Goal: Task Accomplishment & Management: Use online tool/utility

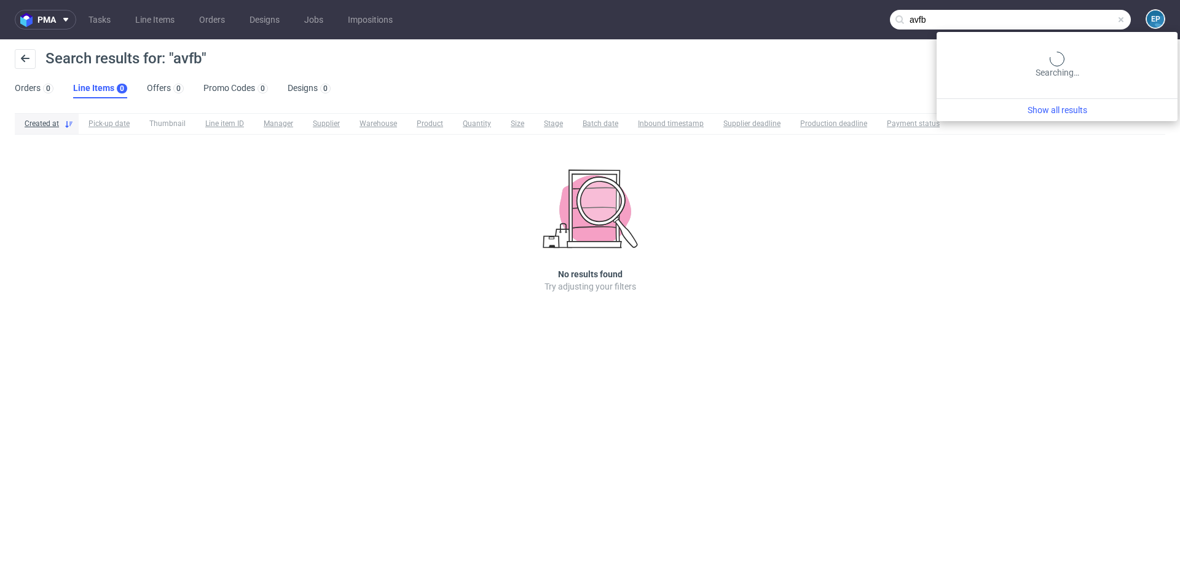
click at [1097, 22] on input "avfb" at bounding box center [1010, 20] width 241 height 20
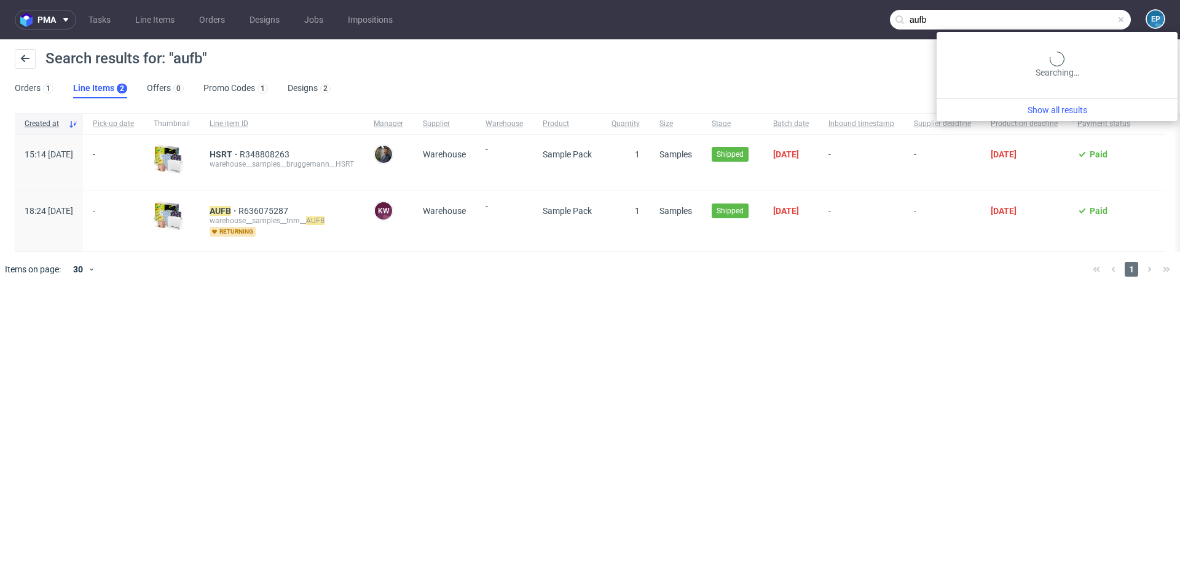
click at [1081, 19] on input "aufb" at bounding box center [1010, 20] width 241 height 20
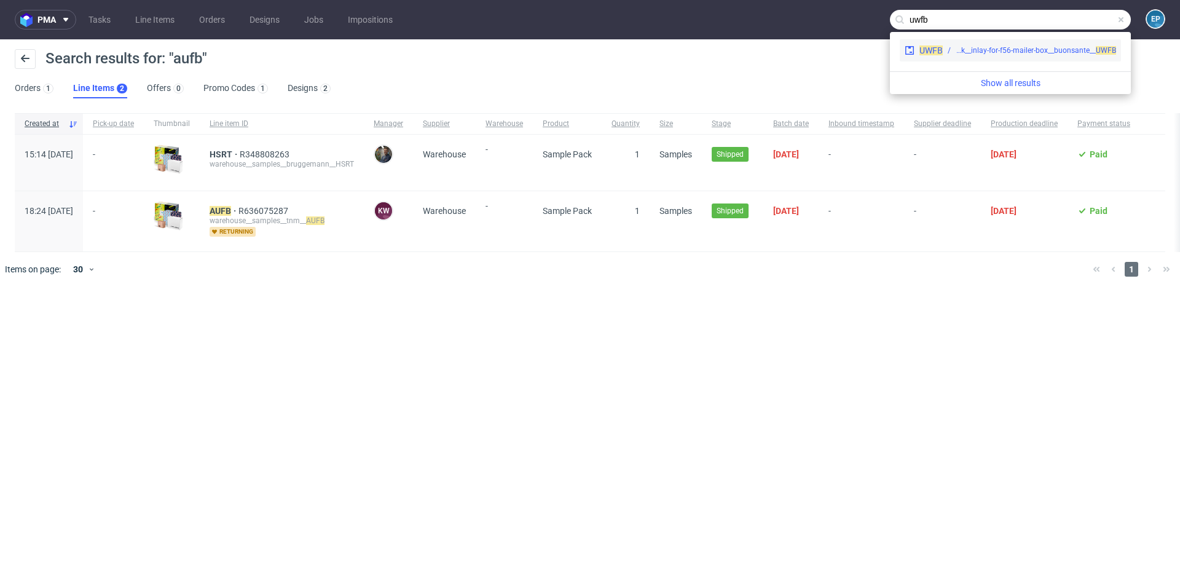
type input "uwfb"
click at [974, 58] on div "UWFB egdk__inlay-for-f56-mailer-box__buonsante__ UWFB" at bounding box center [1010, 50] width 221 height 22
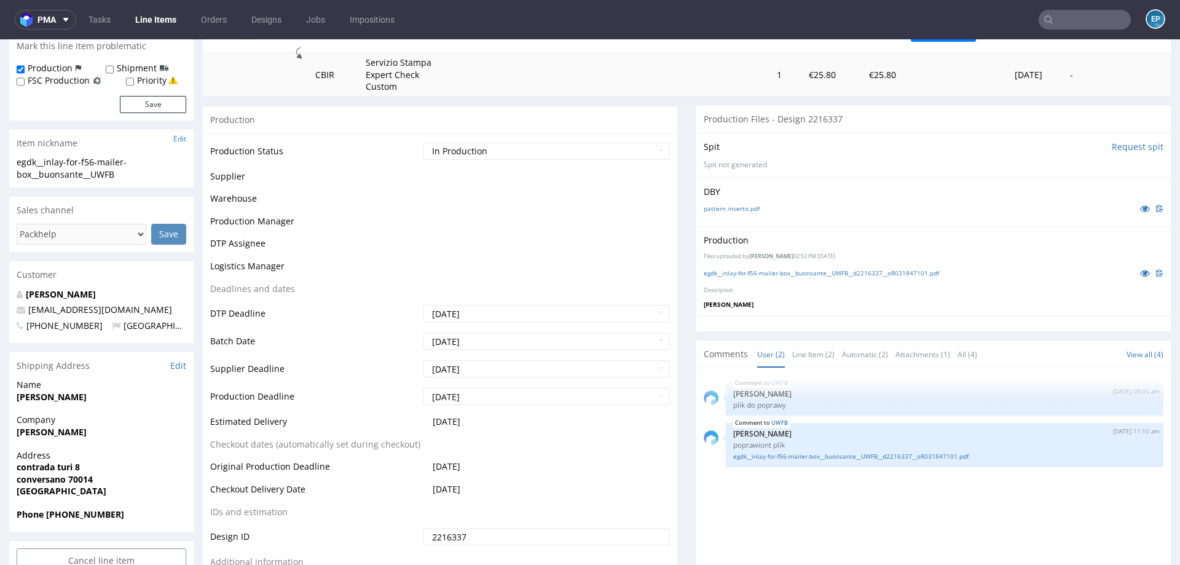
scroll to position [191, 0]
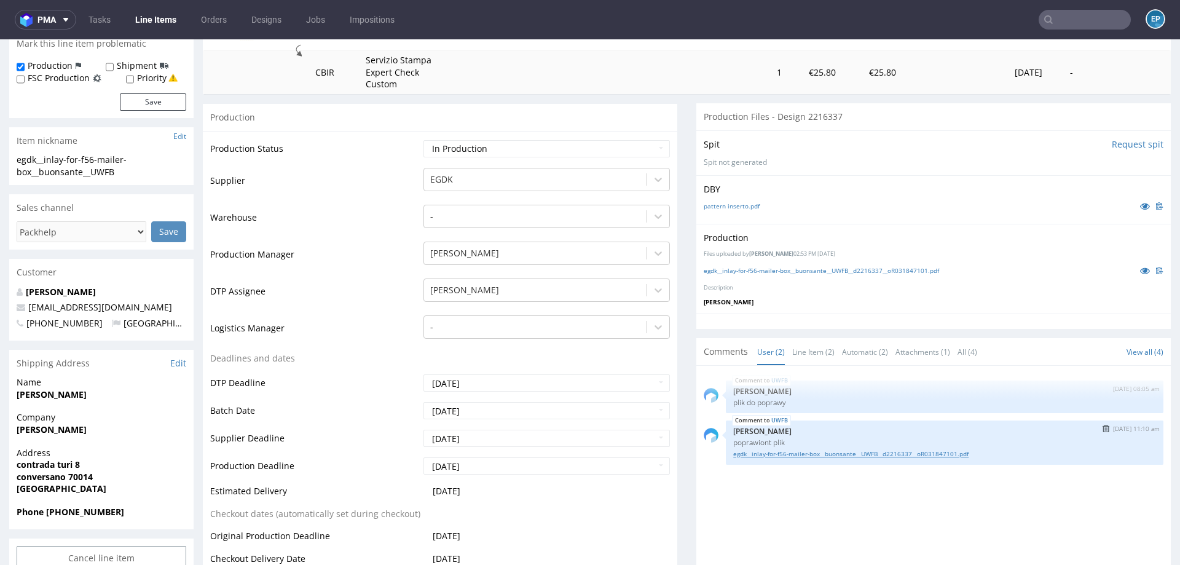
click at [813, 449] on link "egdk__inlay-for-f56-mailer-box__buonsante__UWFB__d2216337__oR031847101.pdf" at bounding box center [945, 453] width 423 height 9
click at [130, 22] on link "Line Items" at bounding box center [156, 20] width 56 height 20
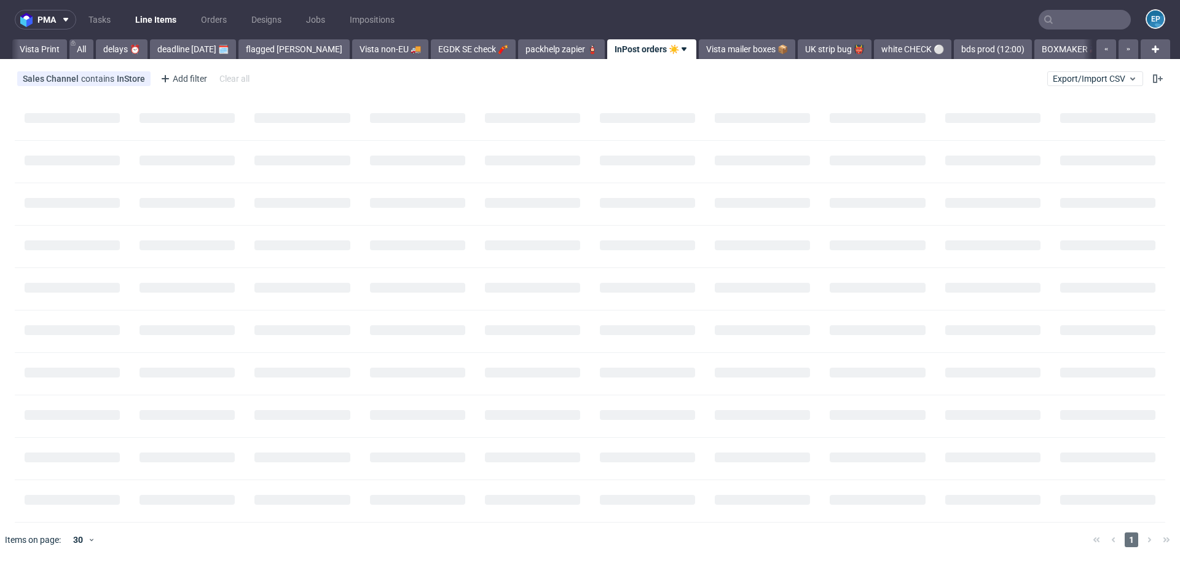
scroll to position [0, 57]
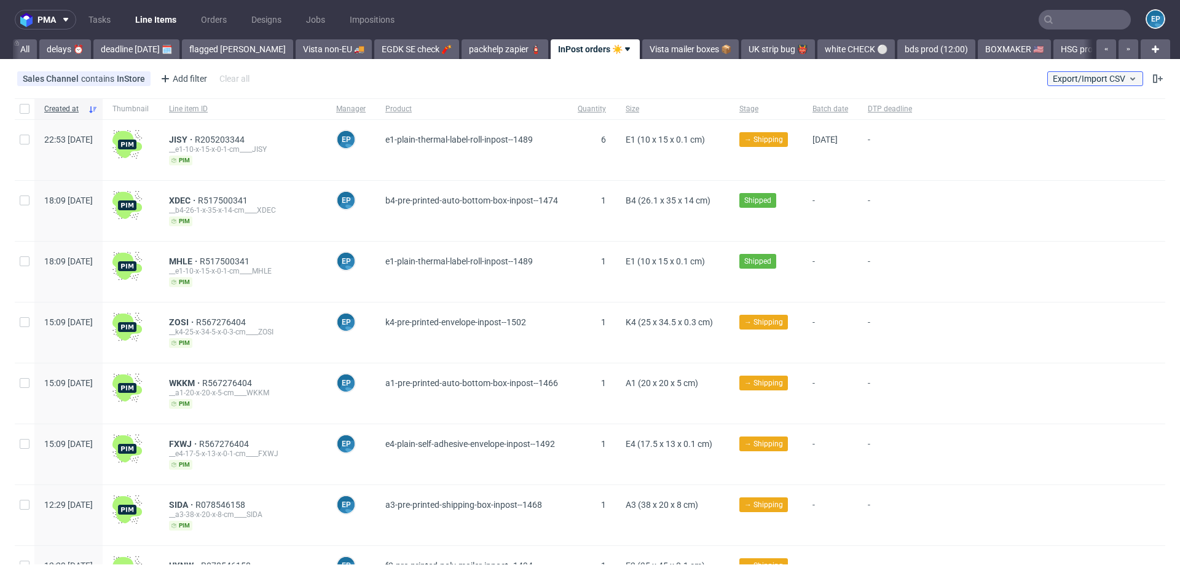
click at [1113, 77] on span "Export/Import CSV" at bounding box center [1095, 79] width 85 height 10
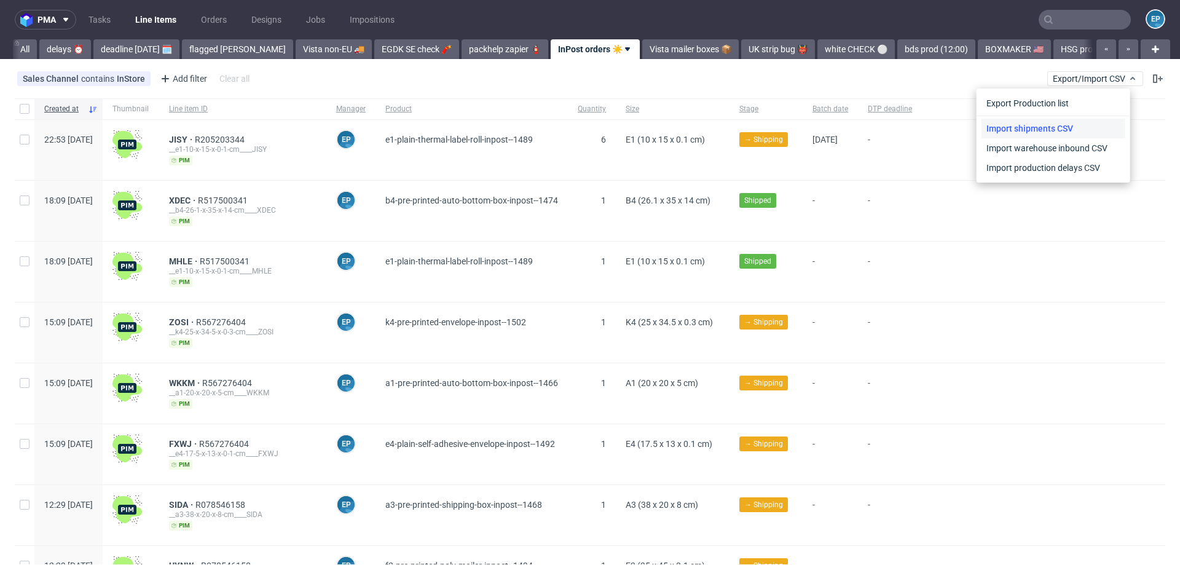
click at [1074, 129] on link "Import shipments CSV" at bounding box center [1054, 129] width 144 height 20
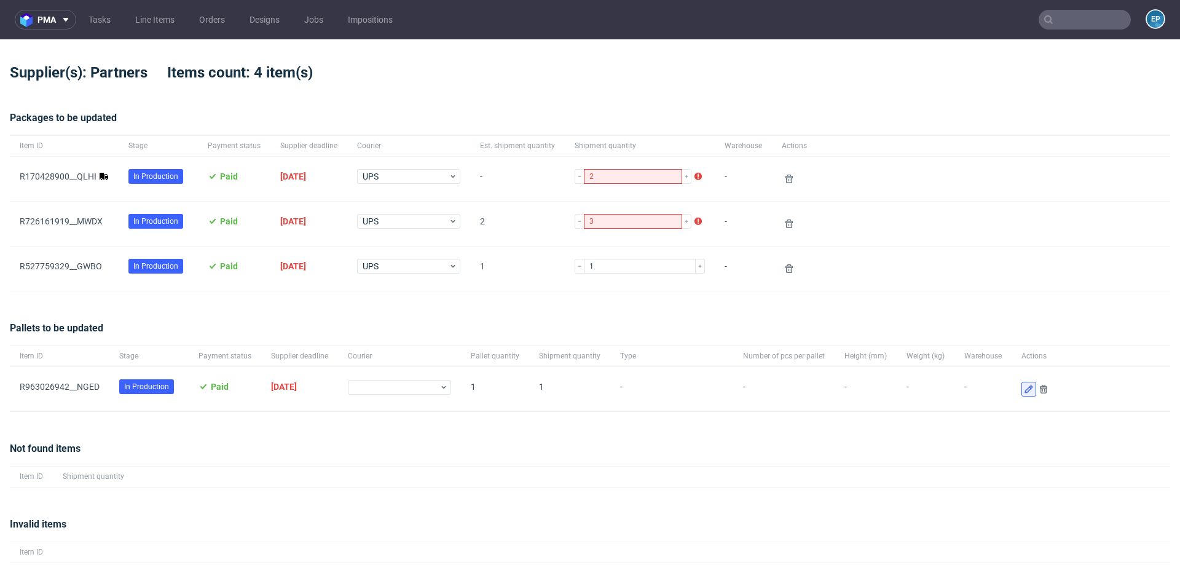
click at [1024, 391] on icon at bounding box center [1029, 389] width 10 height 10
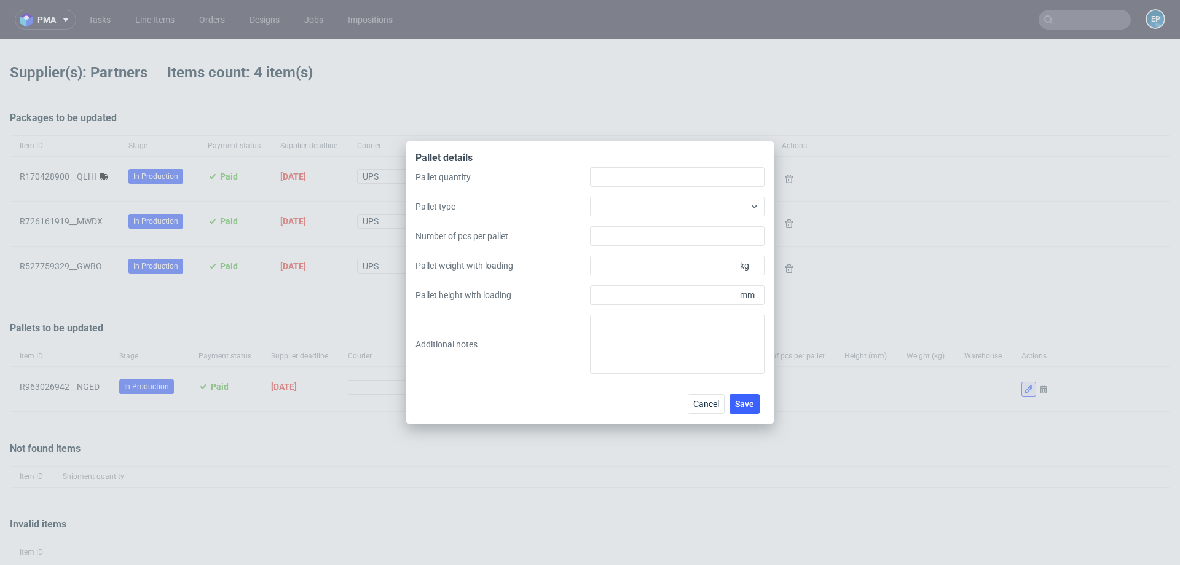
type input "1"
click at [633, 220] on div "Pallet quantity 1 Pallet type Number of pcs per pallet Pallet weight with loadi…" at bounding box center [590, 270] width 349 height 207
click at [633, 216] on div "Pallet quantity 1 Pallet type Number of pcs per pallet Pallet weight with loadi…" at bounding box center [590, 270] width 349 height 207
click at [633, 213] on div at bounding box center [677, 207] width 175 height 20
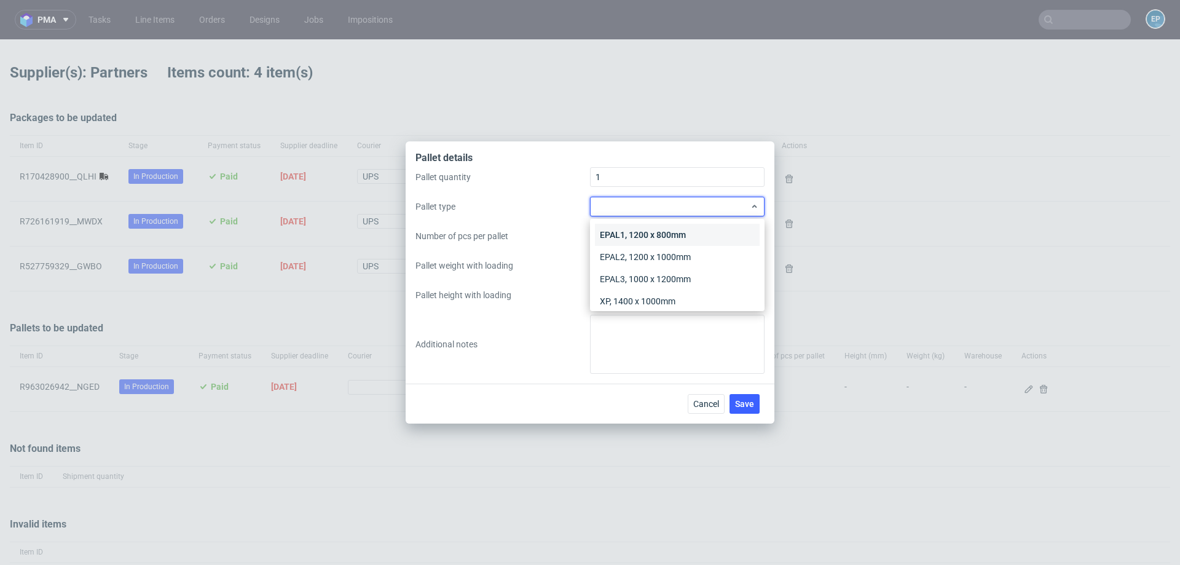
click at [633, 232] on div "EPAL1, 1200 x 800mm" at bounding box center [677, 235] width 165 height 22
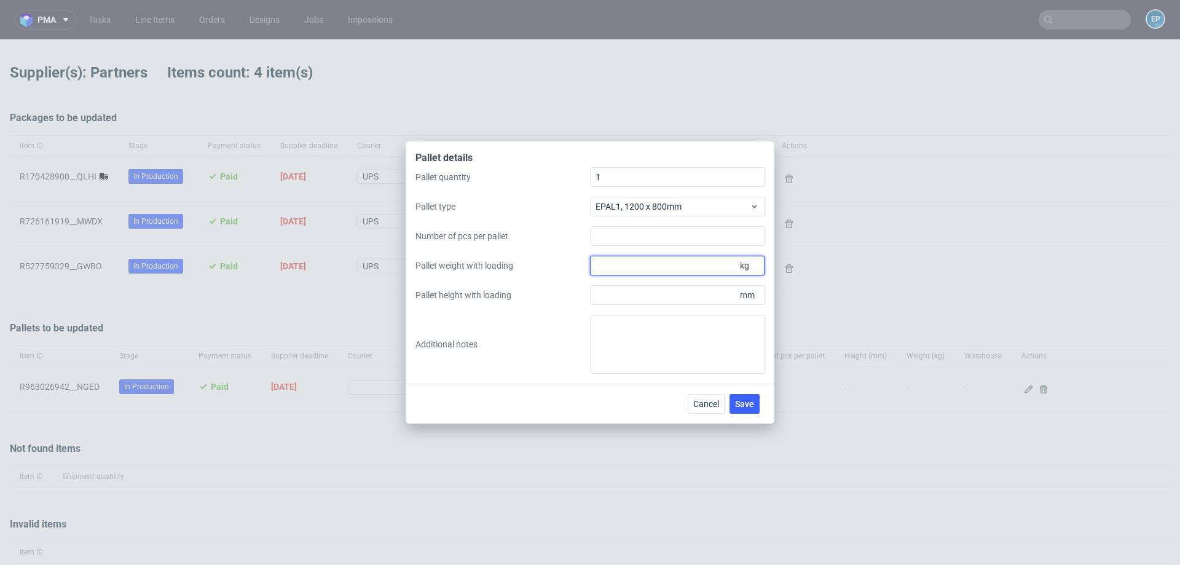
click at [662, 267] on input "Pallet weight with loading" at bounding box center [677, 266] width 175 height 20
type input "70"
click at [666, 296] on input "Pallet height with loading" at bounding box center [677, 295] width 175 height 20
type input "1100"
click at [750, 397] on button "Save" at bounding box center [745, 404] width 30 height 20
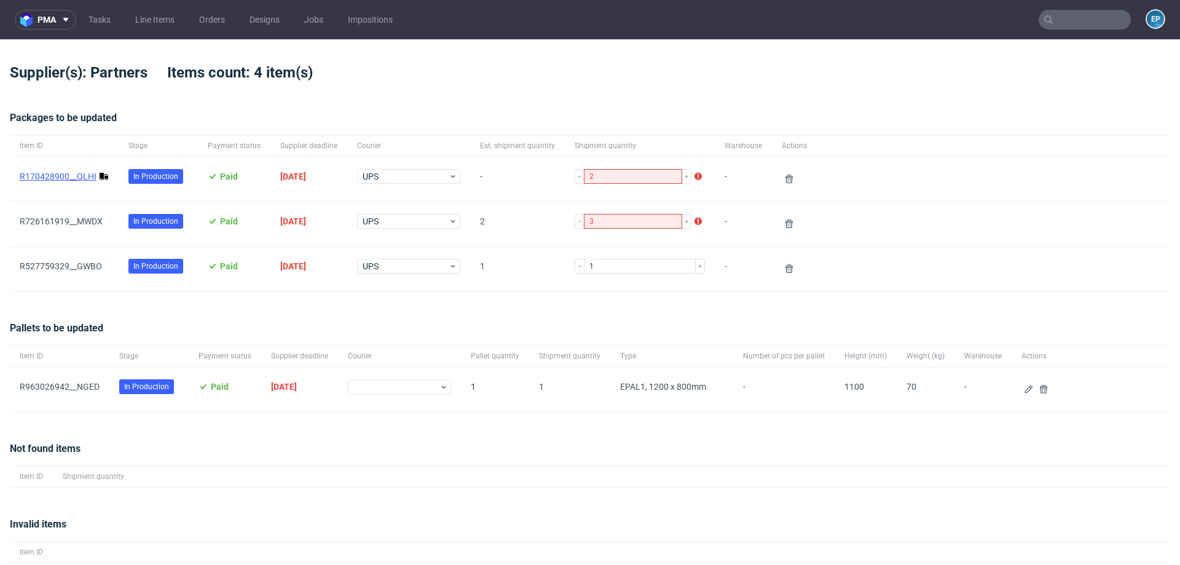
click at [87, 178] on link "R170428900__QLHI" at bounding box center [58, 177] width 77 height 10
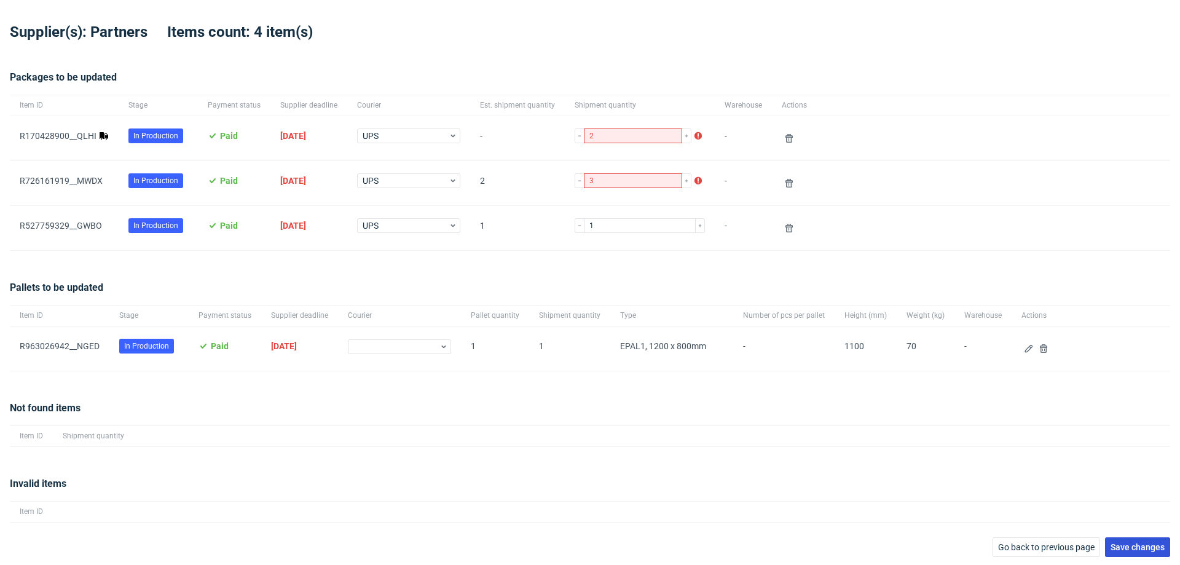
click at [1138, 544] on span "Save changes" at bounding box center [1138, 547] width 54 height 9
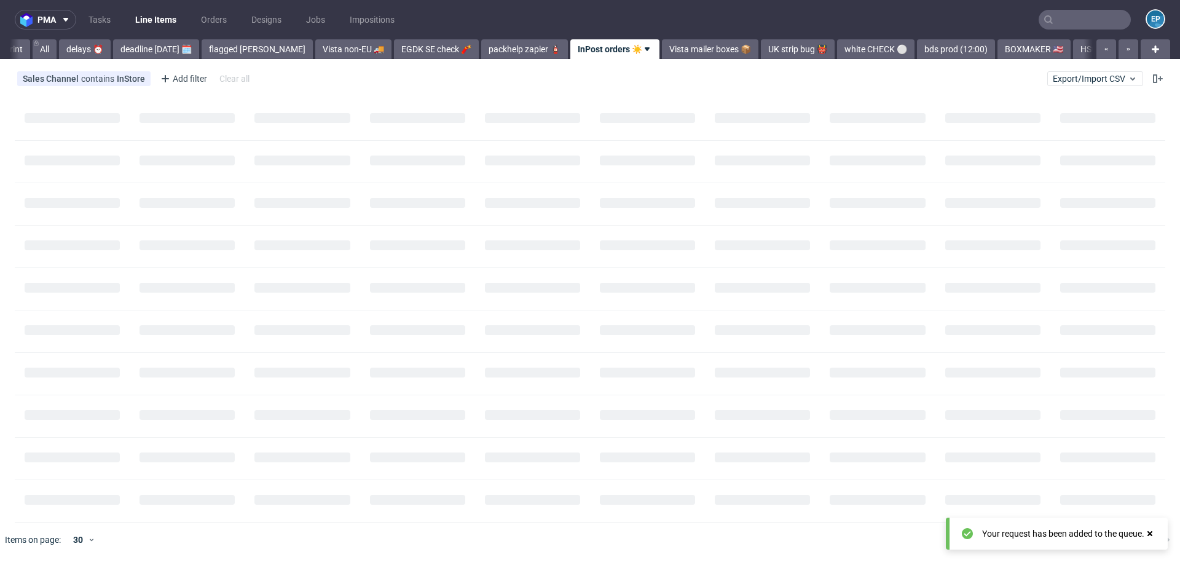
scroll to position [0, 57]
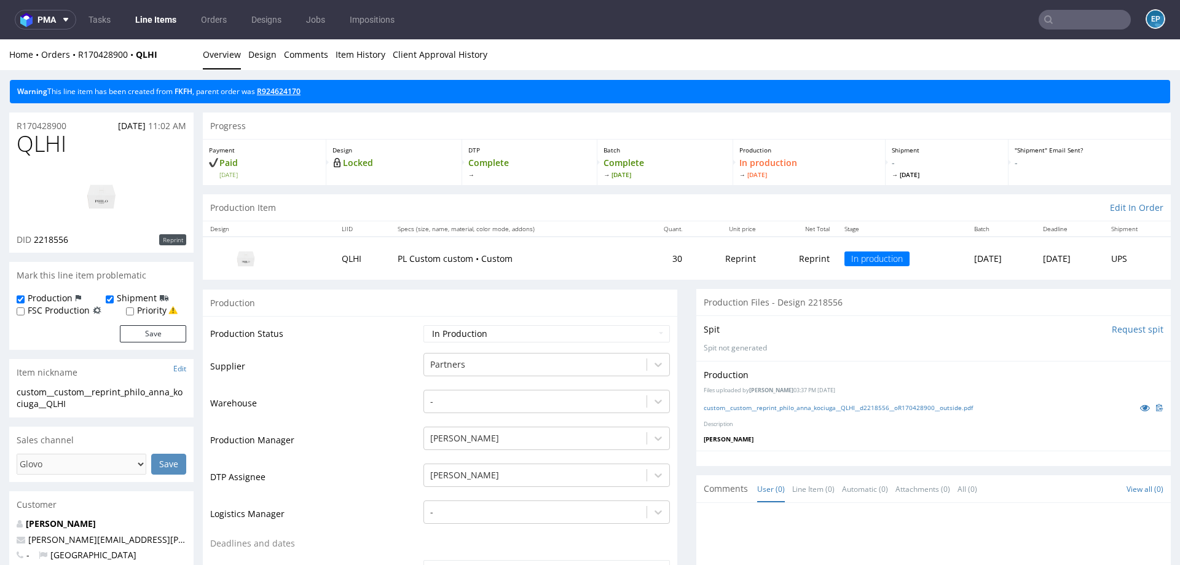
click at [280, 92] on link "R924624170" at bounding box center [279, 91] width 44 height 10
click at [133, 31] on nav "pma Tasks Line Items Orders Designs Jobs Impositions EP" at bounding box center [590, 19] width 1180 height 39
click at [141, 18] on link "Line Items" at bounding box center [156, 20] width 56 height 20
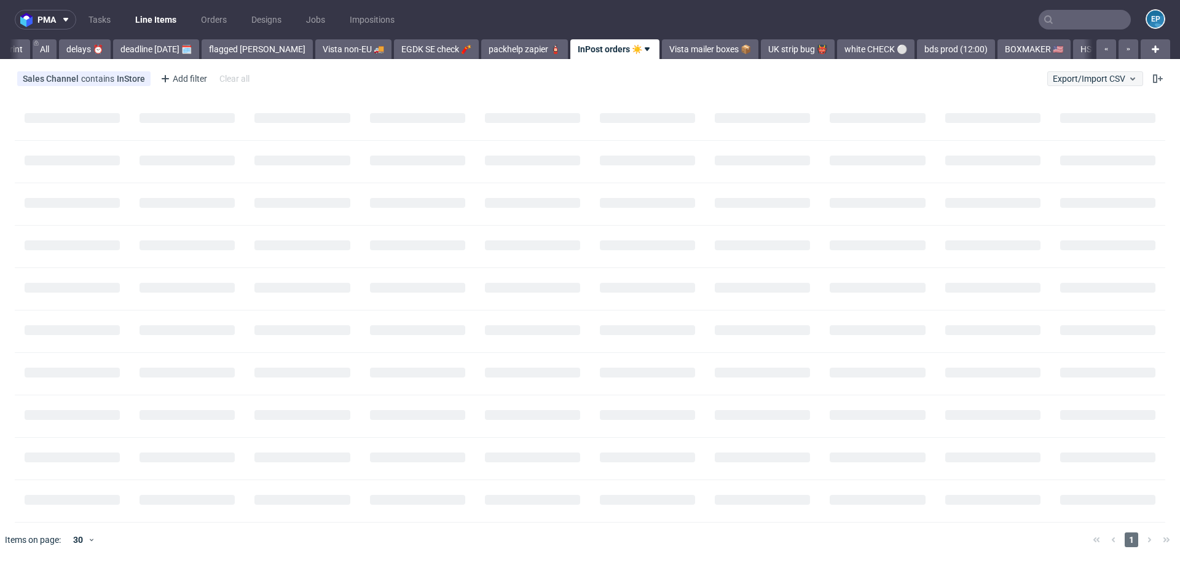
scroll to position [0, 57]
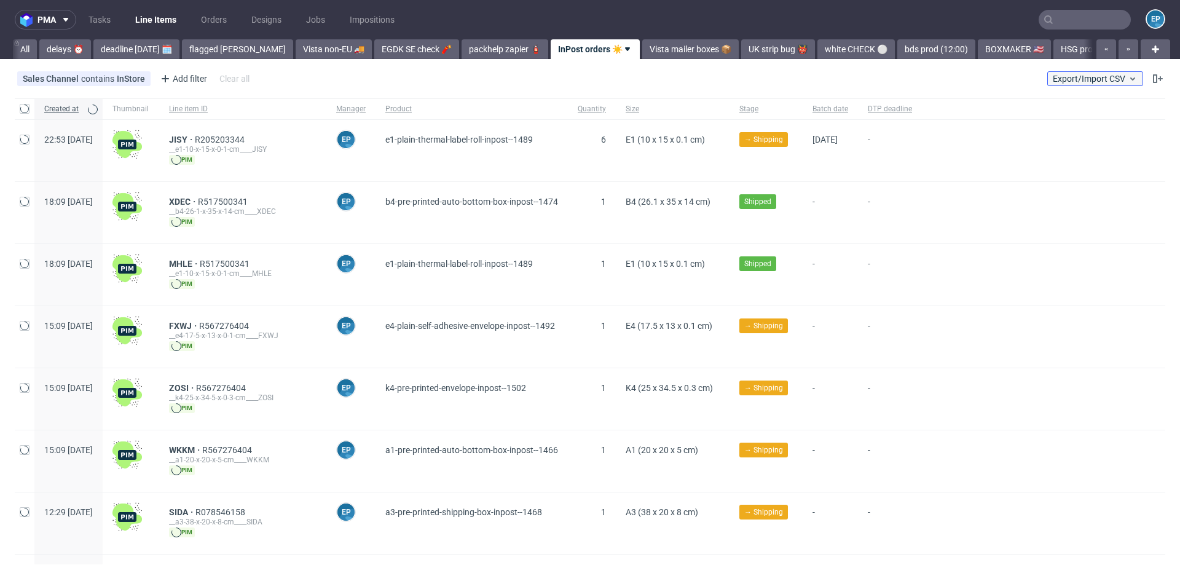
click at [1077, 82] on span "Export/Import CSV" at bounding box center [1095, 79] width 85 height 10
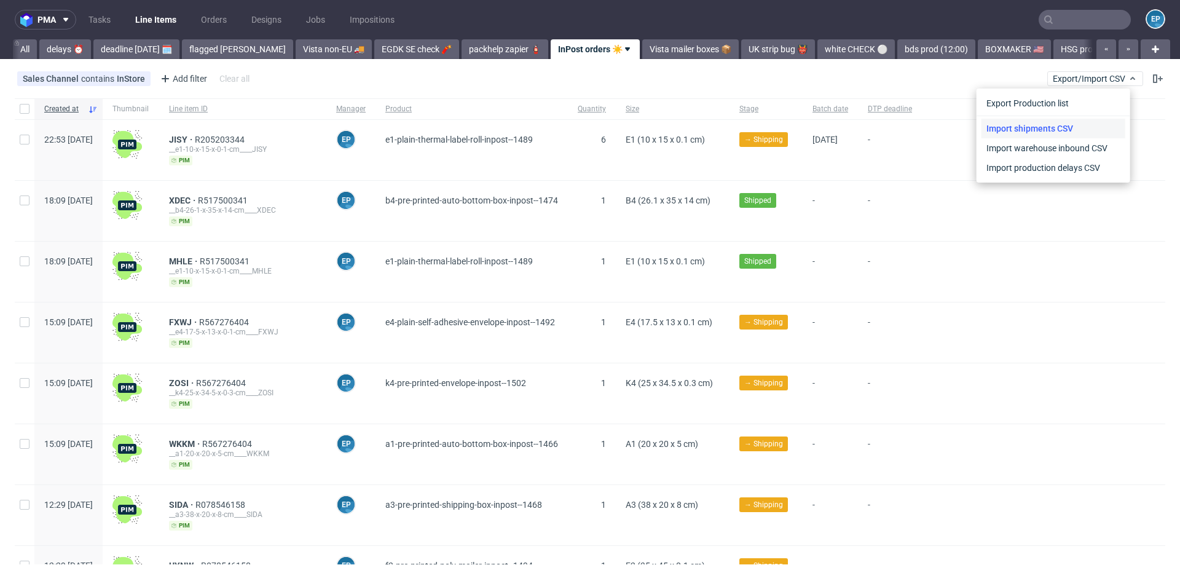
click at [1050, 127] on link "Import shipments CSV" at bounding box center [1054, 129] width 144 height 20
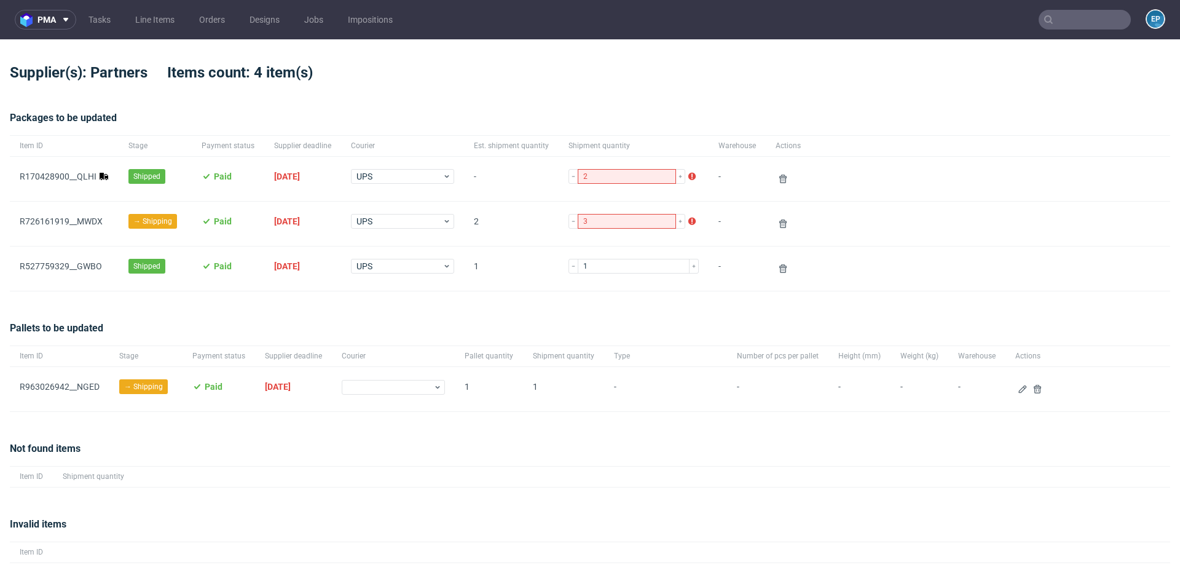
click at [80, 214] on div "R726161919__MWDX" at bounding box center [64, 224] width 109 height 44
click at [80, 219] on link "R726161919__MWDX" at bounding box center [61, 221] width 83 height 10
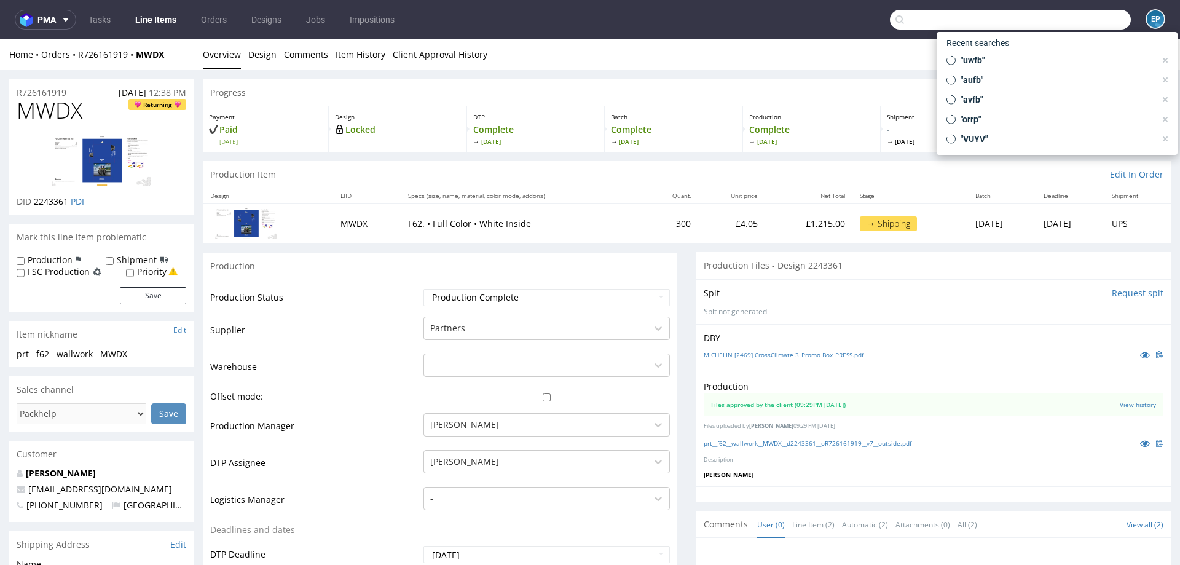
click at [1086, 12] on input "text" at bounding box center [1010, 20] width 241 height 20
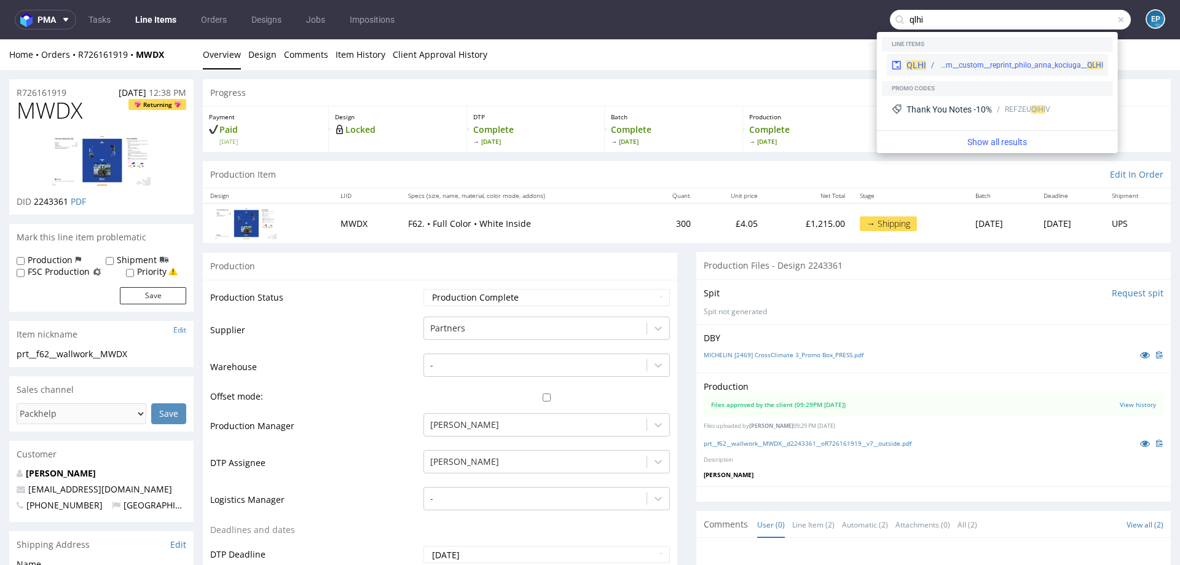
type input "qlhi"
click at [989, 63] on div "custom__custom__reprint_philo_anna_kociuga__ QLHI" at bounding box center [1021, 65] width 164 height 11
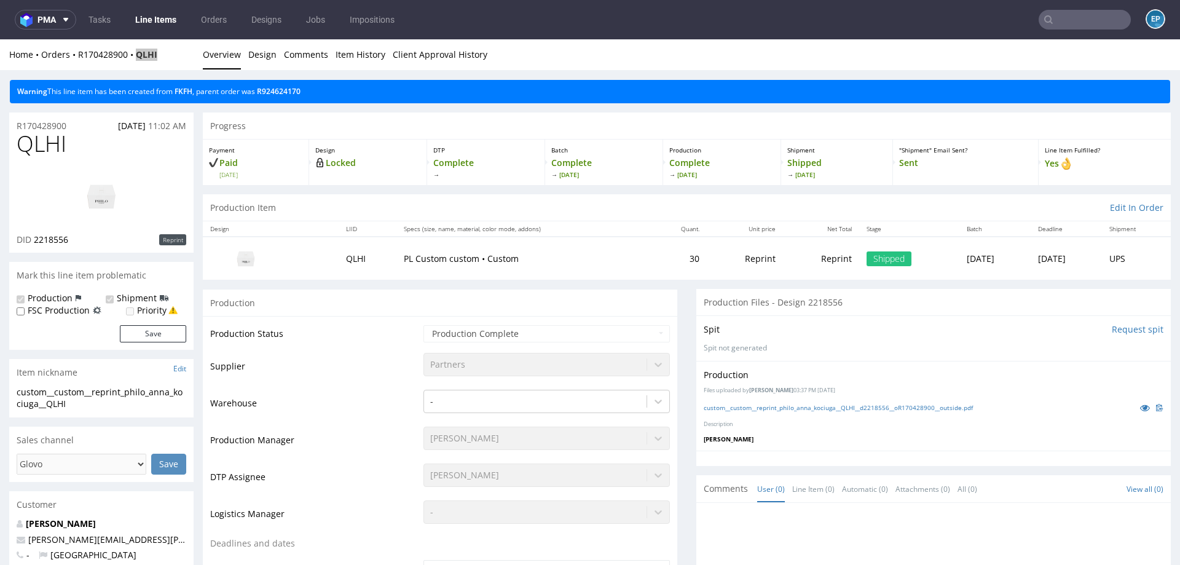
click at [157, 16] on link "Line Items" at bounding box center [156, 20] width 56 height 20
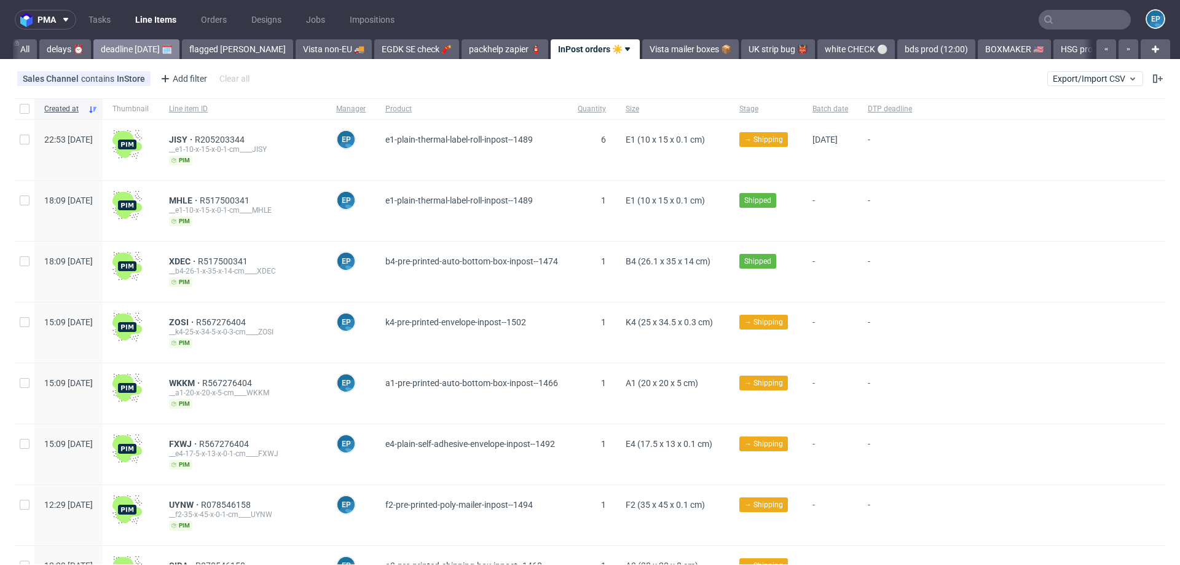
click at [127, 46] on link "deadline today 🗓️" at bounding box center [136, 49] width 86 height 20
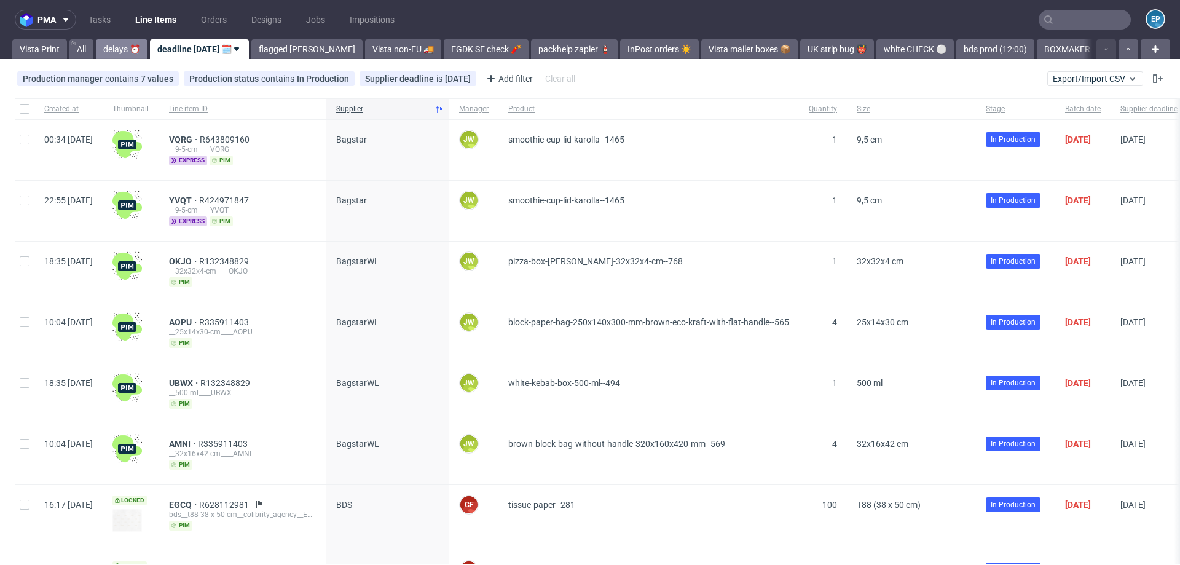
click at [127, 47] on link "delays ⏰" at bounding box center [122, 49] width 52 height 20
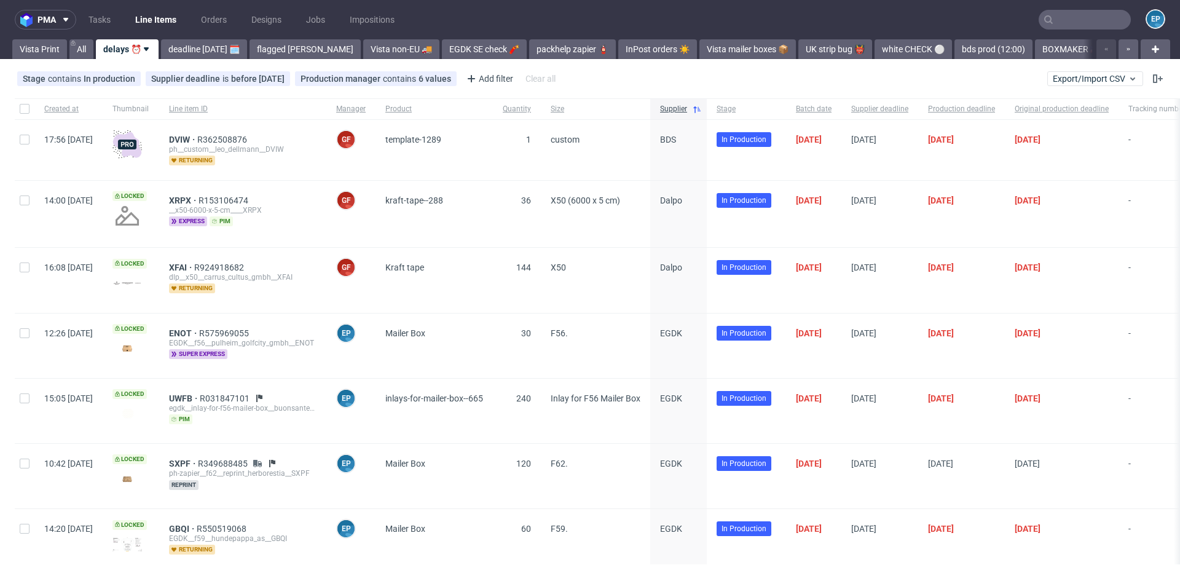
scroll to position [176, 0]
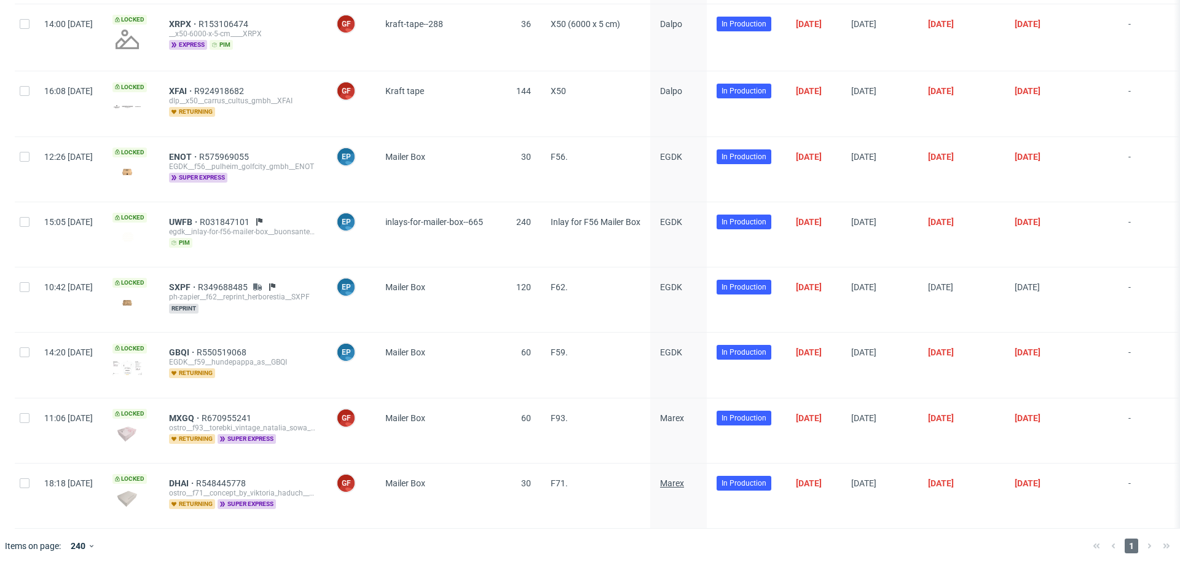
click at [684, 484] on span "Marex" at bounding box center [672, 483] width 24 height 10
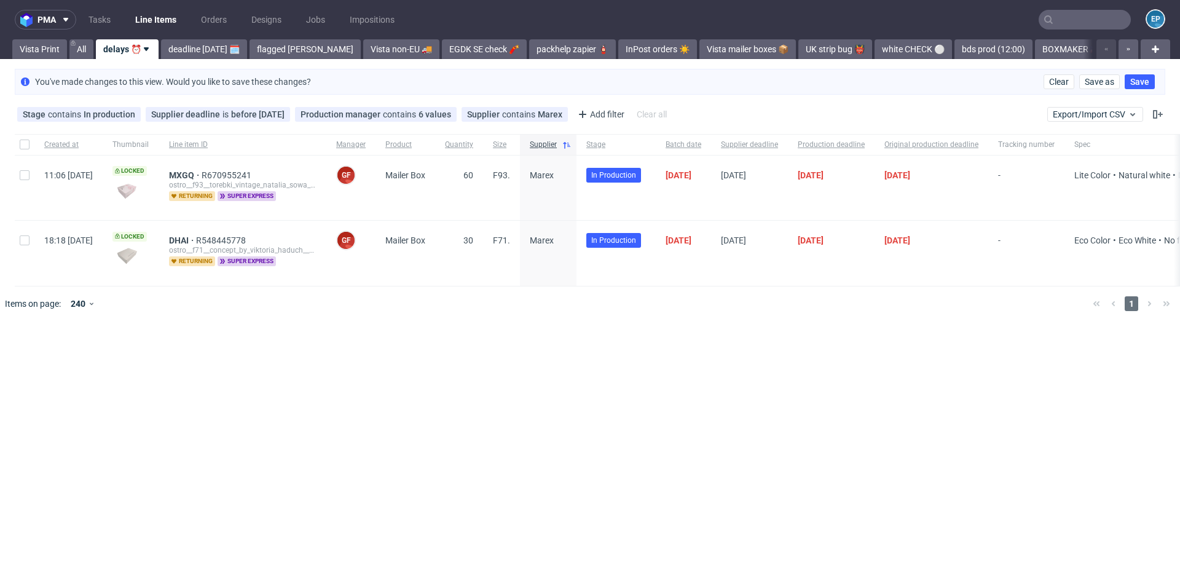
scroll to position [0, 0]
click at [1083, 26] on input "text" at bounding box center [1085, 20] width 92 height 20
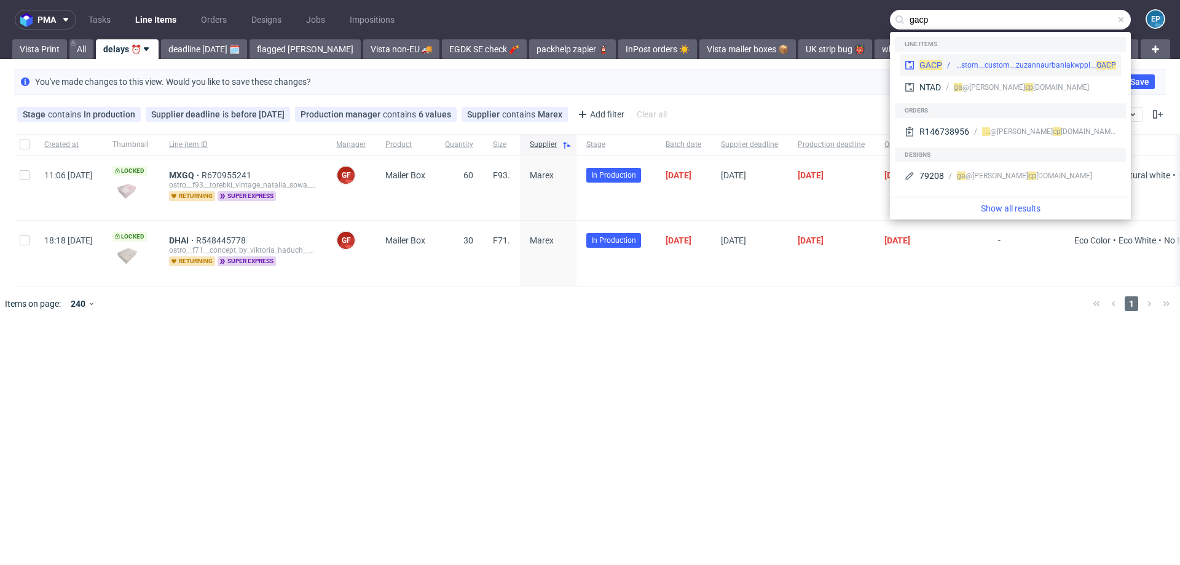
type input "gacp"
click at [1011, 60] on div "custom__custom__zuzannaurbaniakwppl__ GACP" at bounding box center [1035, 65] width 161 height 11
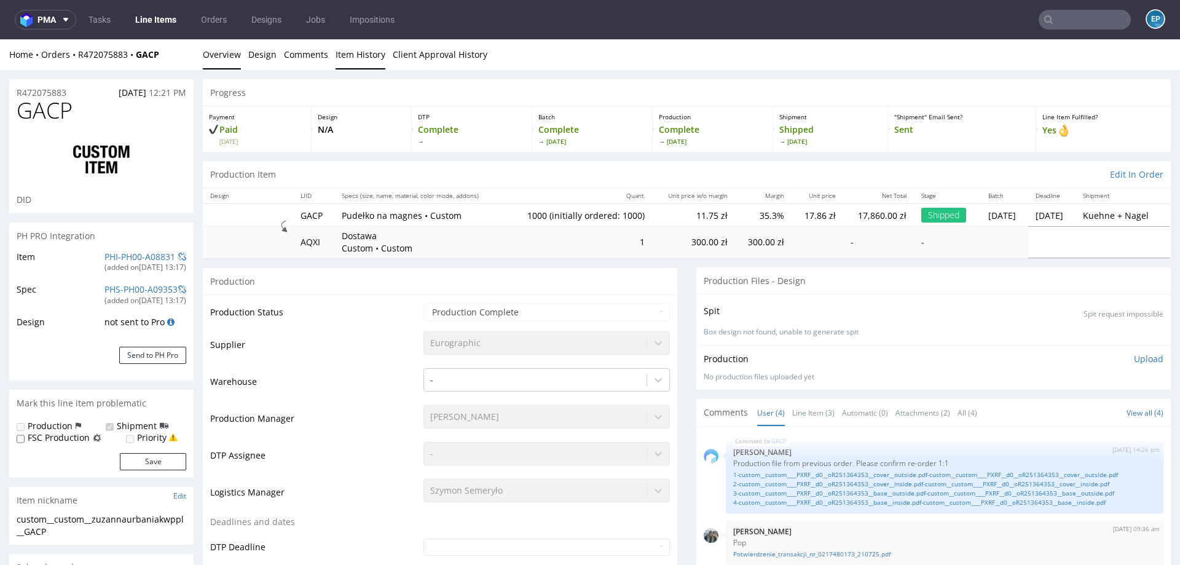
click at [368, 56] on link "Item History" at bounding box center [361, 54] width 50 height 30
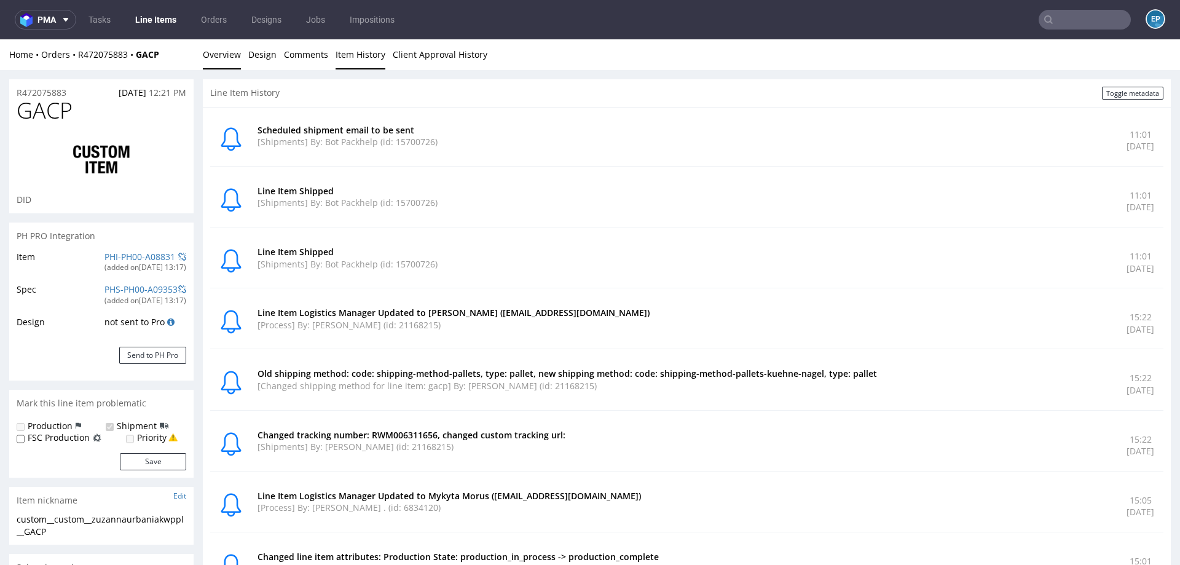
click at [218, 48] on link "Overview" at bounding box center [222, 54] width 38 height 30
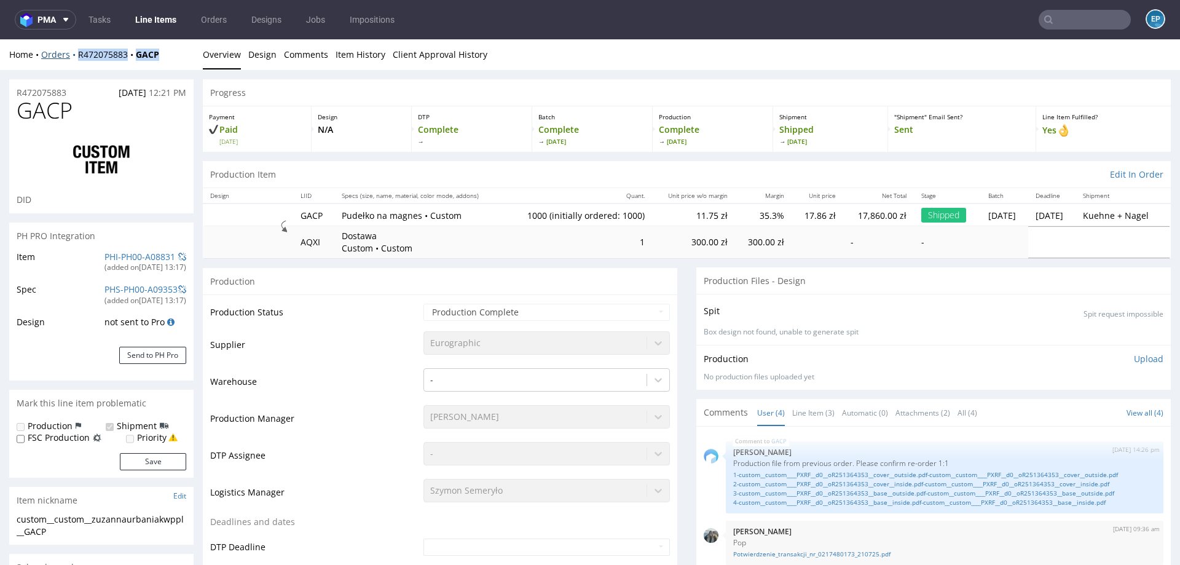
drag, startPoint x: 170, startPoint y: 55, endPoint x: 71, endPoint y: 57, distance: 99.6
click at [71, 57] on div "Home Orders R472075883 GACP" at bounding box center [101, 55] width 184 height 12
copy div "R472075883 GACP"
click at [364, 47] on link "Item History" at bounding box center [361, 54] width 50 height 30
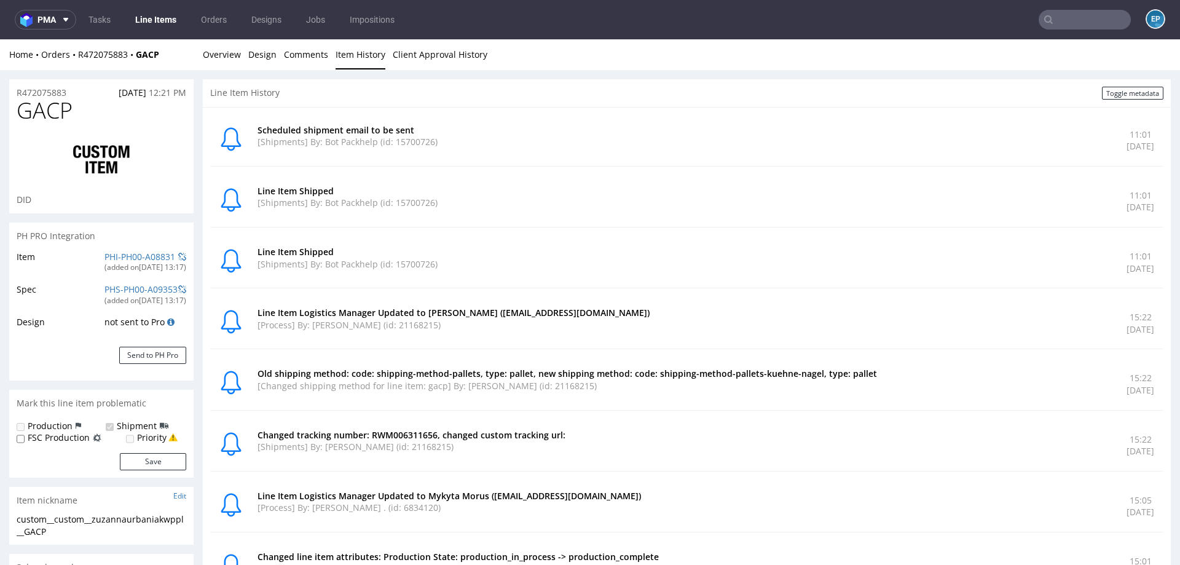
click at [177, 57] on div "Home Orders R472075883 GACP" at bounding box center [101, 55] width 184 height 12
copy strong "GACP"
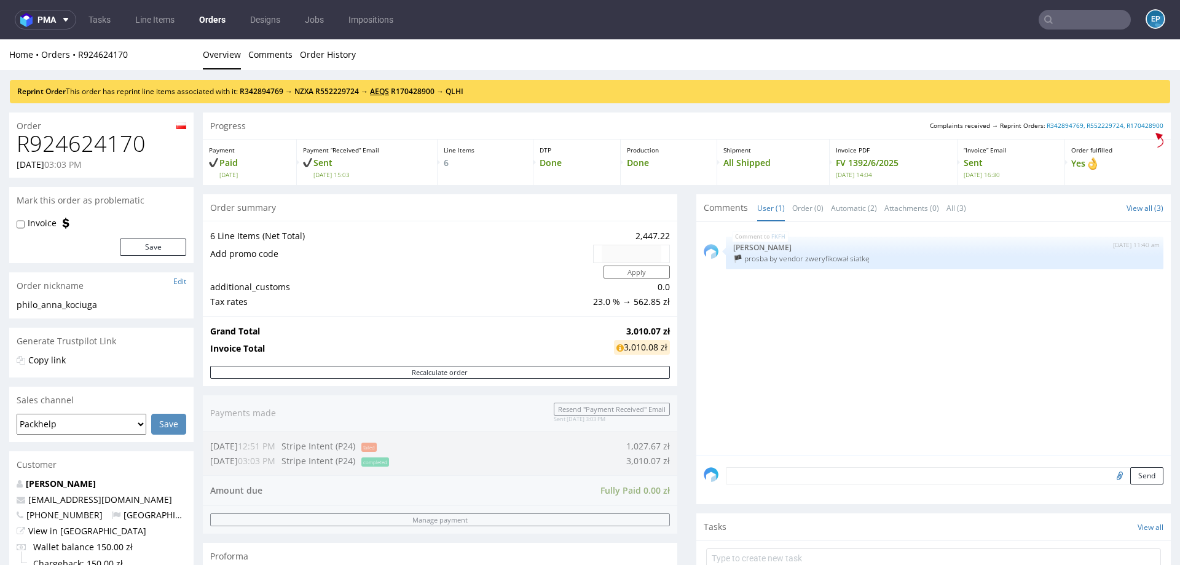
click at [389, 94] on link "AEQS" at bounding box center [379, 91] width 19 height 10
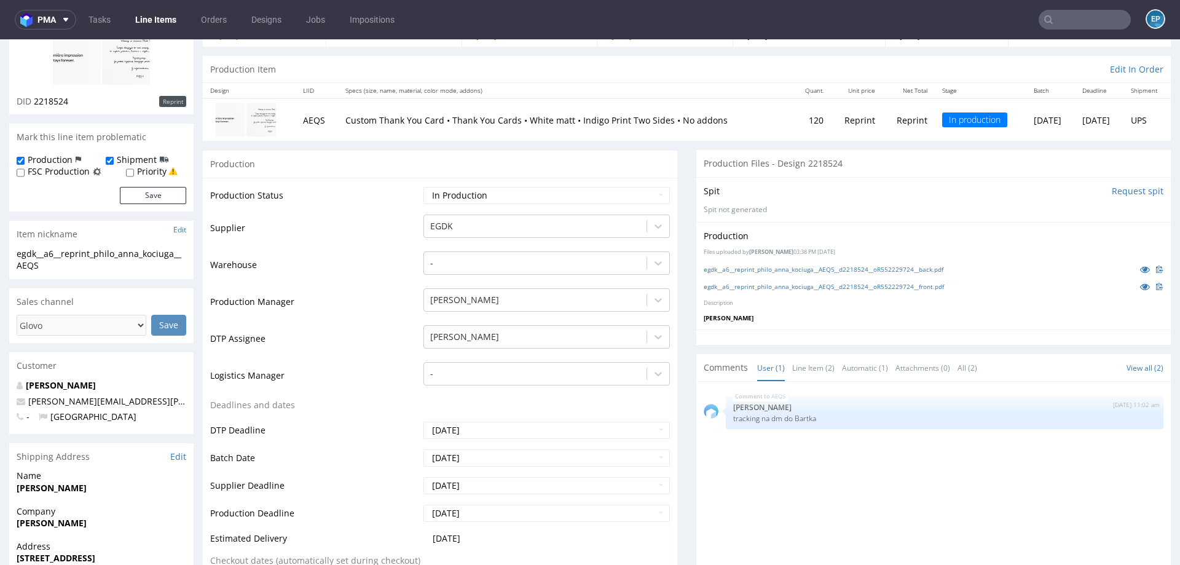
scroll to position [148, 0]
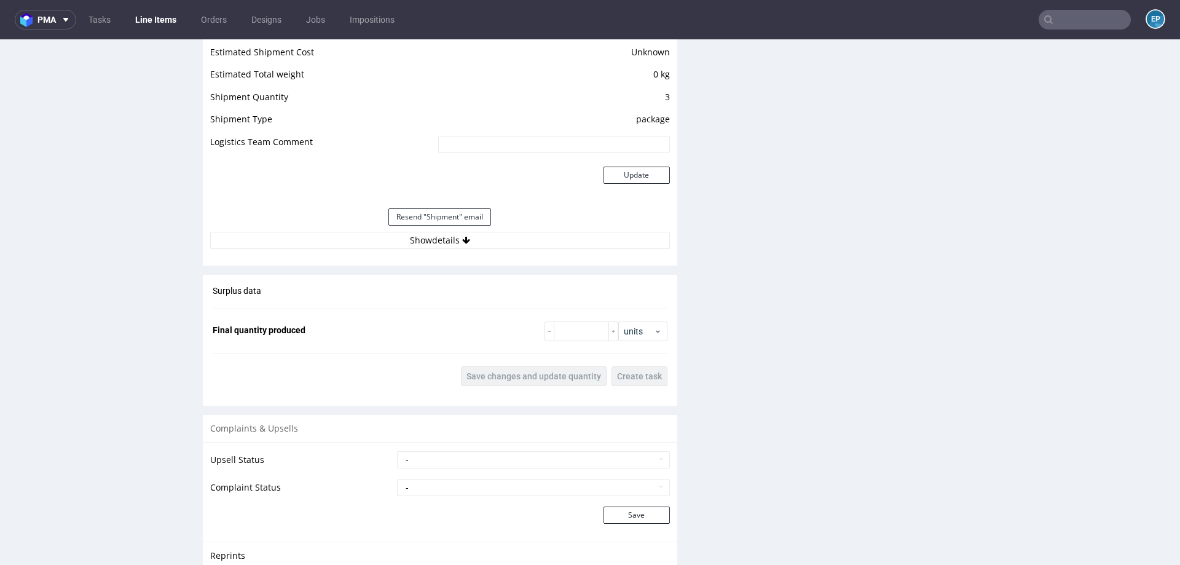
scroll to position [1262, 0]
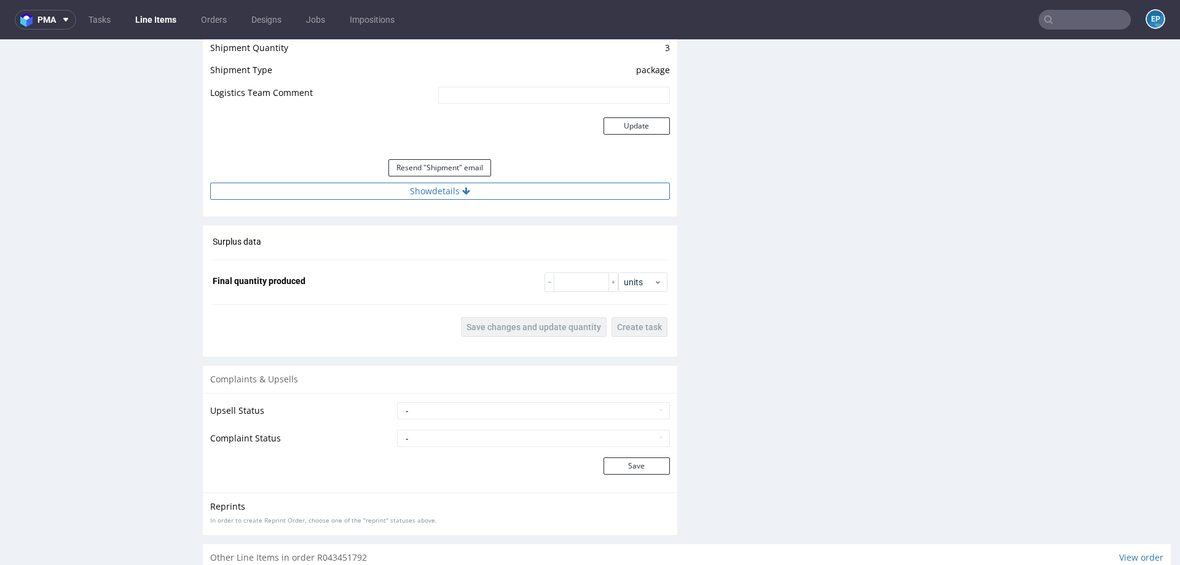
click at [482, 189] on button "Show details" at bounding box center [440, 191] width 460 height 17
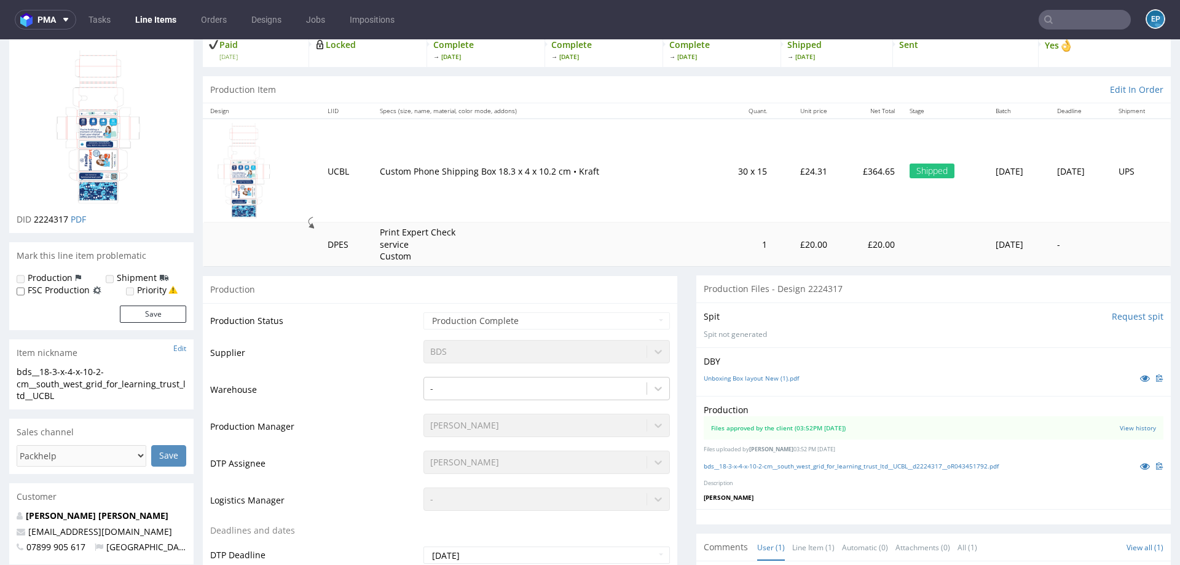
scroll to position [0, 0]
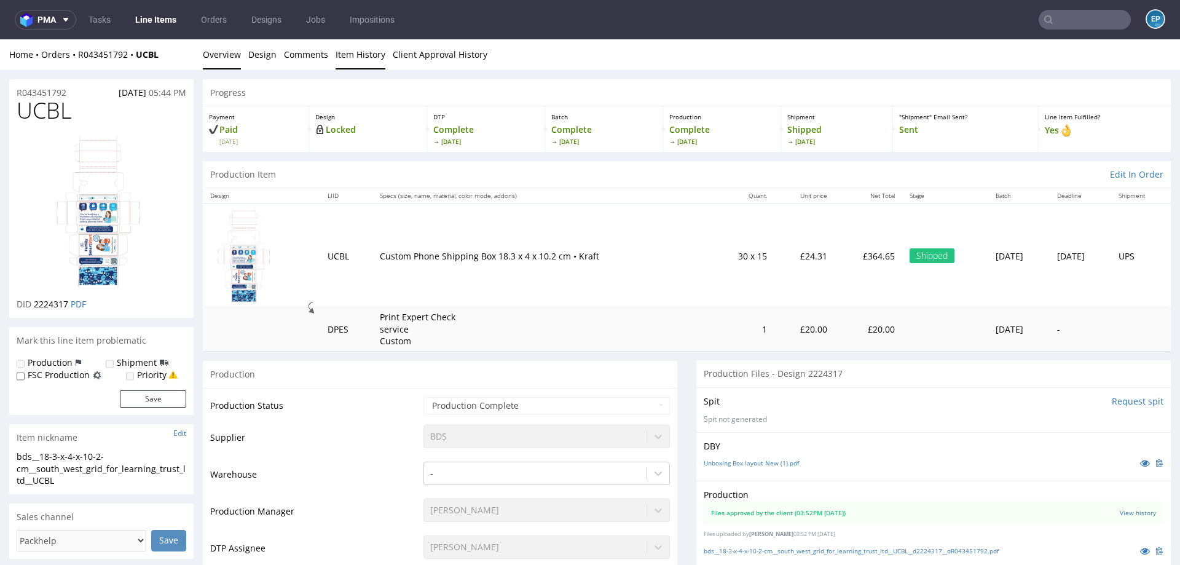
click at [372, 53] on link "Item History" at bounding box center [361, 54] width 50 height 30
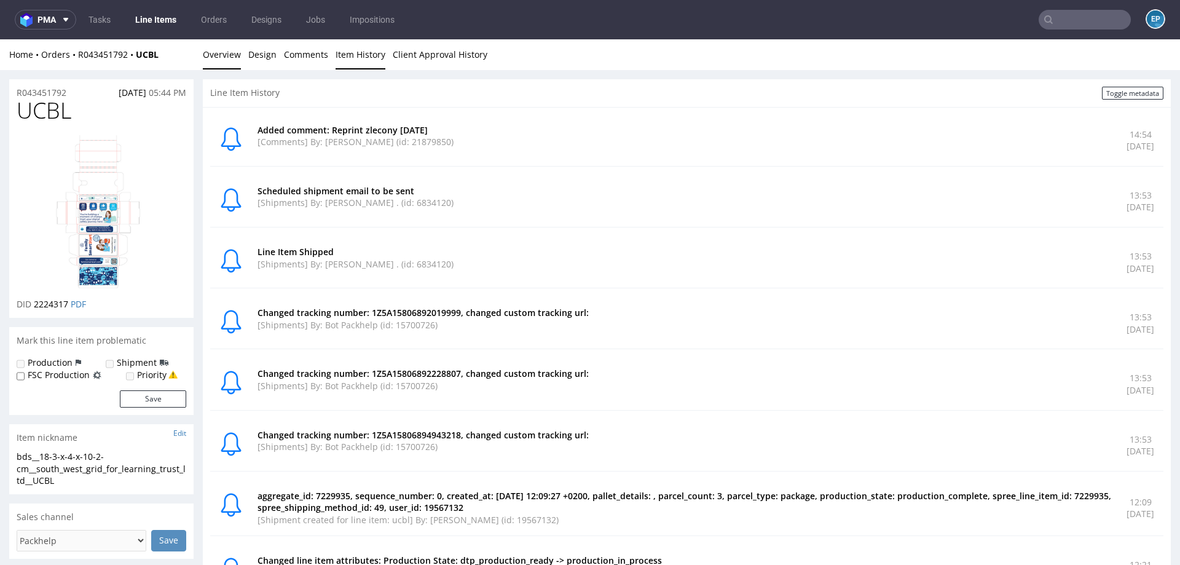
click at [205, 50] on link "Overview" at bounding box center [222, 54] width 38 height 30
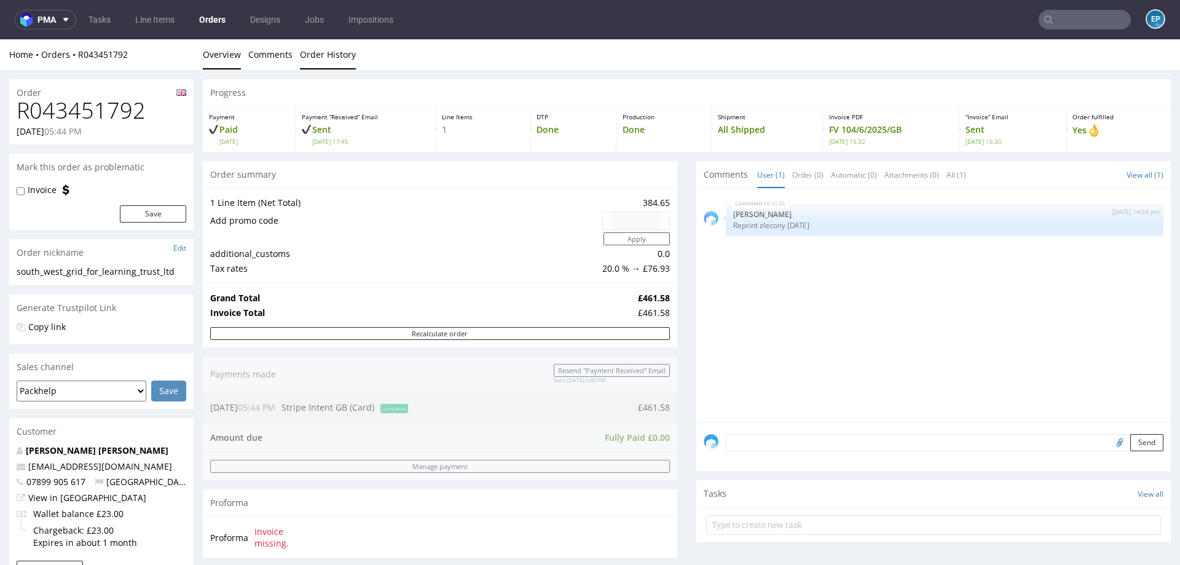
click at [320, 46] on link "Order History" at bounding box center [328, 54] width 56 height 30
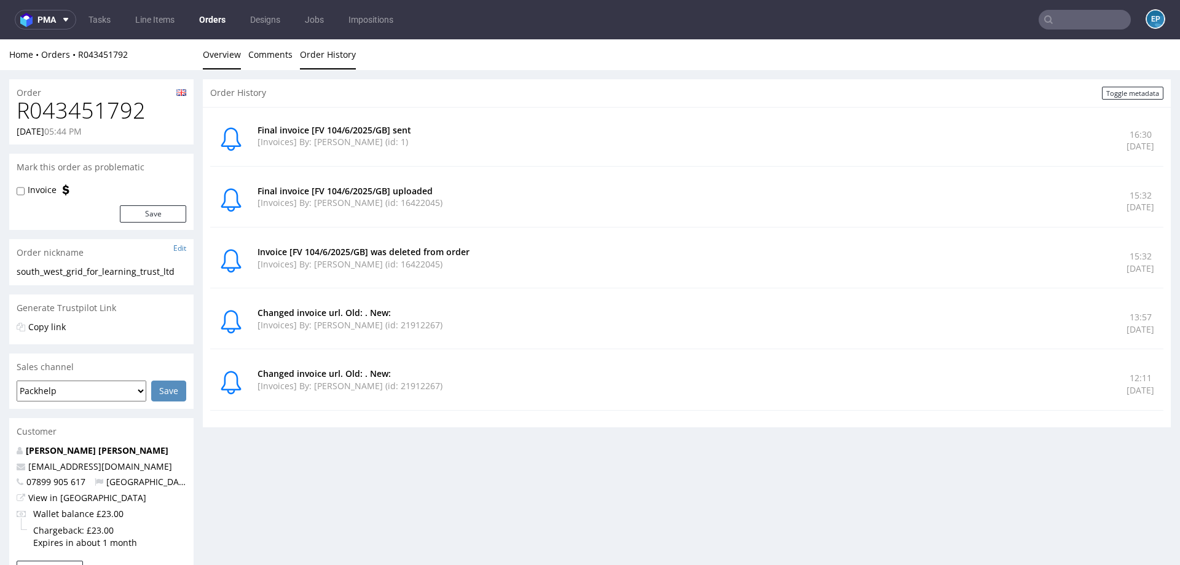
click at [216, 57] on link "Overview" at bounding box center [222, 54] width 38 height 30
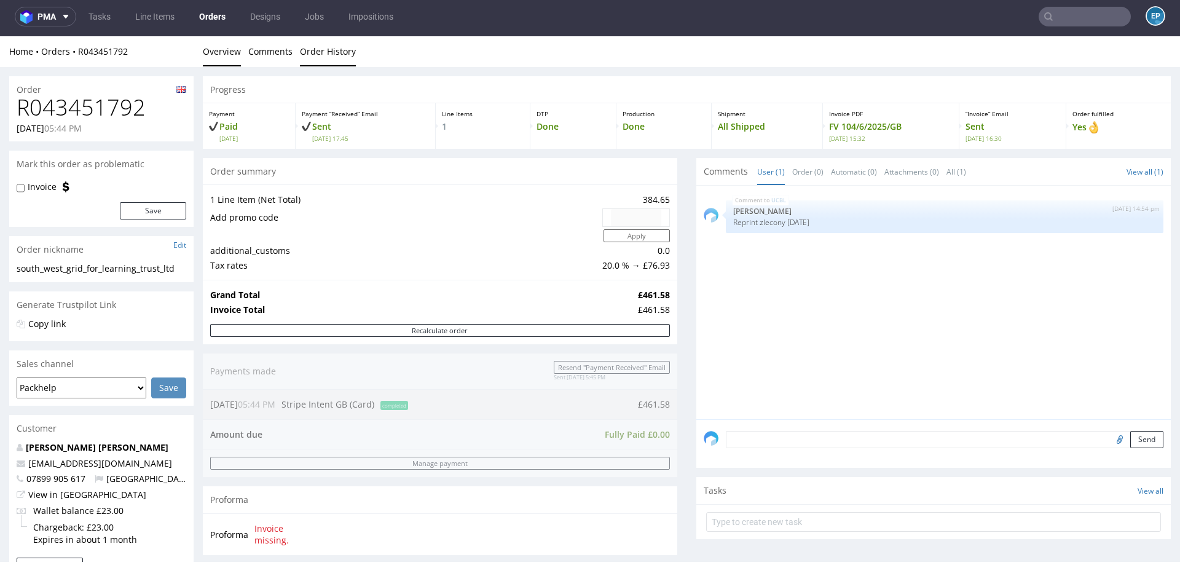
click at [318, 49] on link "Order History" at bounding box center [328, 51] width 56 height 30
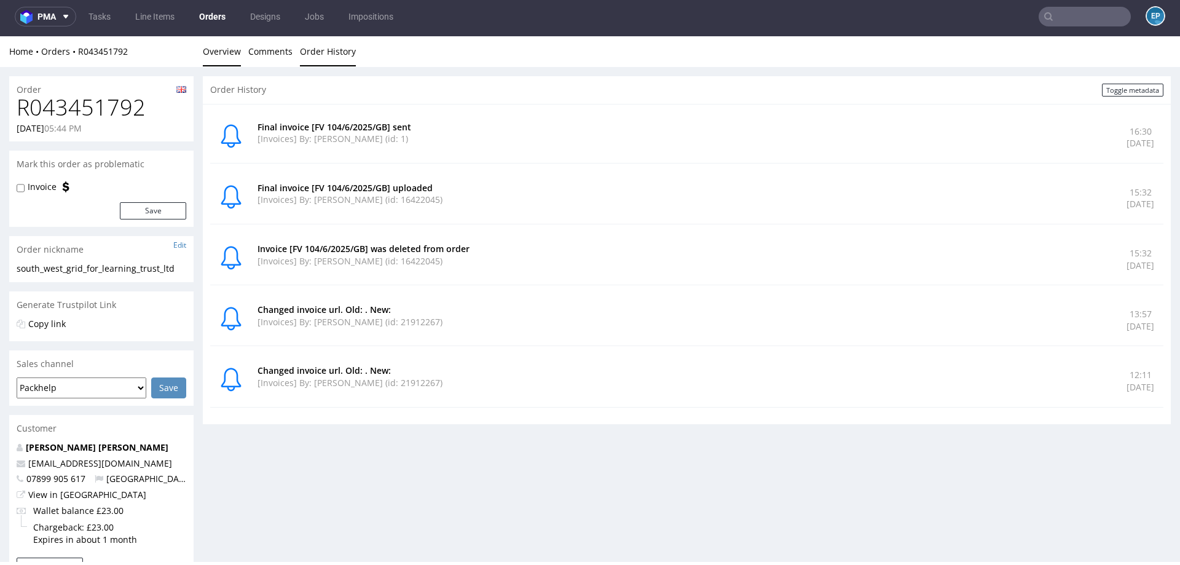
click at [212, 57] on link "Overview" at bounding box center [222, 51] width 38 height 30
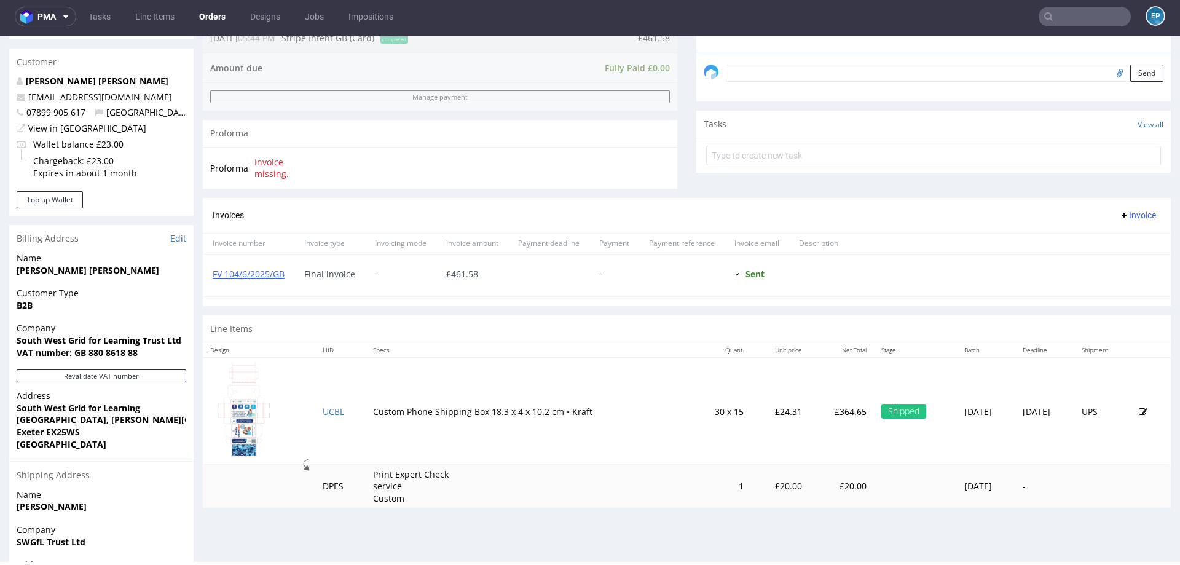
scroll to position [473, 0]
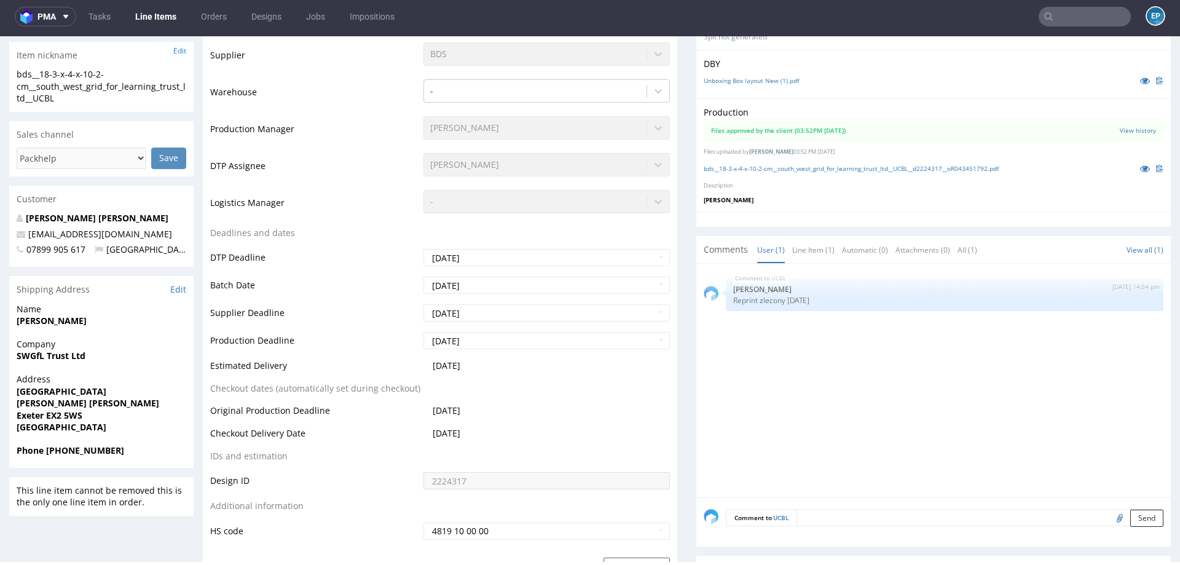
scroll to position [382, 0]
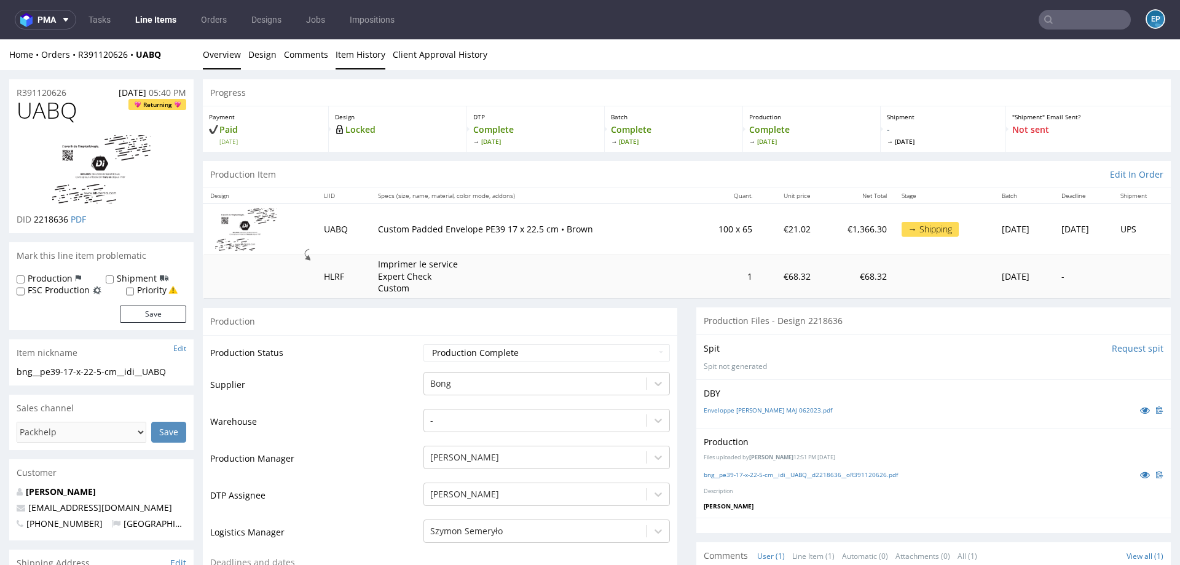
click at [364, 60] on link "Item History" at bounding box center [361, 54] width 50 height 30
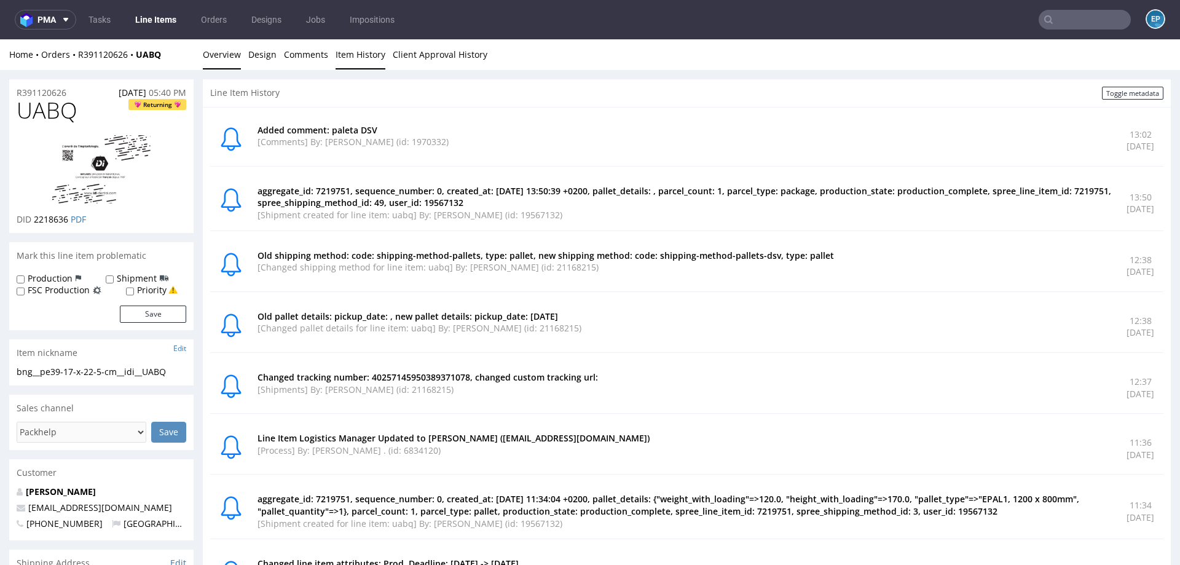
click at [235, 60] on link "Overview" at bounding box center [222, 54] width 38 height 30
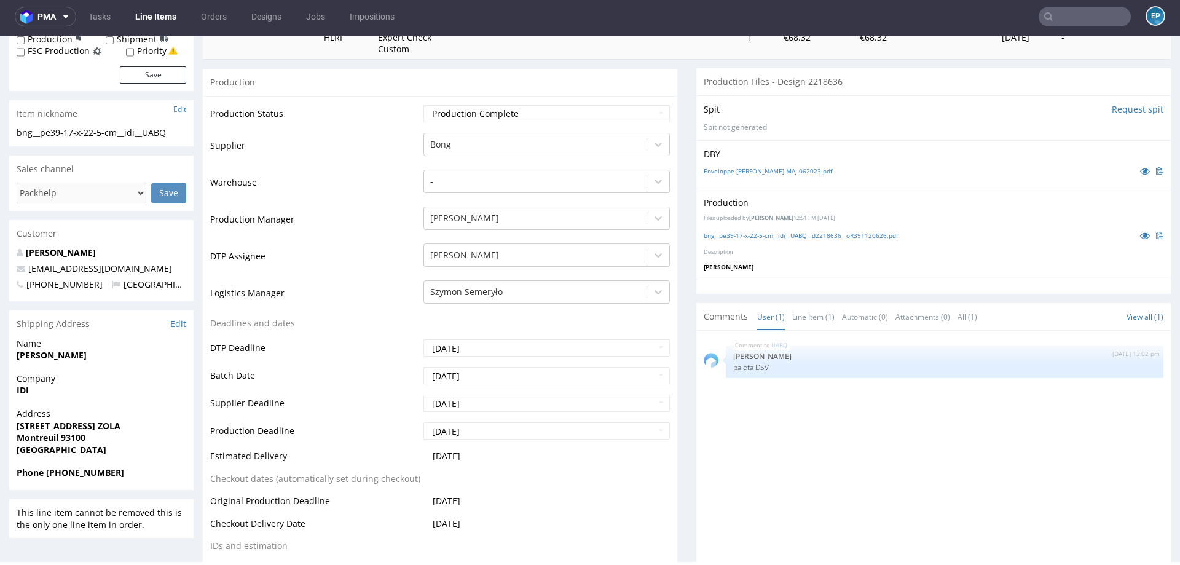
scroll to position [185, 0]
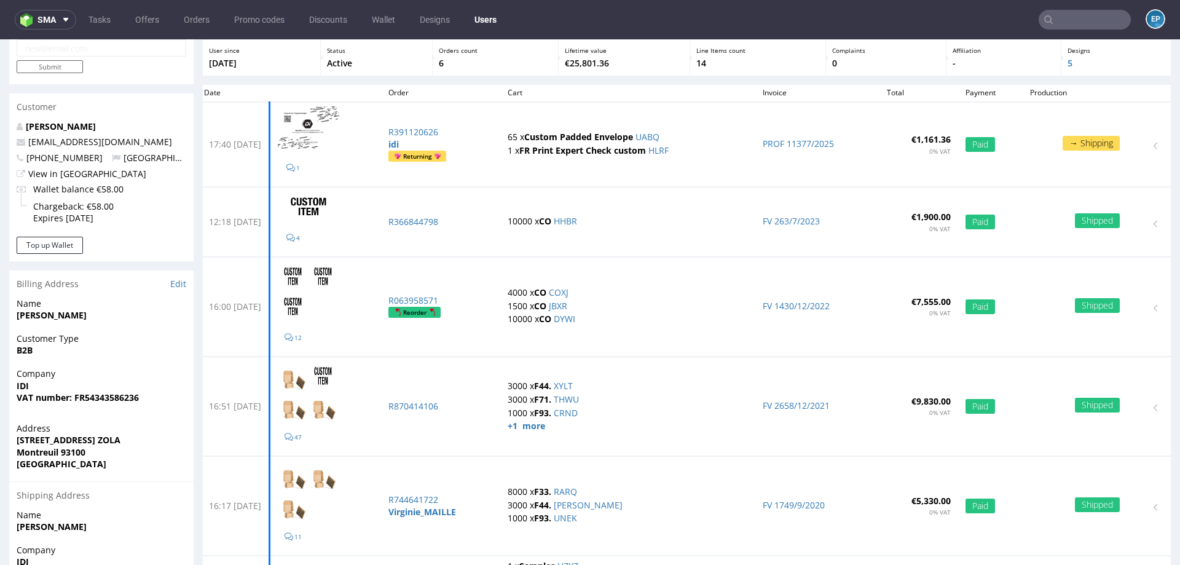
scroll to position [10, 0]
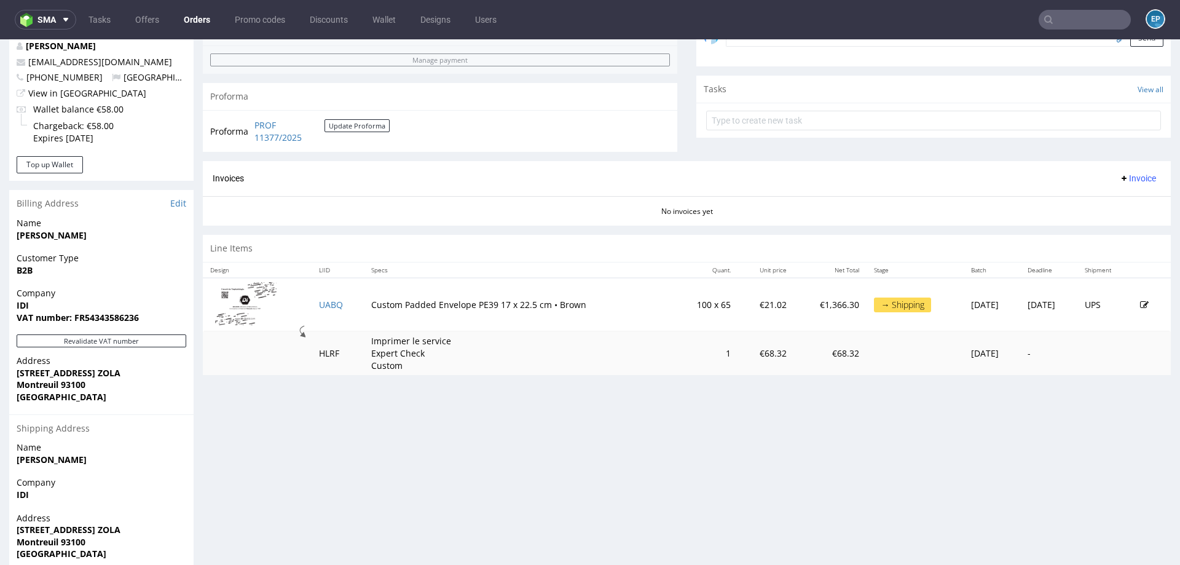
scroll to position [449, 0]
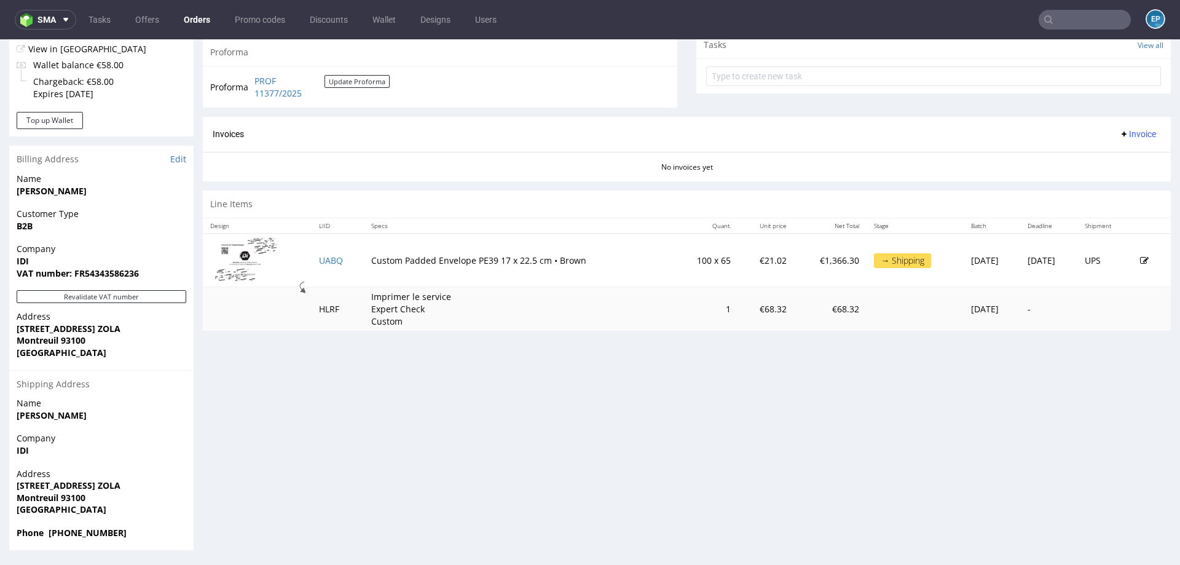
click at [326, 252] on td "UABQ" at bounding box center [338, 260] width 52 height 53
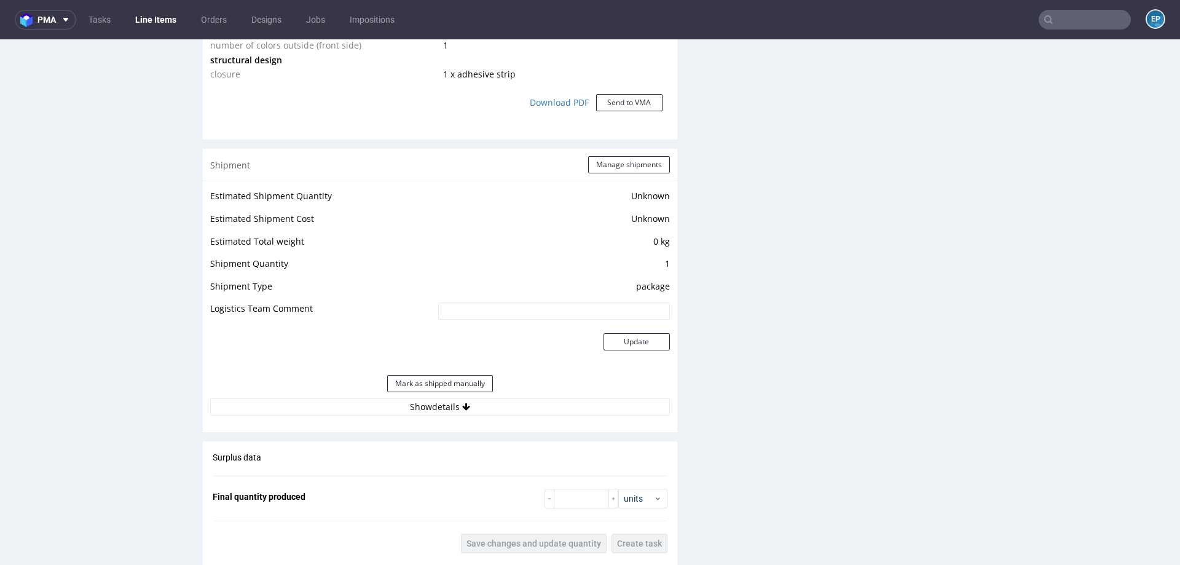
scroll to position [1224, 0]
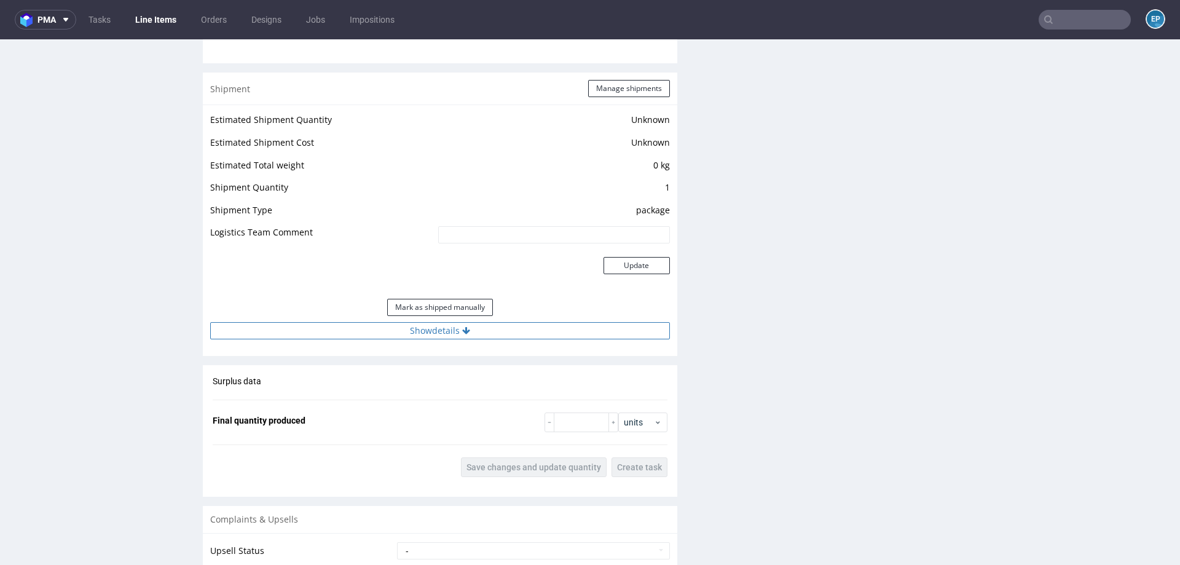
click at [494, 330] on button "Show details" at bounding box center [440, 330] width 460 height 17
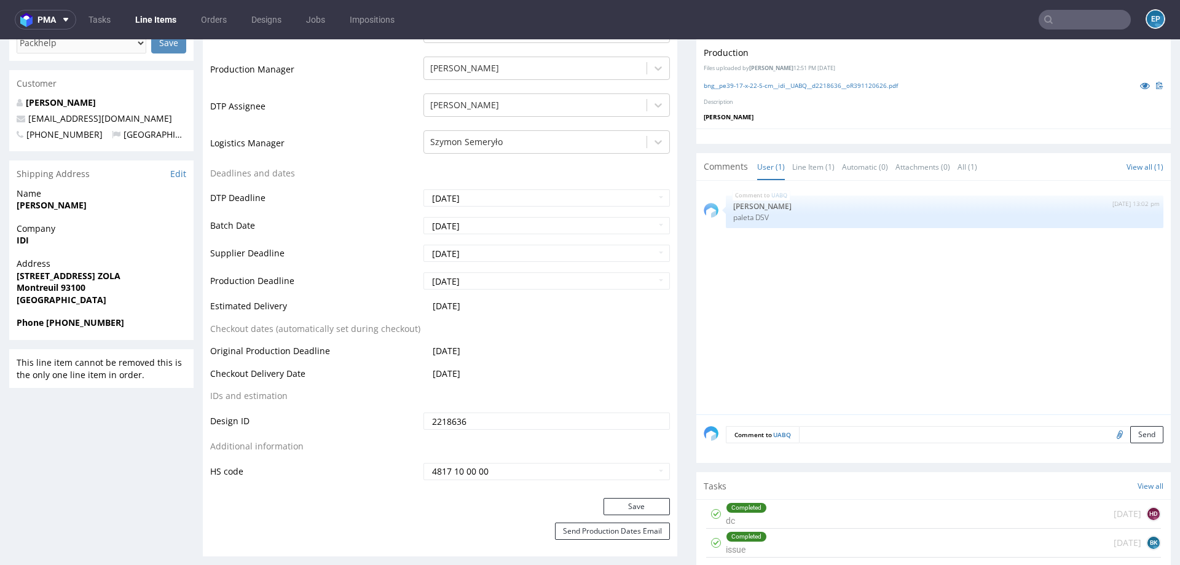
scroll to position [0, 0]
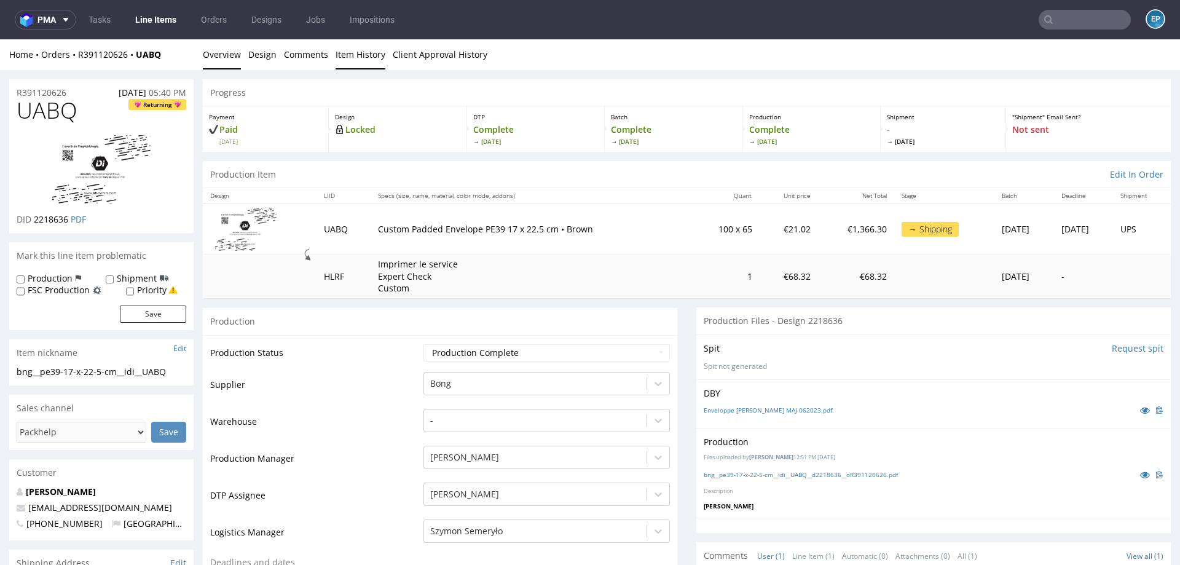
click at [363, 56] on link "Item History" at bounding box center [361, 54] width 50 height 30
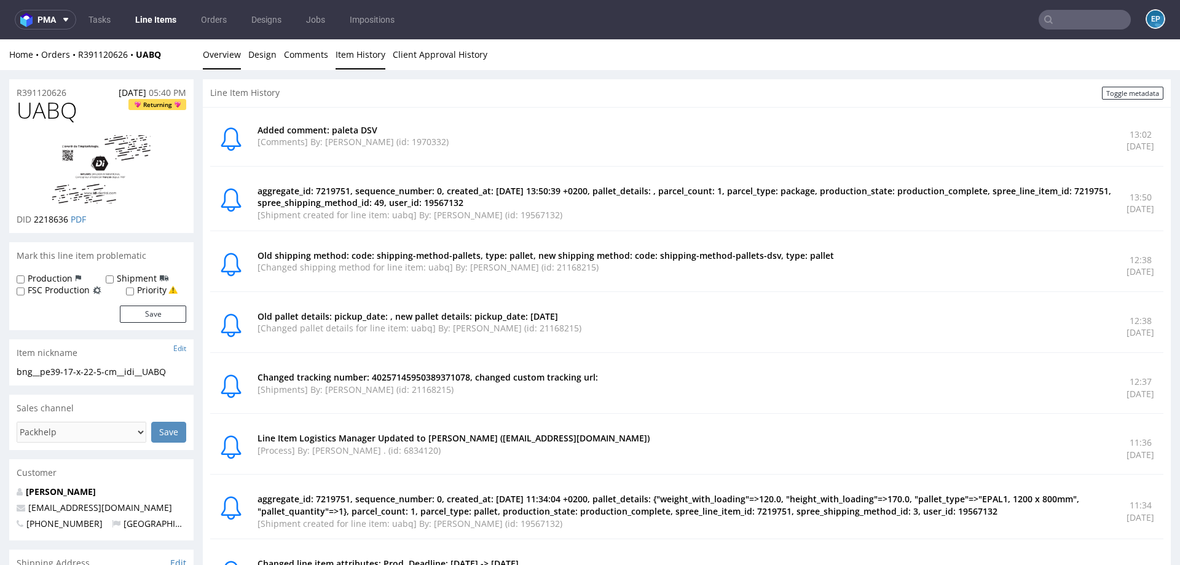
click at [215, 61] on link "Overview" at bounding box center [222, 54] width 38 height 30
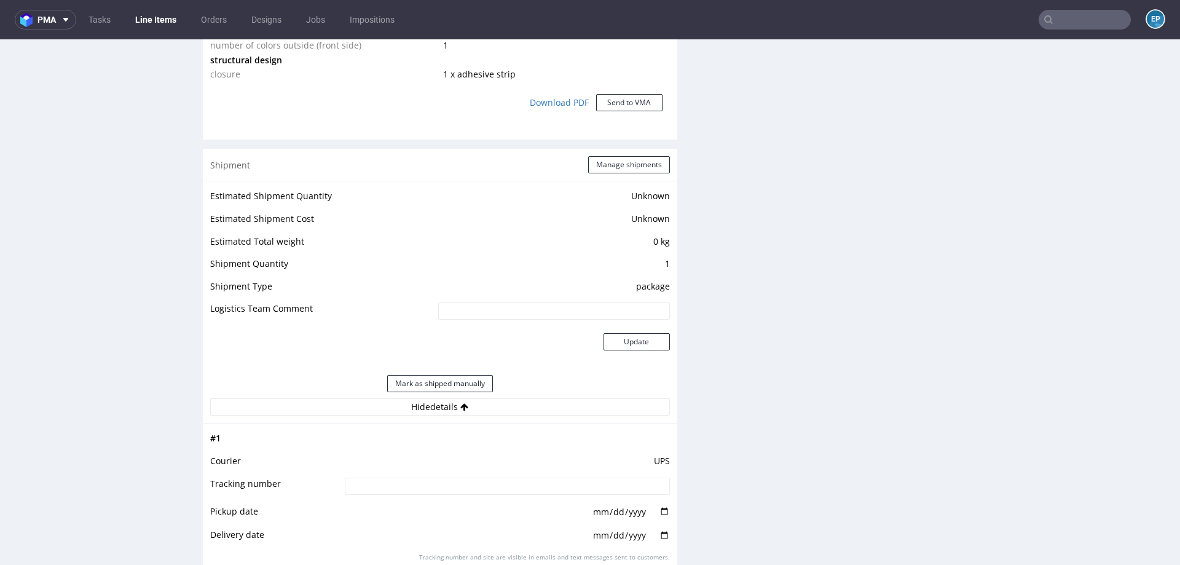
scroll to position [1166, 0]
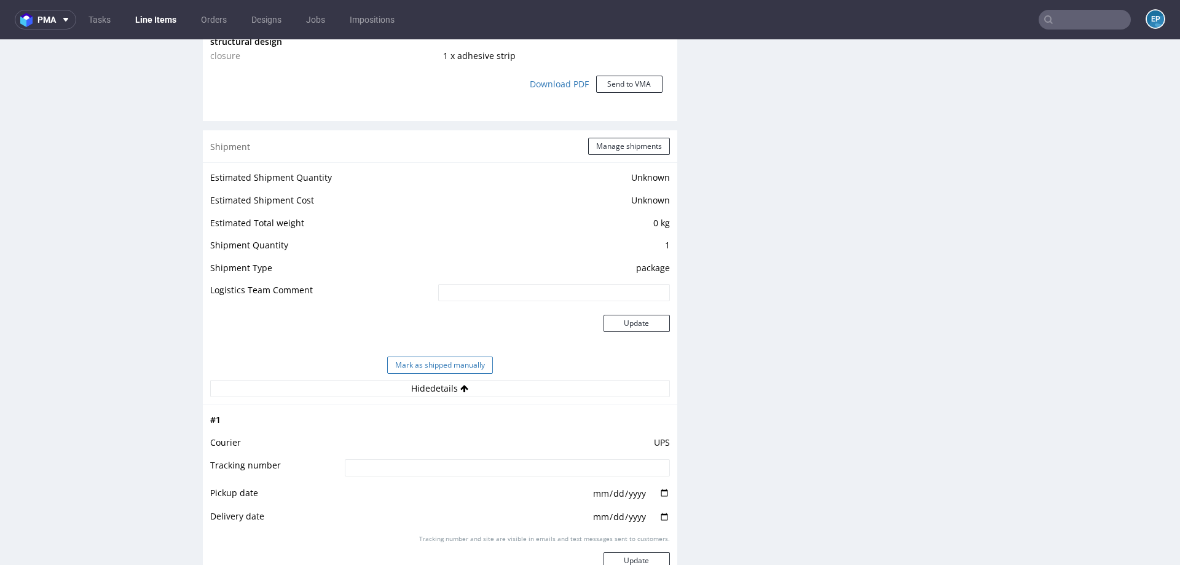
click at [465, 362] on button "Mark as shipped manually" at bounding box center [440, 365] width 106 height 17
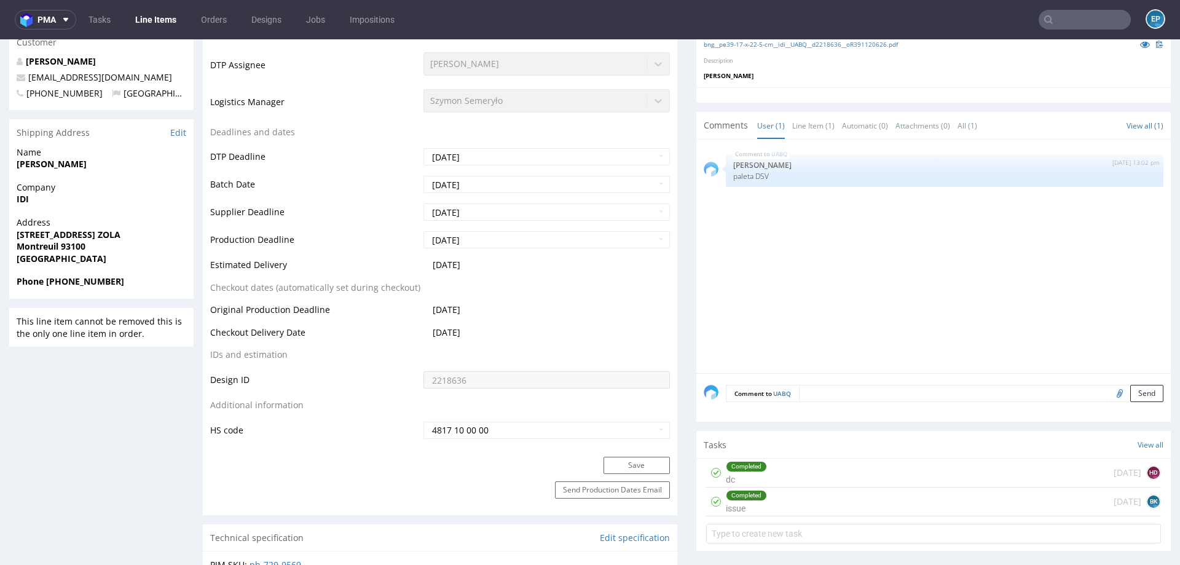
scroll to position [0, 0]
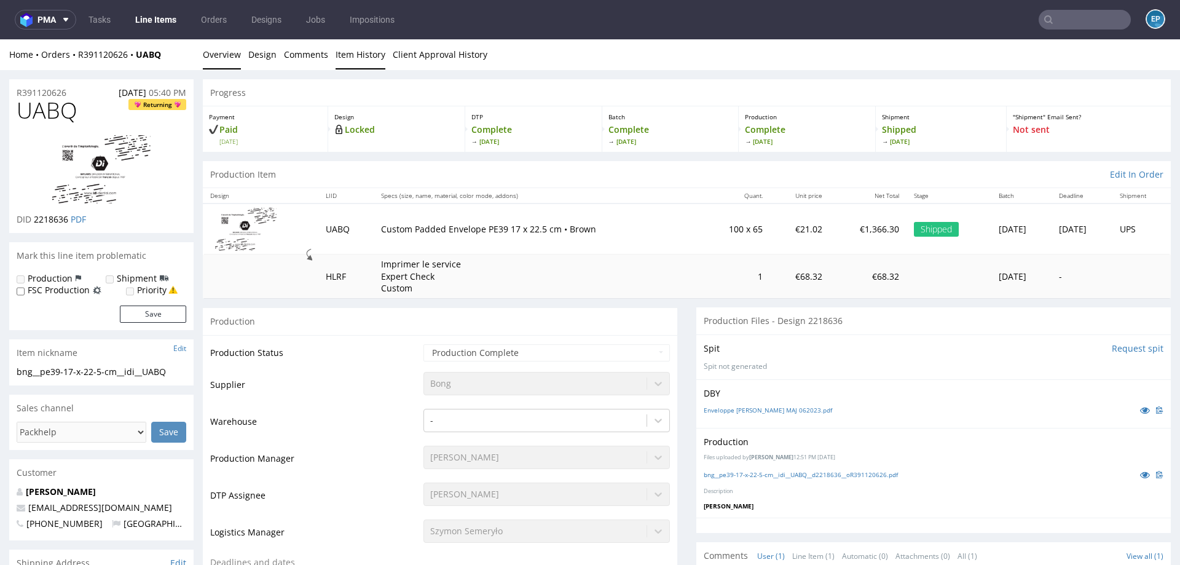
click at [355, 57] on link "Item History" at bounding box center [361, 54] width 50 height 30
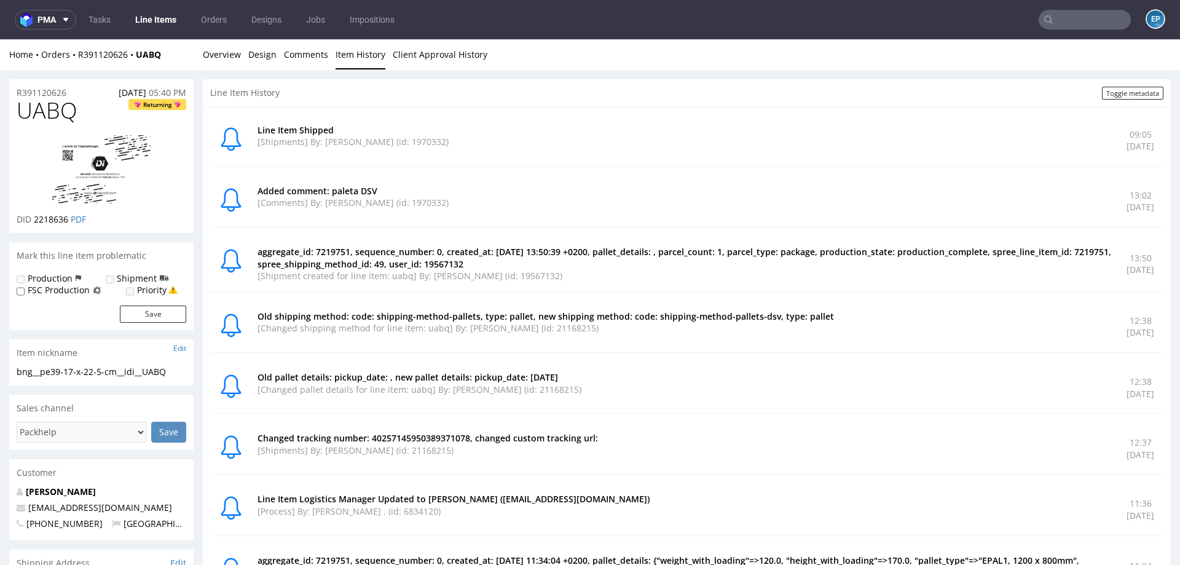
click at [447, 435] on p "Changed tracking number: 40257145950389371078, changed custom tracking url:" at bounding box center [685, 438] width 855 height 12
copy p "40257145950389371078"
click at [222, 58] on link "Overview" at bounding box center [222, 54] width 38 height 30
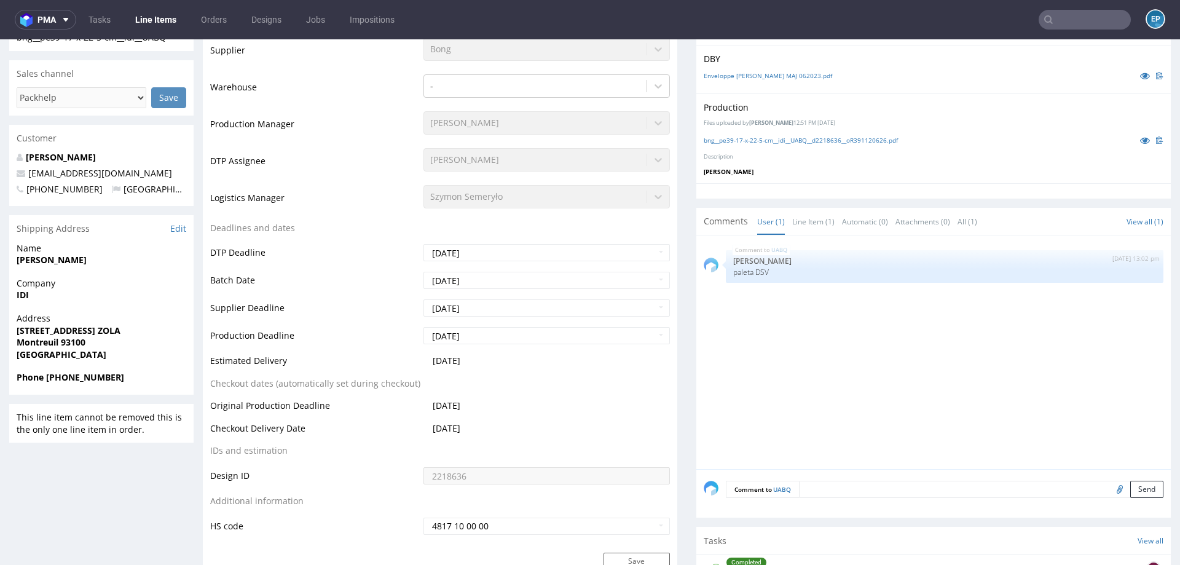
scroll to position [650, 0]
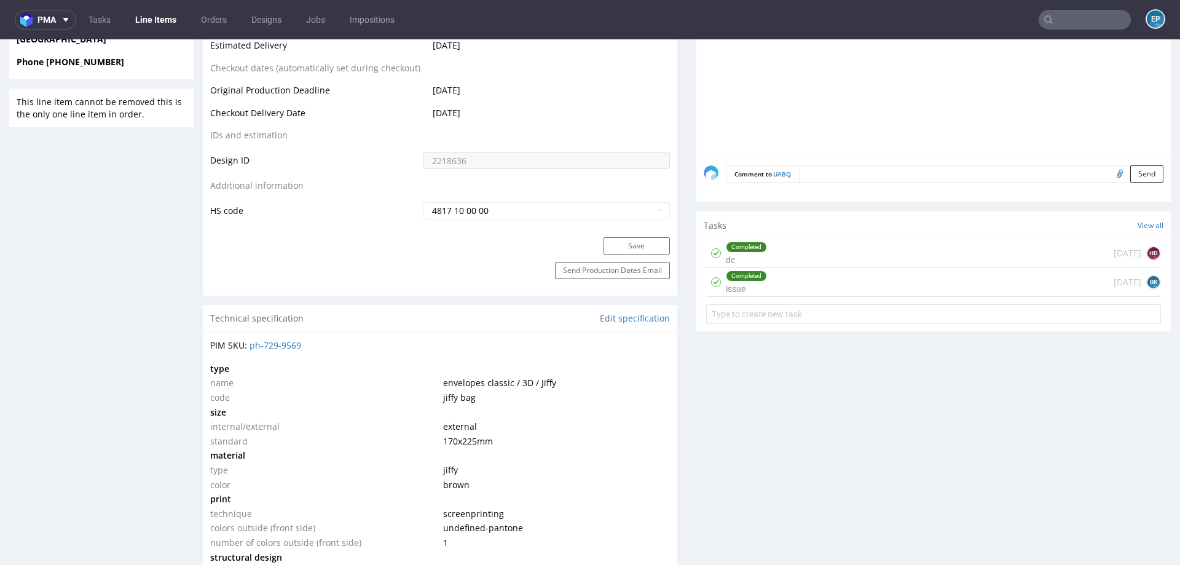
click at [824, 177] on textarea at bounding box center [981, 173] width 365 height 17
paste textarea "https://mydsv.com/new/tracking/track-shipment?query=40257145950389371078"
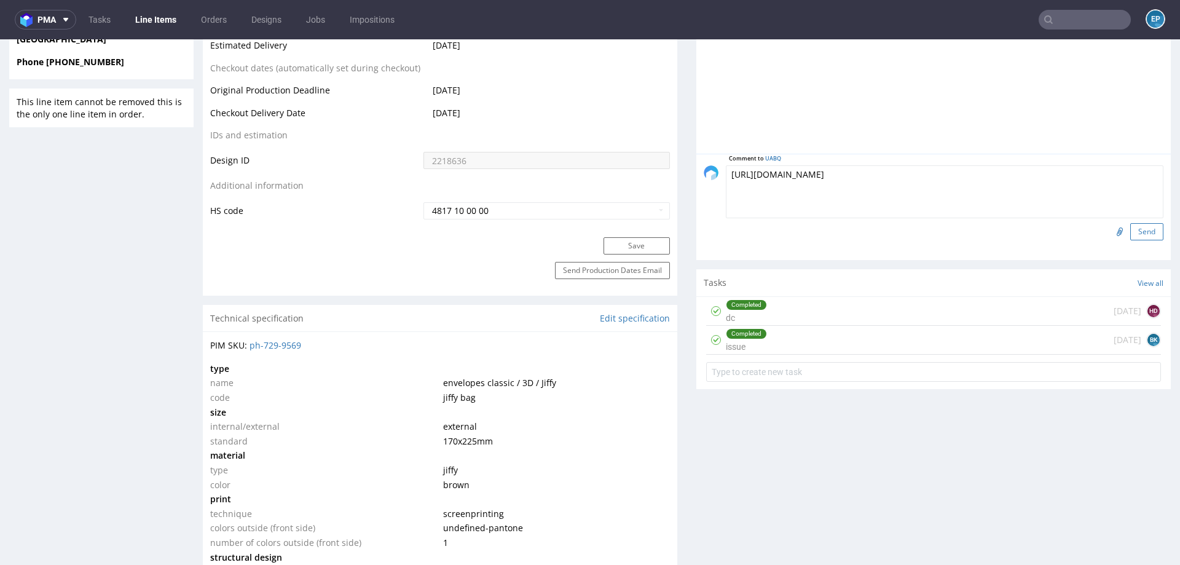
type textarea "https://mydsv.com/new/tracking/track-shipment?query=40257145950389371078"
click at [1131, 228] on button "Send" at bounding box center [1147, 231] width 33 height 17
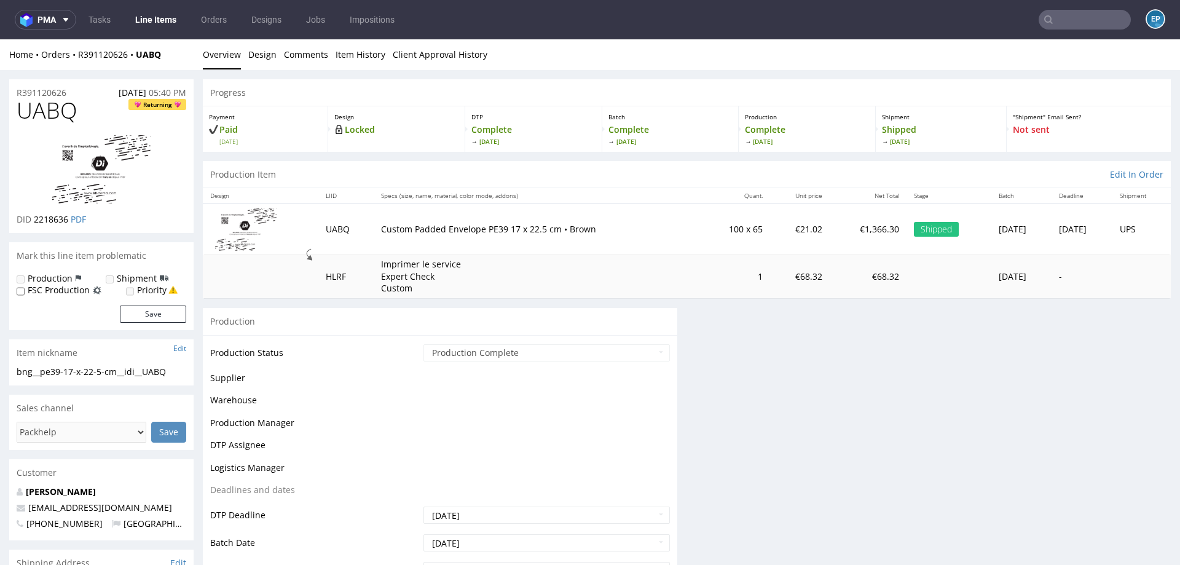
scroll to position [0, 0]
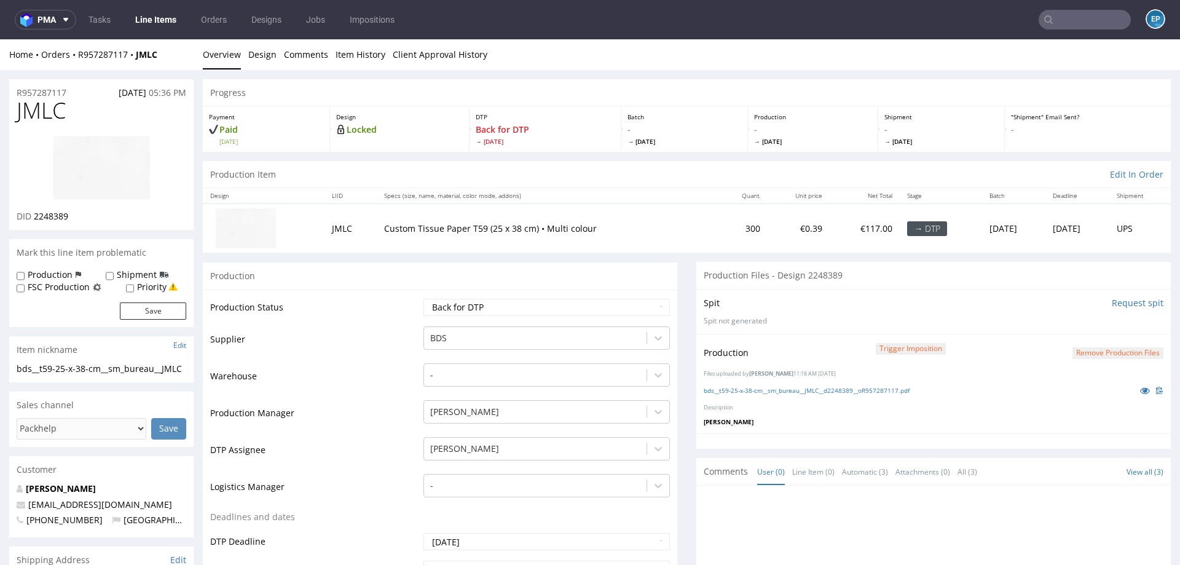
click at [1066, 18] on input "text" at bounding box center [1085, 20] width 92 height 20
paste input "R920588833"
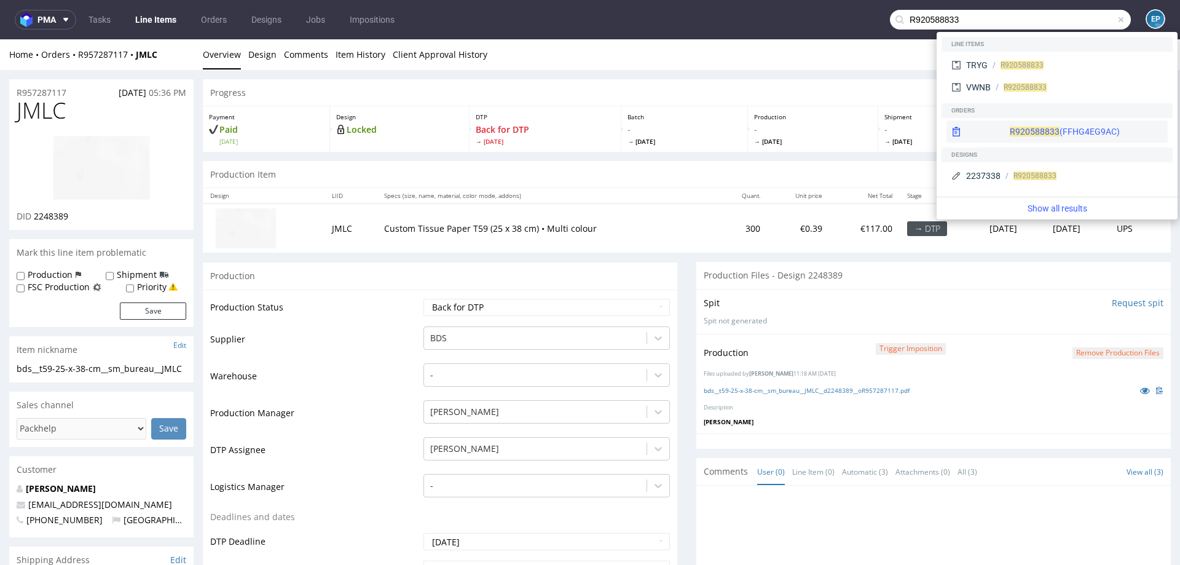
type input "R920588833"
click at [1010, 127] on span "R920588833" at bounding box center [1035, 132] width 50 height 10
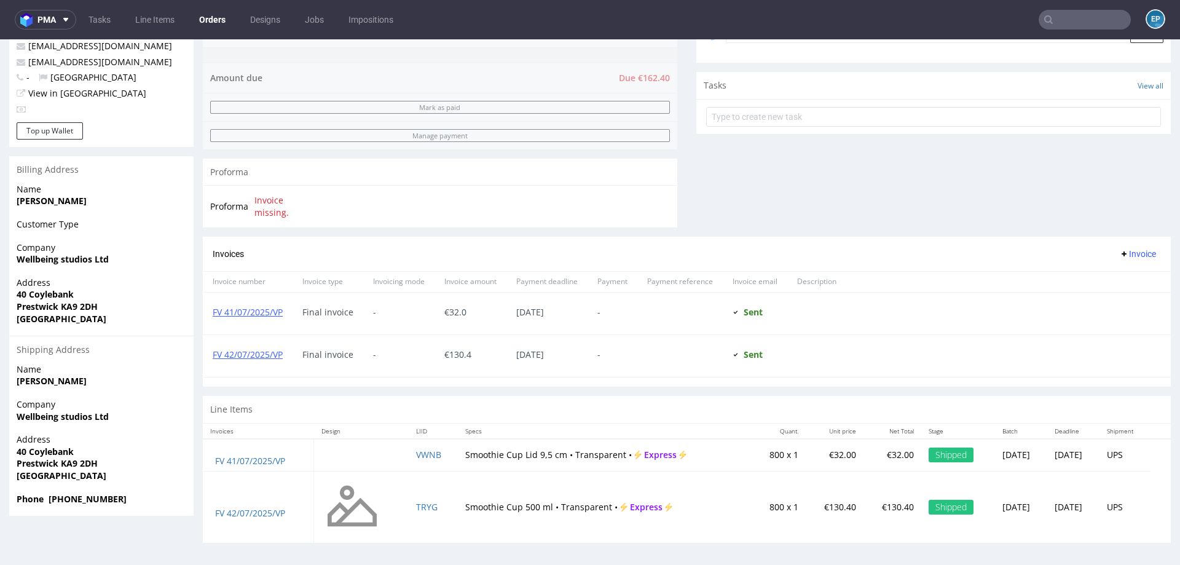
scroll to position [3, 0]
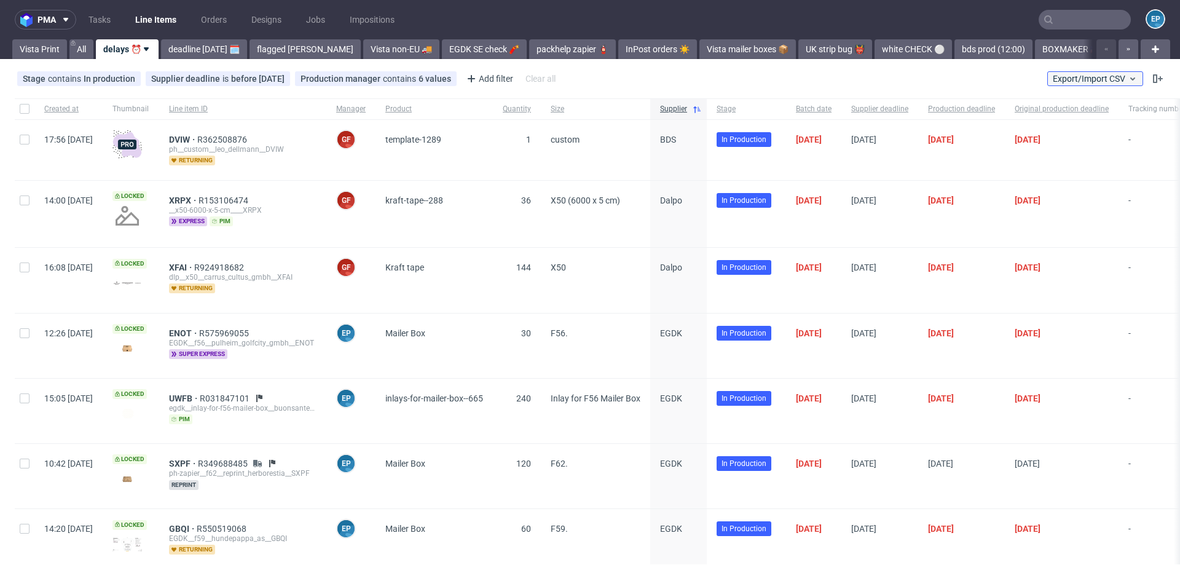
click at [1107, 74] on span "Export/Import CSV" at bounding box center [1095, 79] width 85 height 10
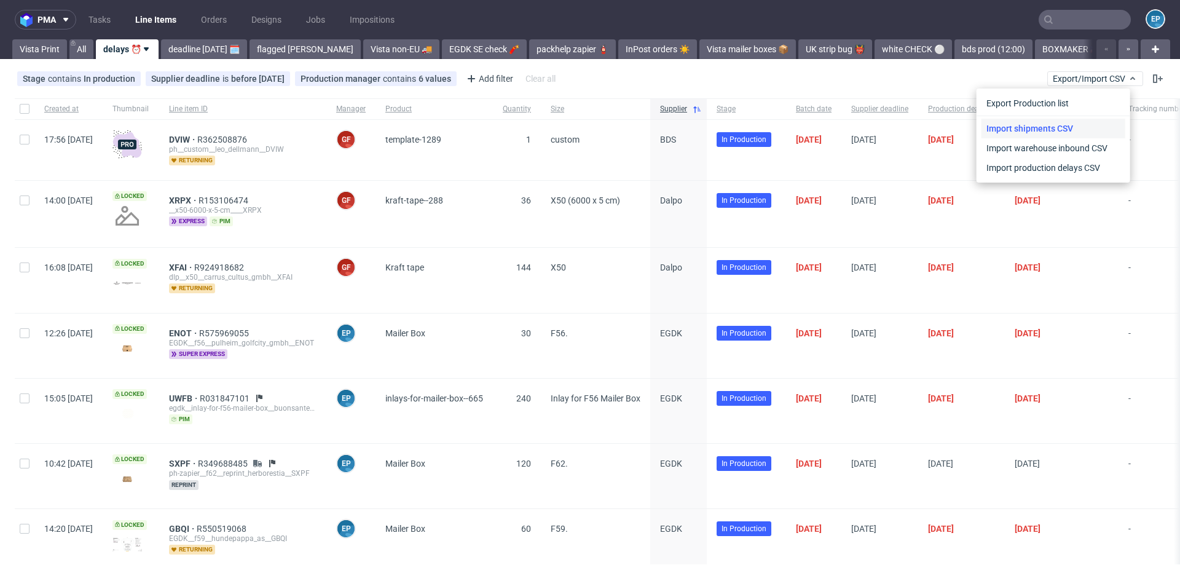
click at [1053, 130] on link "Import shipments CSV" at bounding box center [1054, 129] width 144 height 20
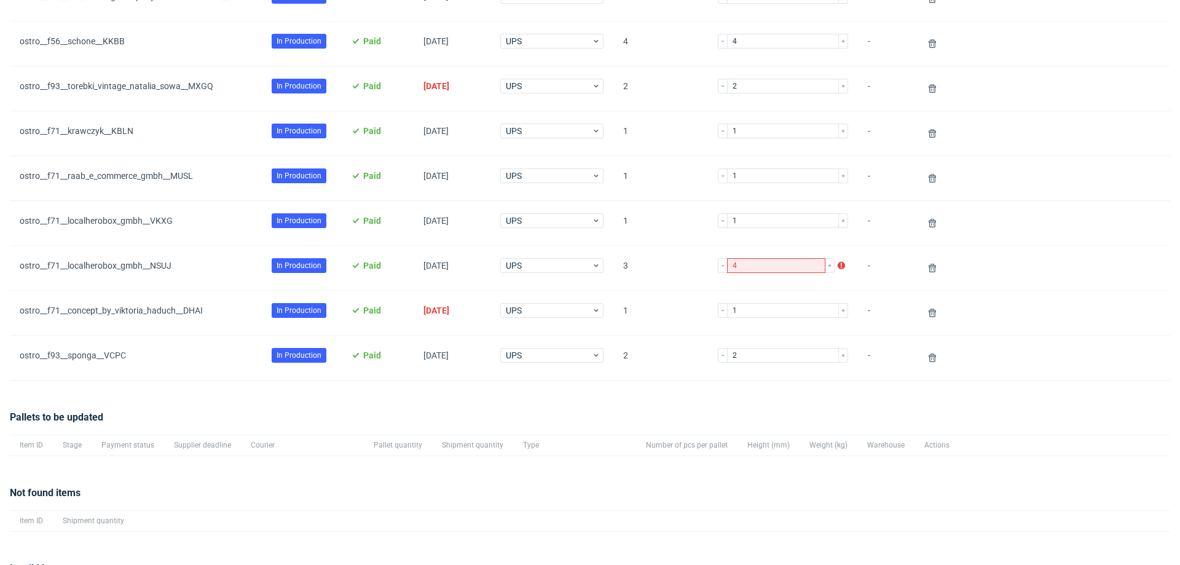
scroll to position [309, 0]
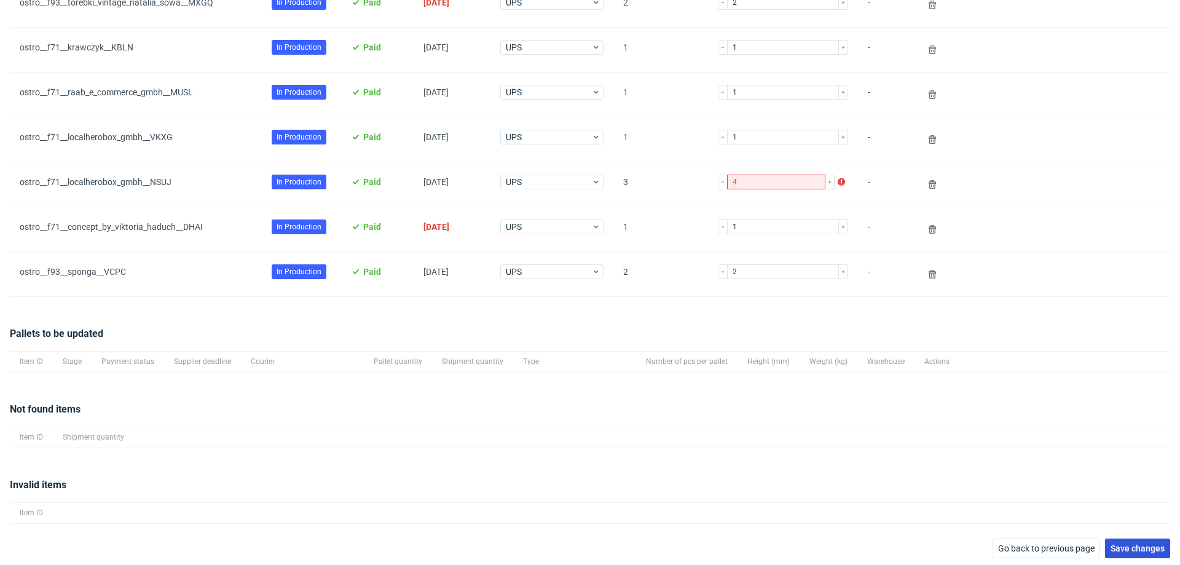
click at [1139, 539] on button "Save changes" at bounding box center [1137, 549] width 65 height 20
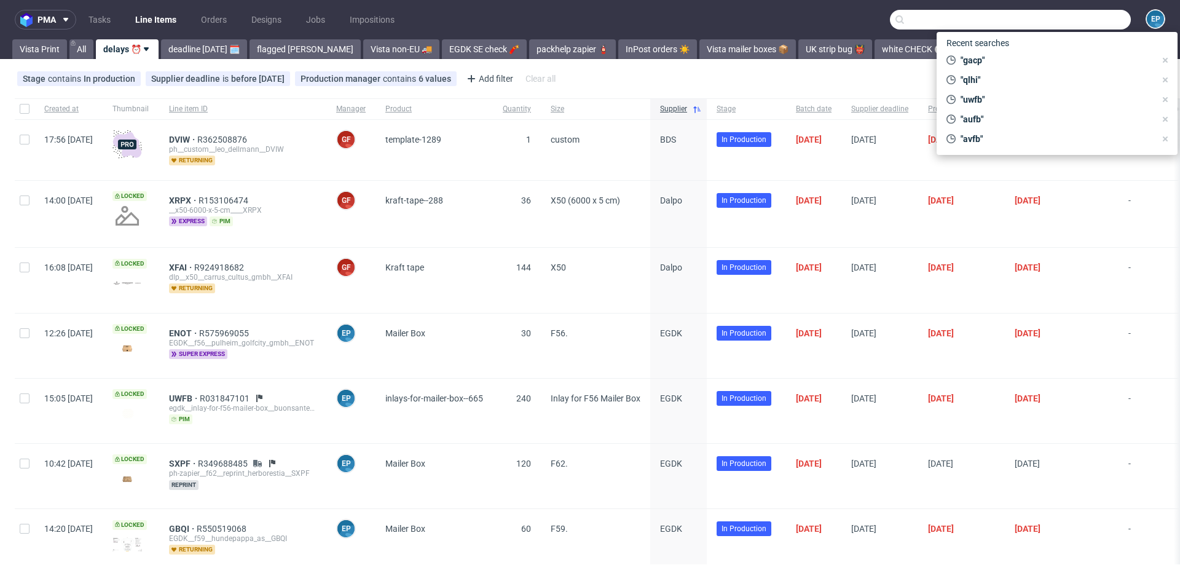
click at [1062, 23] on input "text" at bounding box center [1010, 20] width 241 height 20
paste input "R116336584"
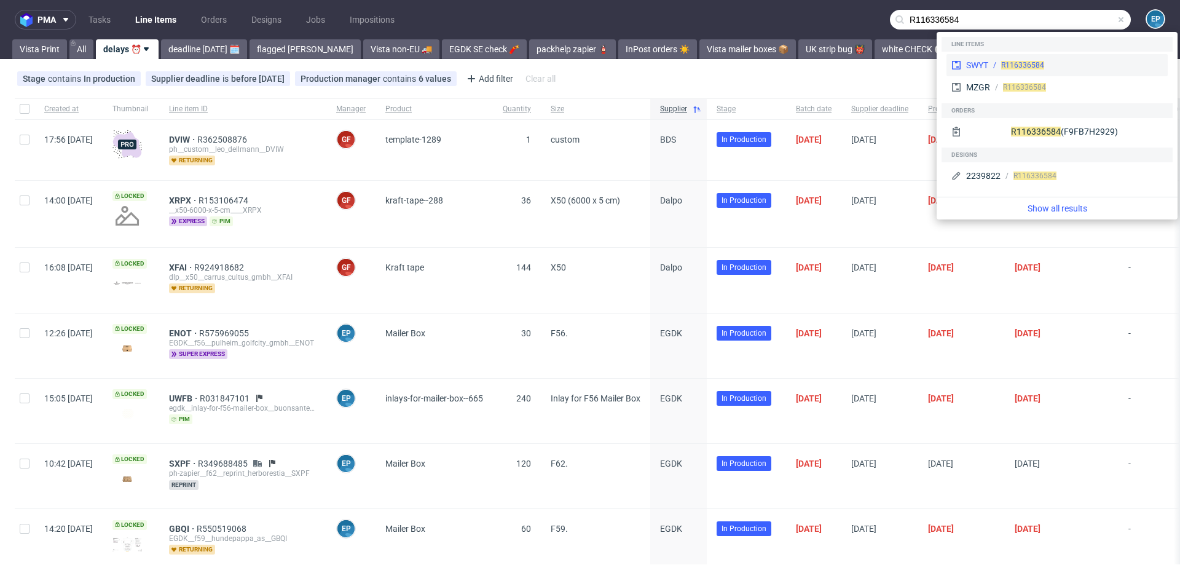
type input "R116336584"
click at [997, 63] on div "R116336584" at bounding box center [1076, 65] width 175 height 11
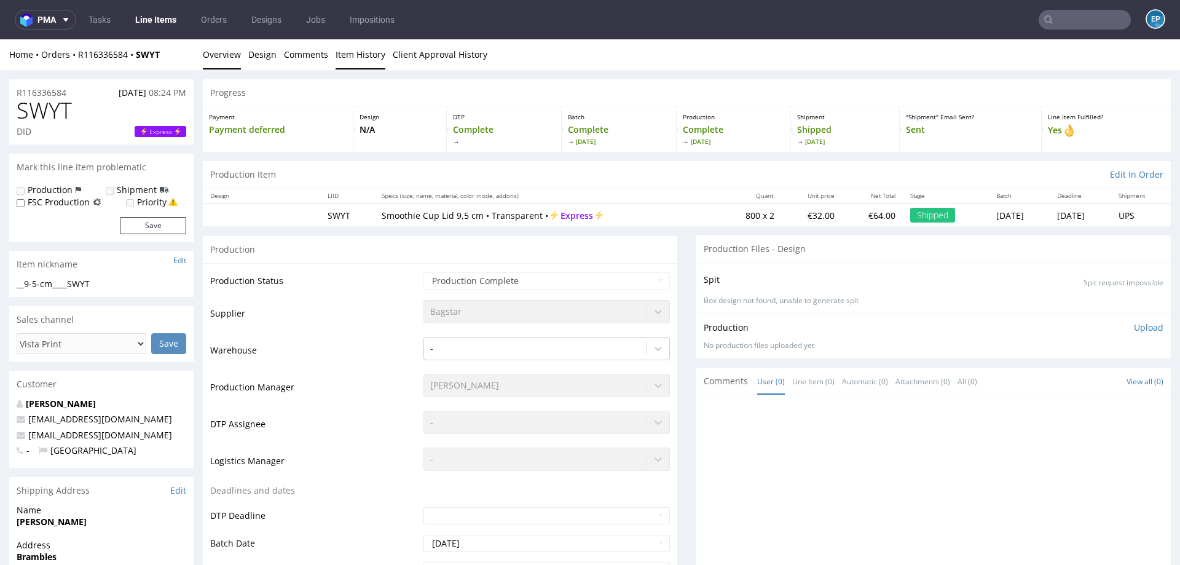
click at [346, 57] on link "Item History" at bounding box center [361, 54] width 50 height 30
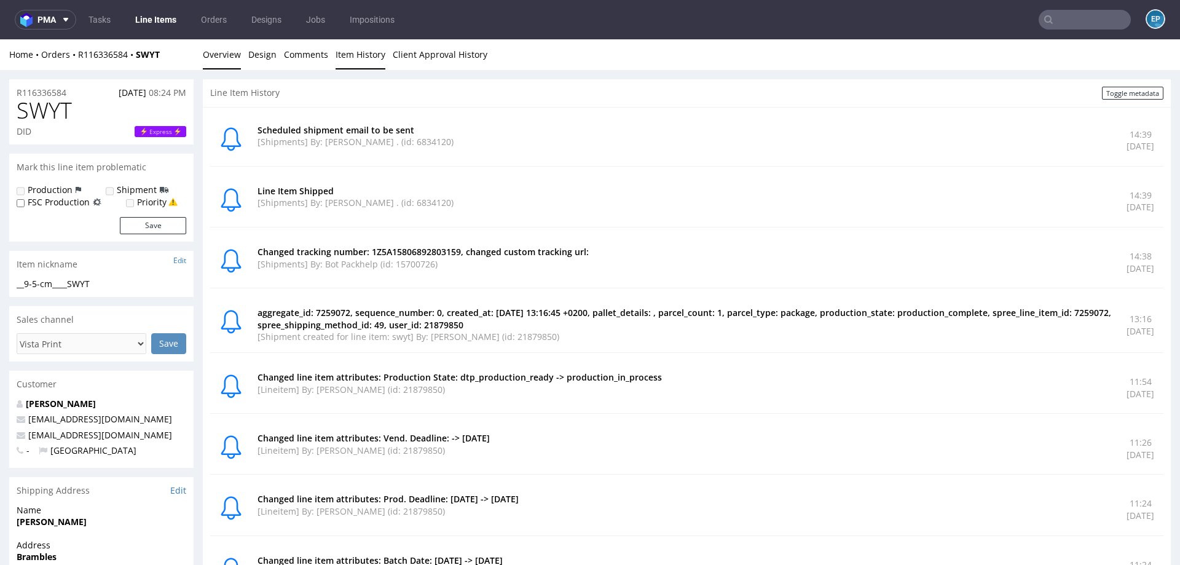
click at [215, 57] on link "Overview" at bounding box center [222, 54] width 38 height 30
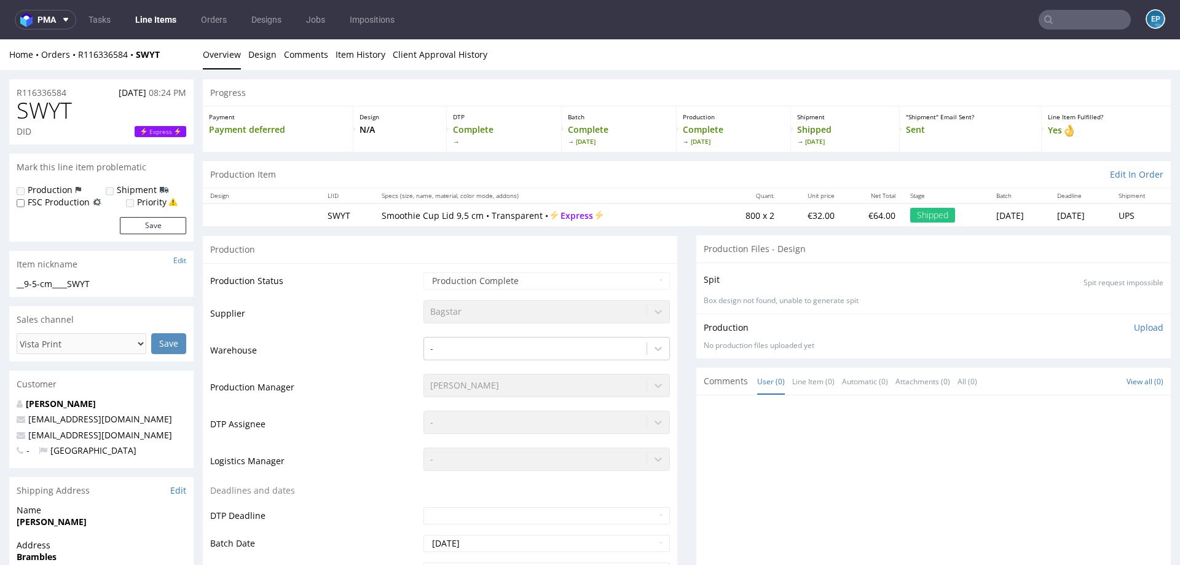
click at [157, 18] on link "Line Items" at bounding box center [156, 20] width 56 height 20
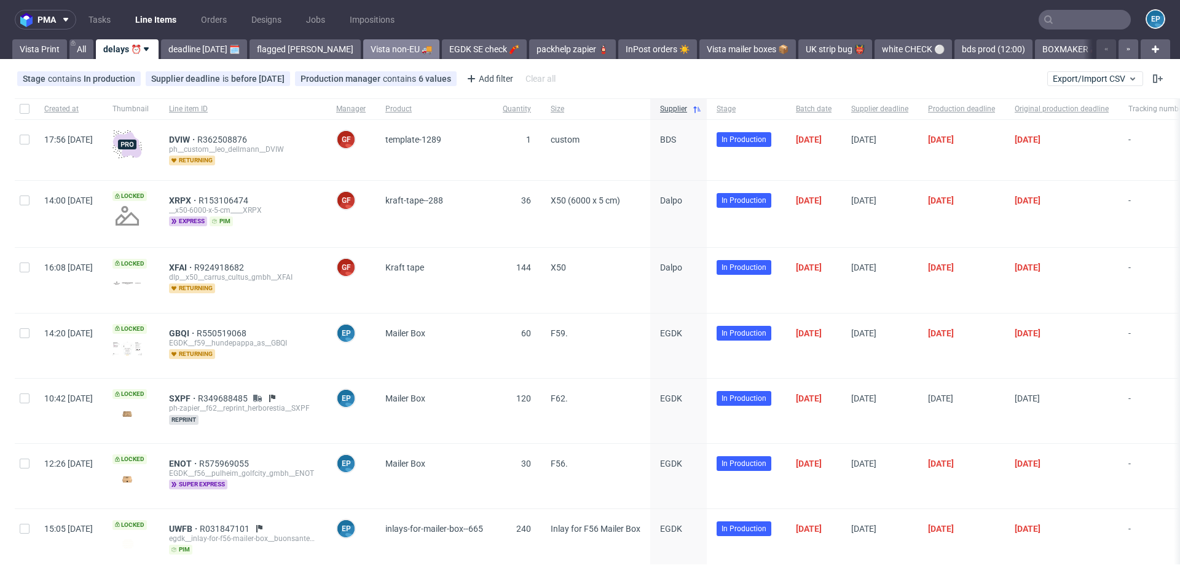
click at [365, 51] on link "Vista non-EU 🚚" at bounding box center [401, 49] width 76 height 20
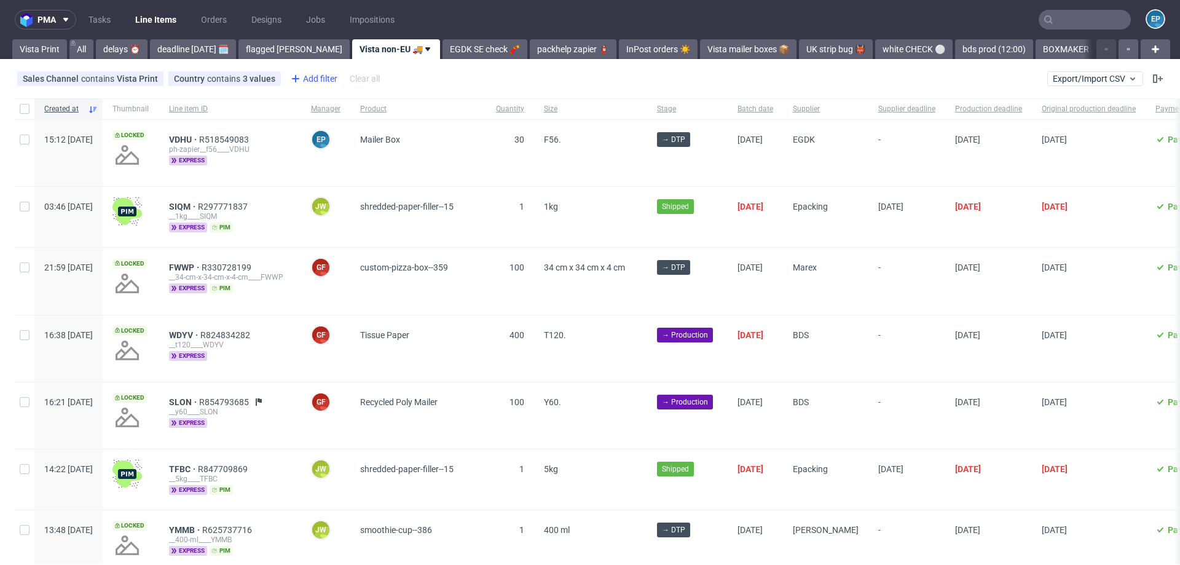
click at [298, 78] on icon at bounding box center [295, 78] width 15 height 15
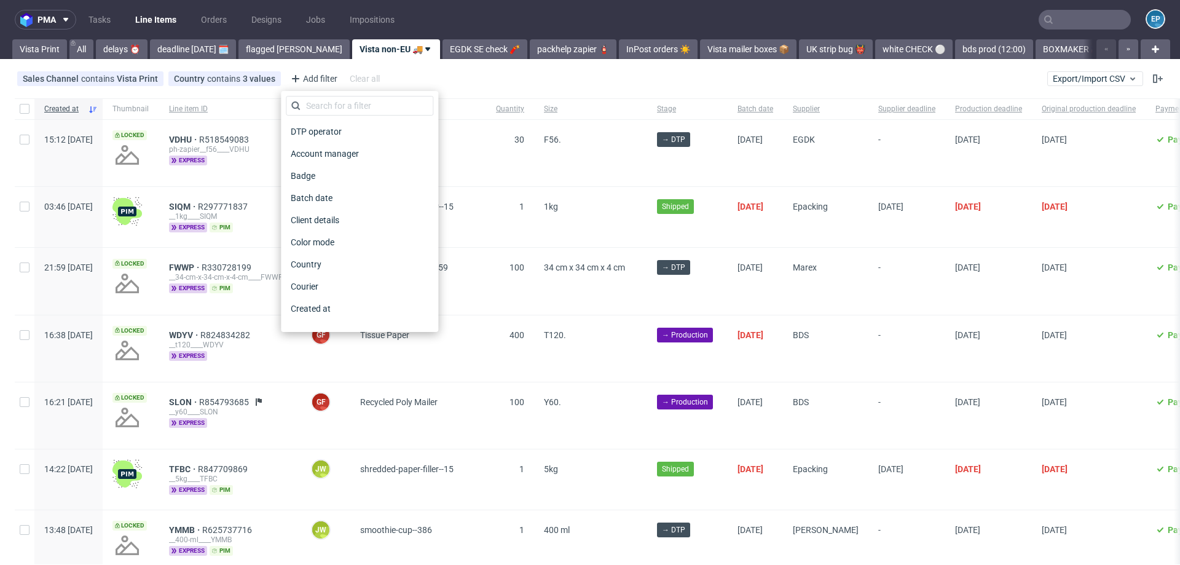
click at [307, 91] on div "DTP operator Account manager Badge Batch date Client details Color mode Country…" at bounding box center [359, 211] width 157 height 241
click at [315, 98] on input "text" at bounding box center [360, 106] width 148 height 20
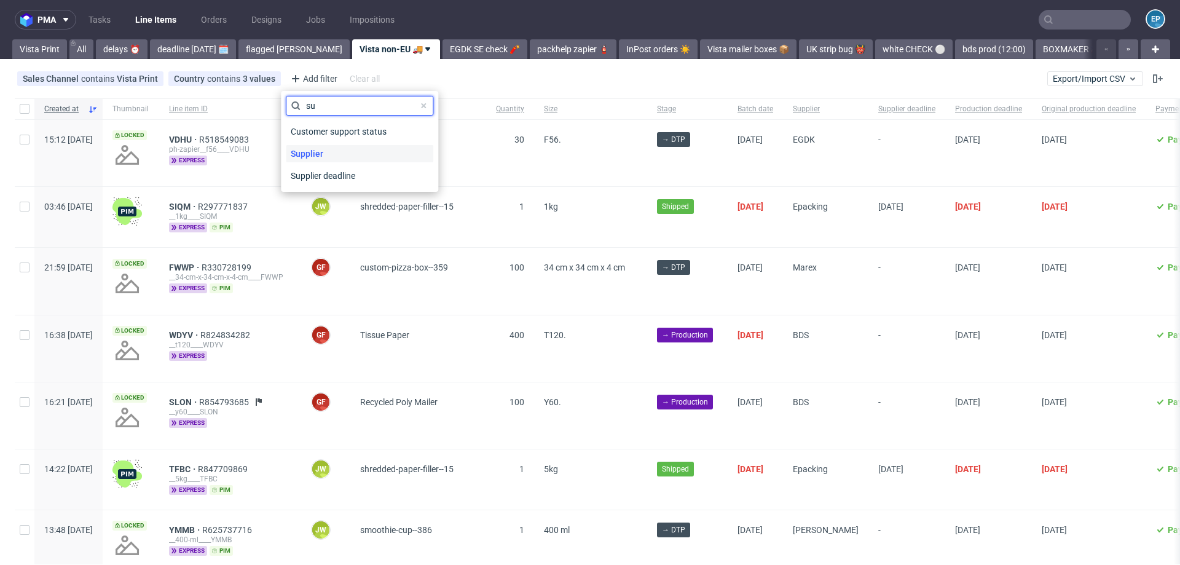
type input "su"
click at [336, 156] on div "Supplier" at bounding box center [360, 153] width 148 height 17
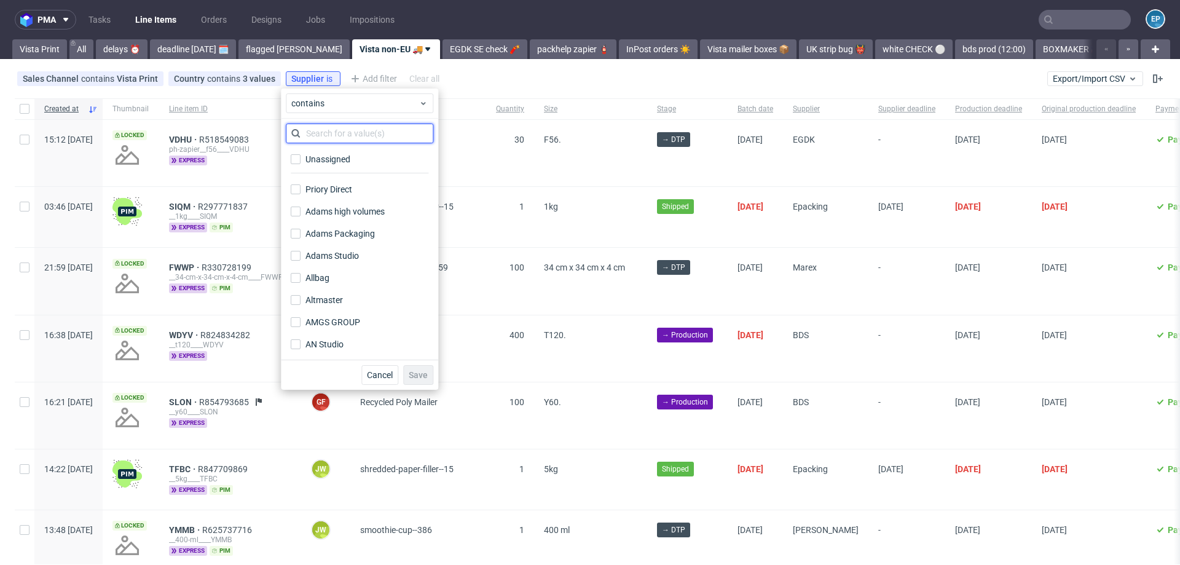
click at [333, 134] on input "text" at bounding box center [360, 134] width 148 height 20
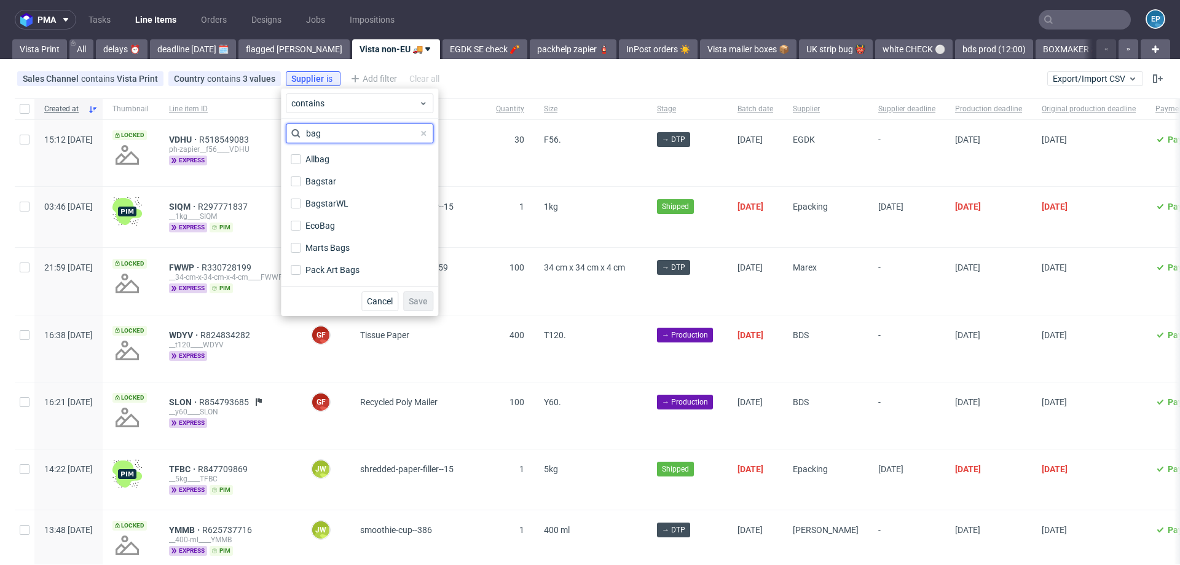
type input "bag"
click at [344, 190] on div "Bagstar" at bounding box center [360, 181] width 148 height 22
click at [342, 184] on label "Bagstar" at bounding box center [360, 181] width 148 height 17
click at [301, 184] on input "Bagstar" at bounding box center [296, 181] width 10 height 10
checkbox input "true"
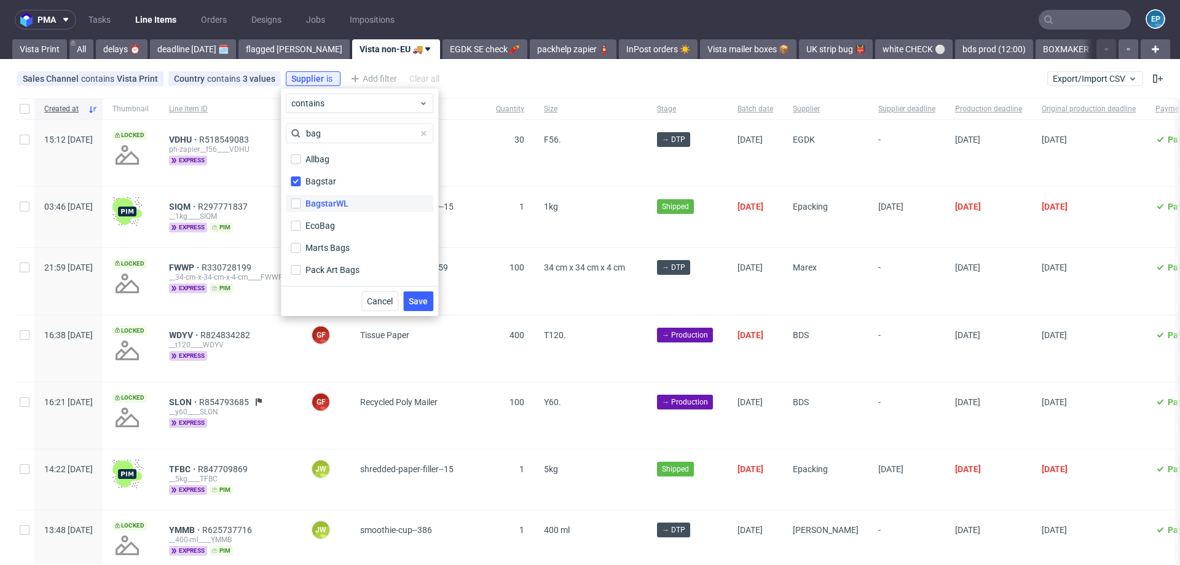
click at [342, 195] on label "BagstarWL" at bounding box center [360, 203] width 148 height 17
click at [301, 199] on input "BagstarWL" at bounding box center [296, 204] width 10 height 10
checkbox input "true"
click at [413, 298] on span "Save" at bounding box center [418, 301] width 19 height 9
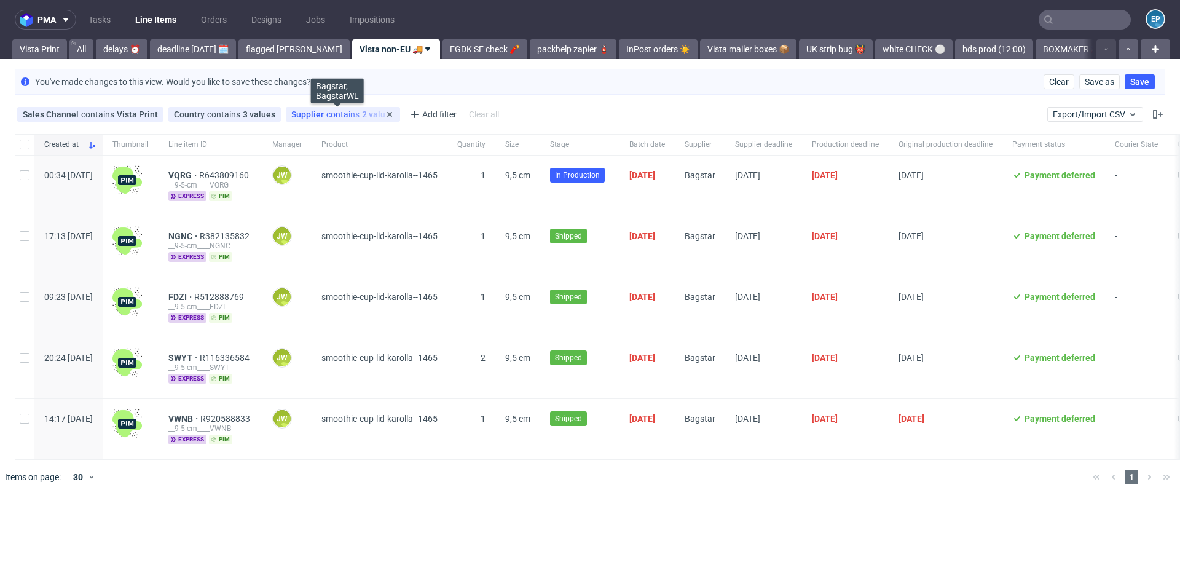
click at [358, 113] on div "Supplier contains 2 values" at bounding box center [342, 114] width 103 height 10
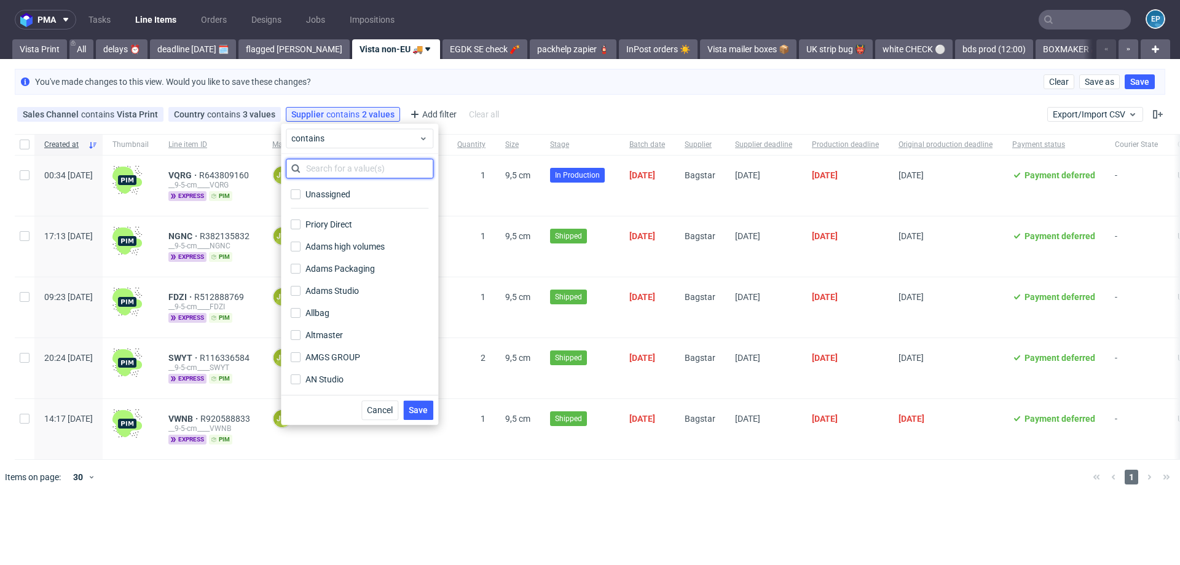
click at [334, 170] on input "text" at bounding box center [360, 169] width 148 height 20
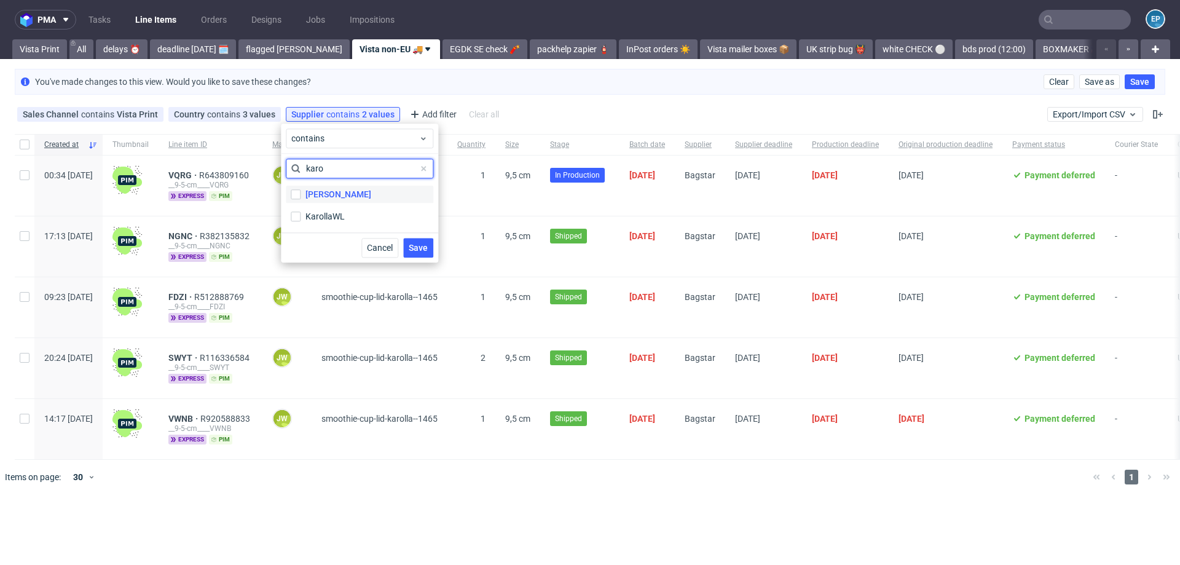
type input "karo"
click at [337, 196] on label "[PERSON_NAME]" at bounding box center [360, 194] width 148 height 17
click at [301, 196] on input "[PERSON_NAME]" at bounding box center [296, 194] width 10 height 10
checkbox input "true"
click at [338, 213] on div "KarollaWL" at bounding box center [326, 216] width 41 height 12
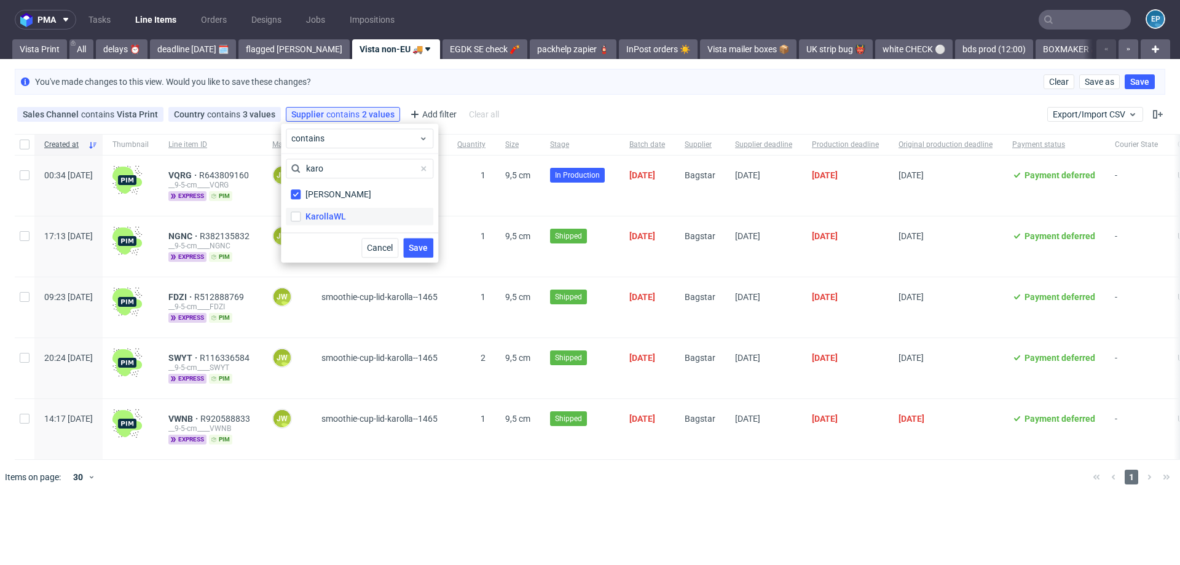
click at [301, 213] on input "KarollaWL" at bounding box center [296, 217] width 10 height 10
checkbox input "true"
click at [405, 242] on button "Save" at bounding box center [418, 248] width 30 height 20
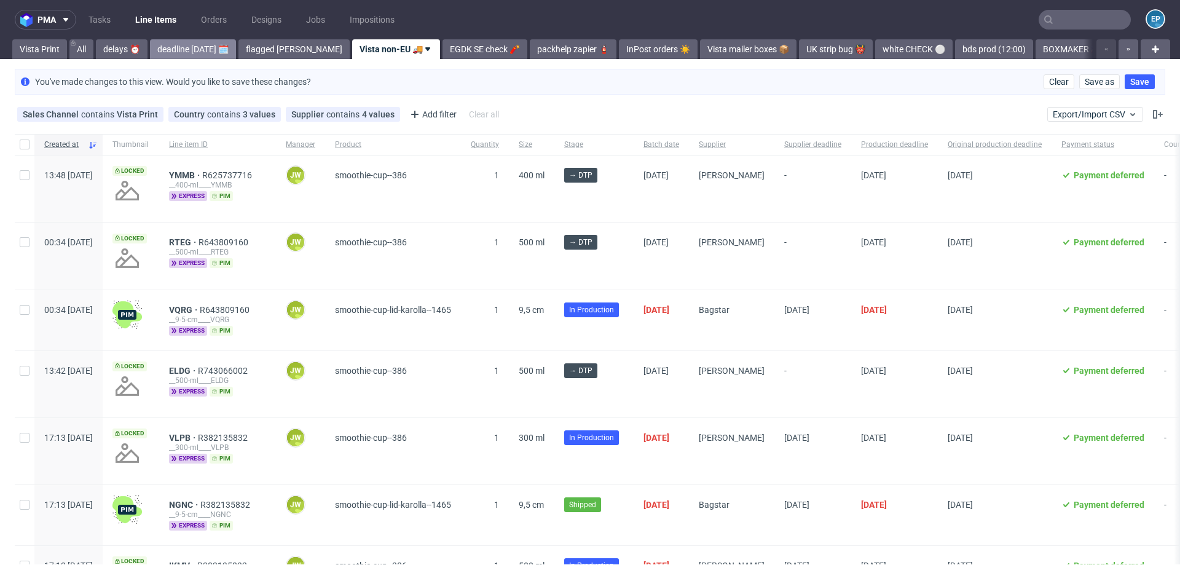
click at [206, 42] on link "deadline [DATE] 🗓️" at bounding box center [193, 49] width 86 height 20
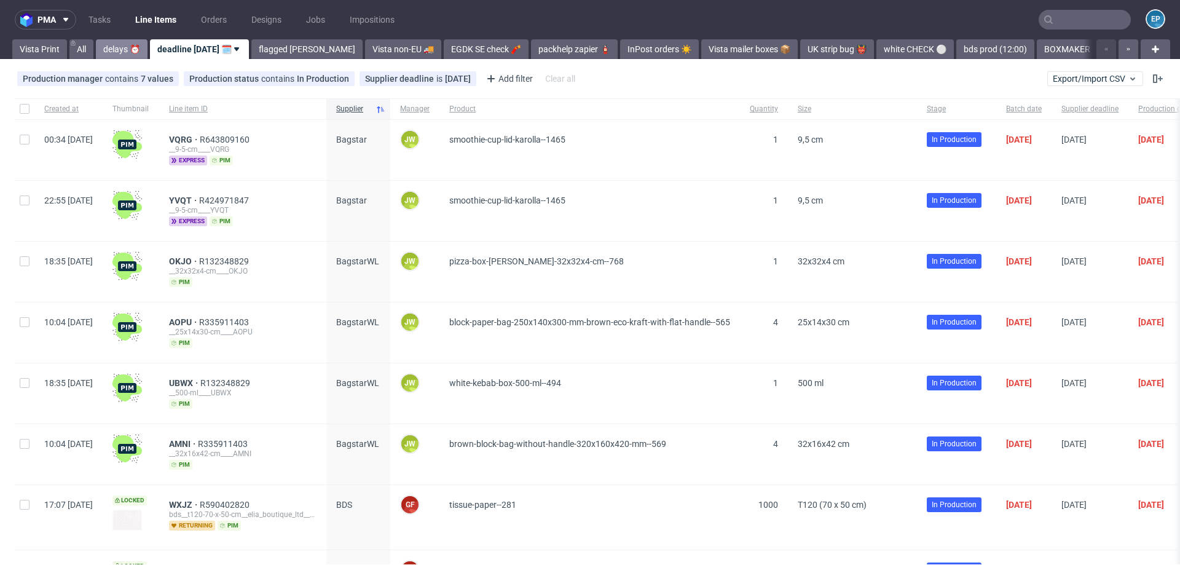
click at [117, 47] on link "delays ⏰" at bounding box center [122, 49] width 52 height 20
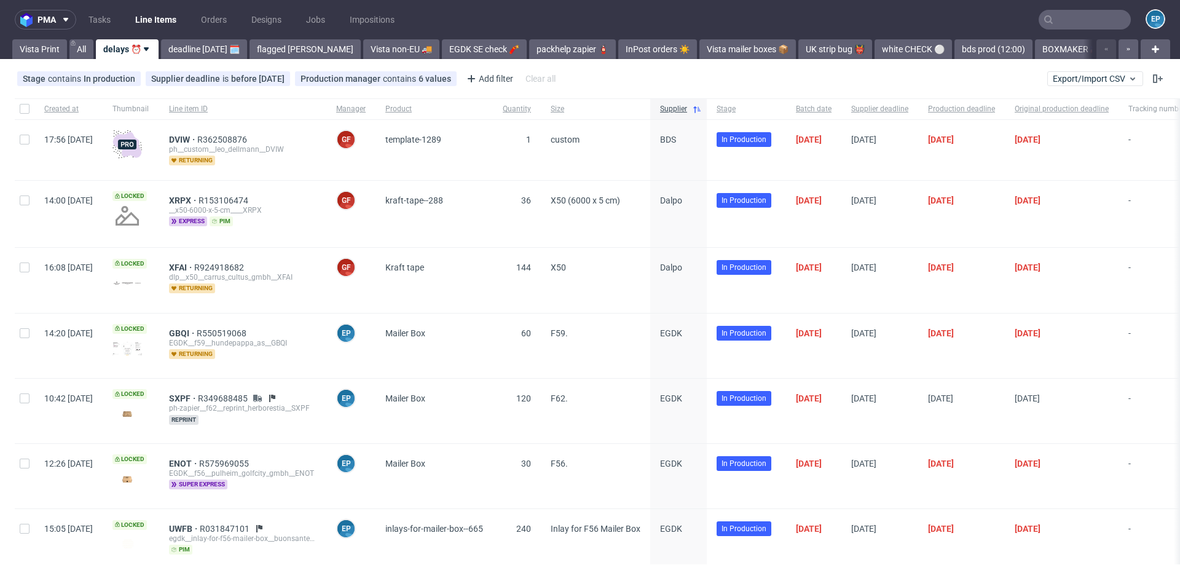
click at [1080, 17] on input "text" at bounding box center [1085, 20] width 92 height 20
paste input "ZDTC"
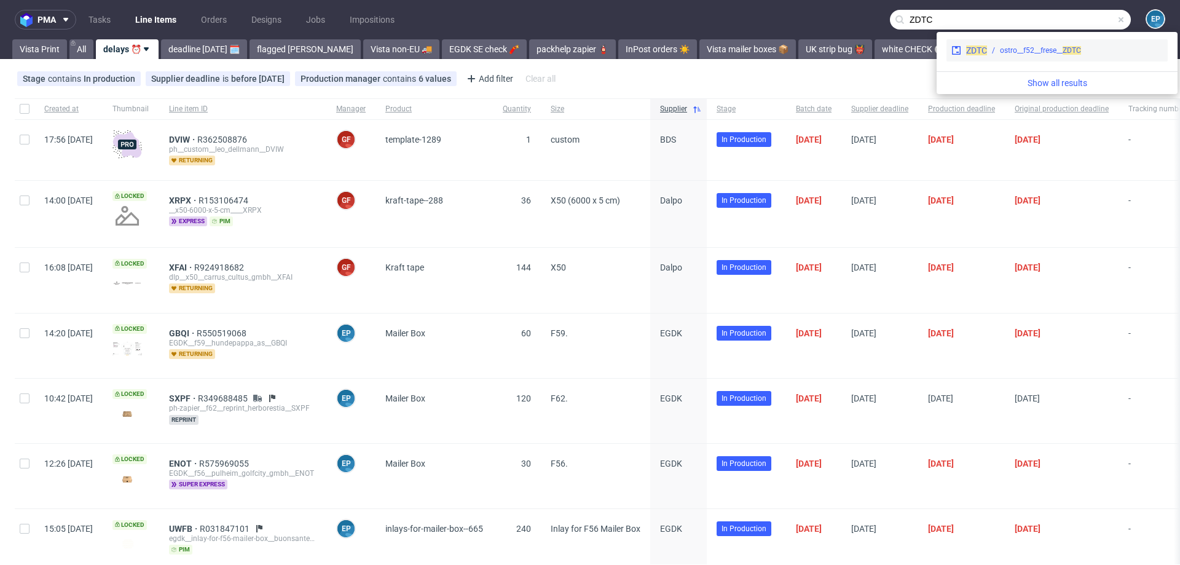
type input "ZDTC"
click at [1019, 53] on div "ostro__f52__frese__ ZDTC" at bounding box center [1040, 50] width 81 height 11
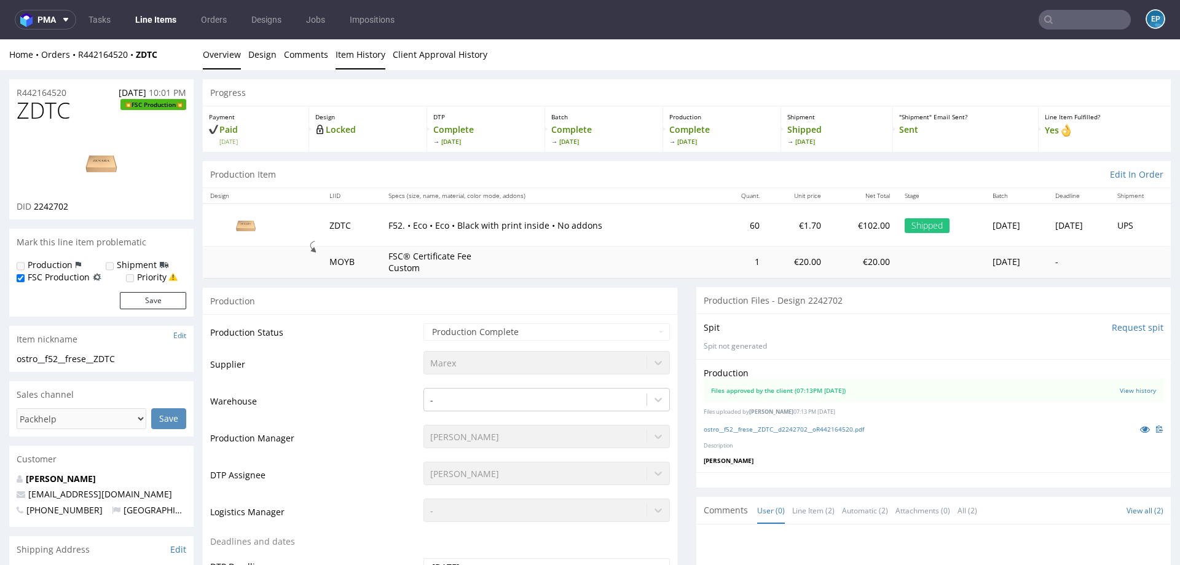
click at [361, 53] on link "Item History" at bounding box center [361, 54] width 50 height 30
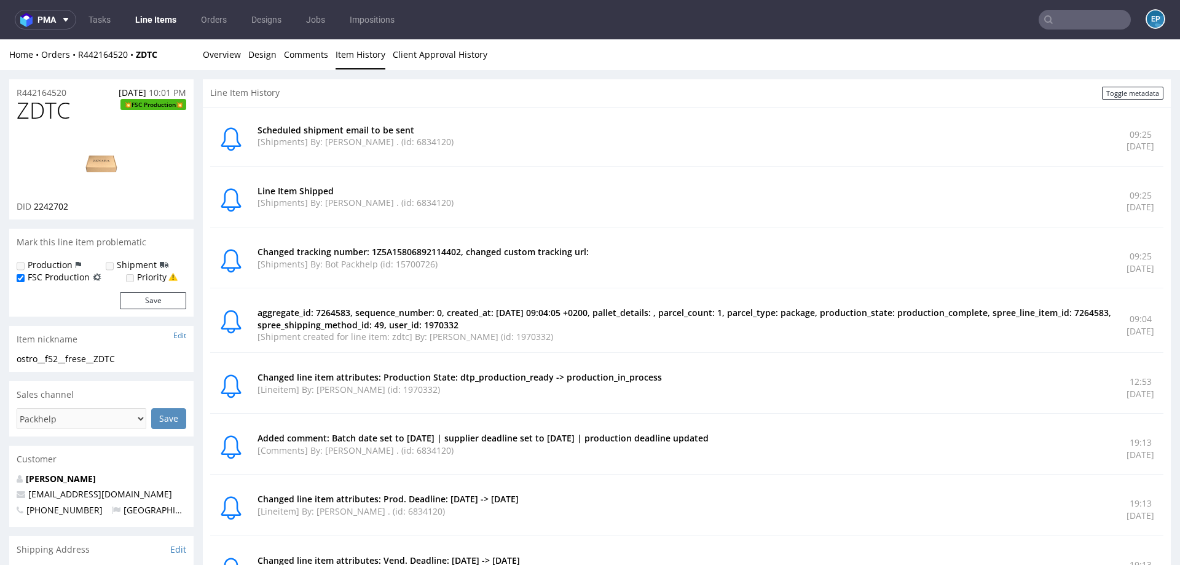
click at [411, 246] on p "Changed tracking number: 1Z5A15806892114402, changed custom tracking url:" at bounding box center [685, 252] width 855 height 12
copy p "1Z5A15806892114402"
click at [152, 13] on link "Line Items" at bounding box center [156, 20] width 56 height 20
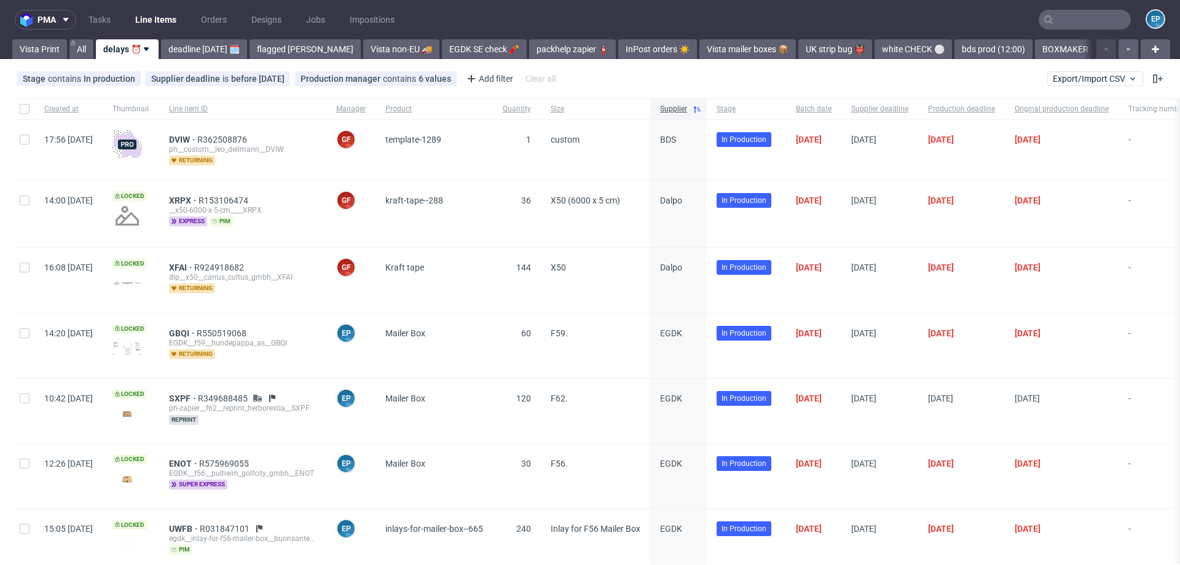
click at [1050, 17] on input "text" at bounding box center [1085, 20] width 92 height 20
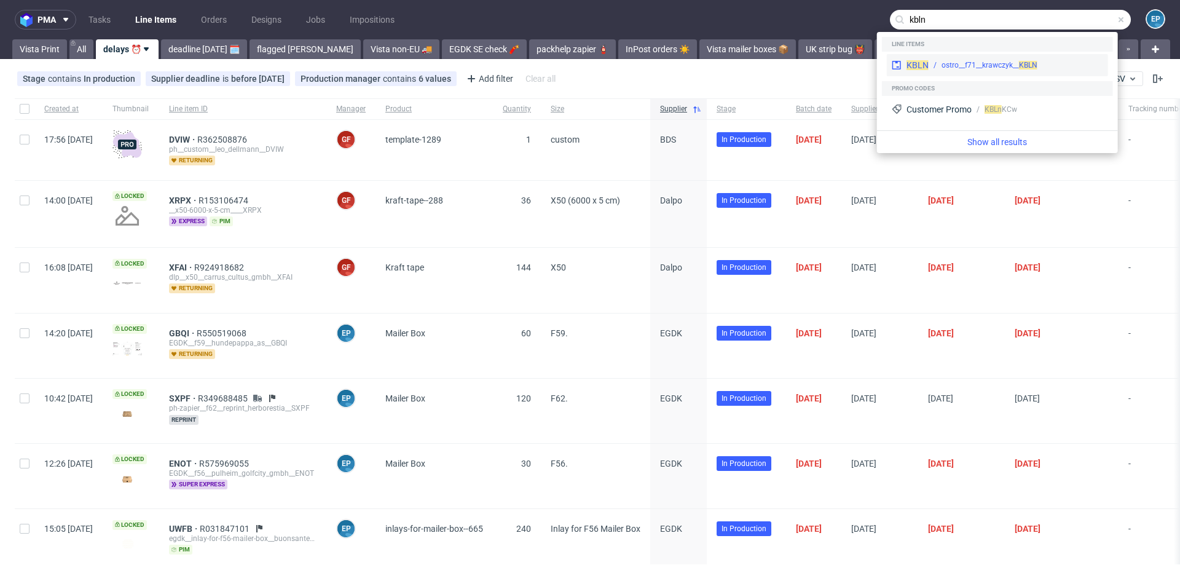
type input "kbln"
click at [893, 68] on use at bounding box center [897, 65] width 9 height 9
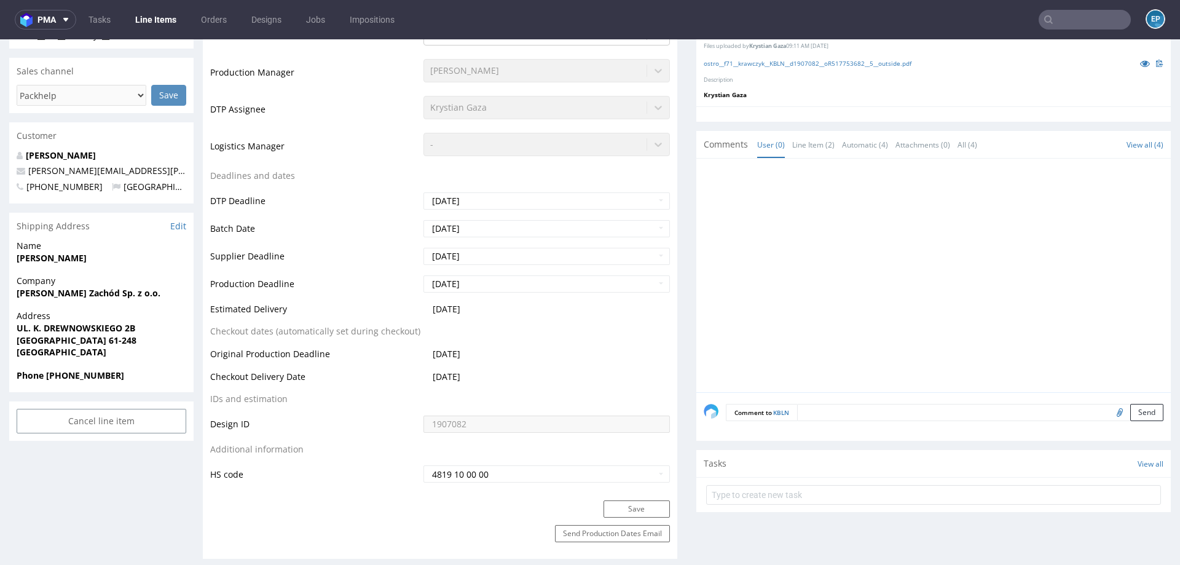
scroll to position [441, 0]
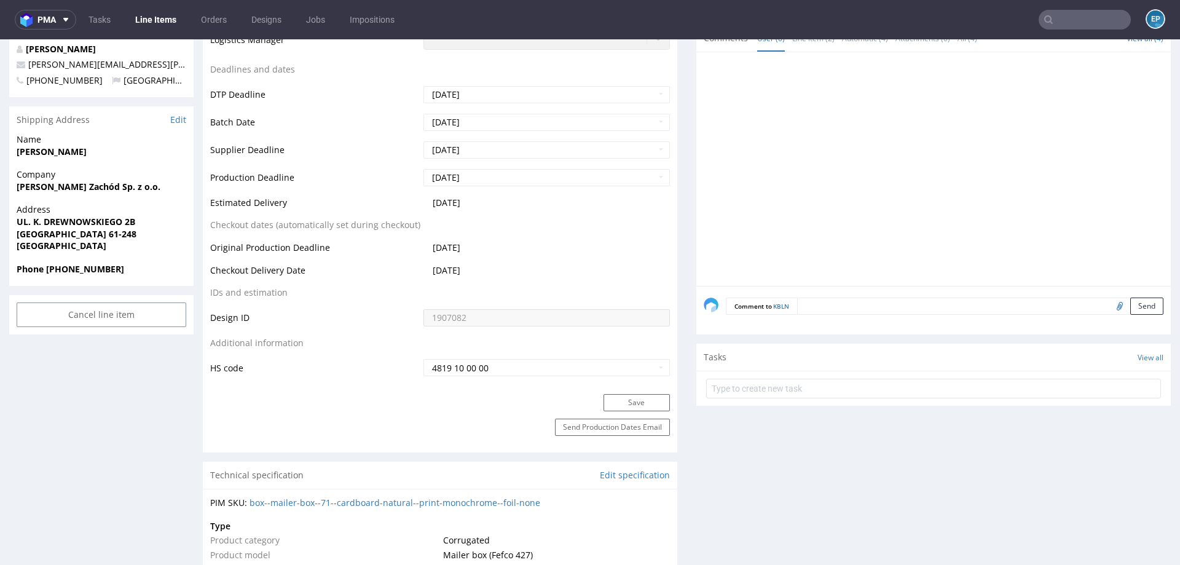
click at [874, 308] on textarea at bounding box center [980, 306] width 366 height 17
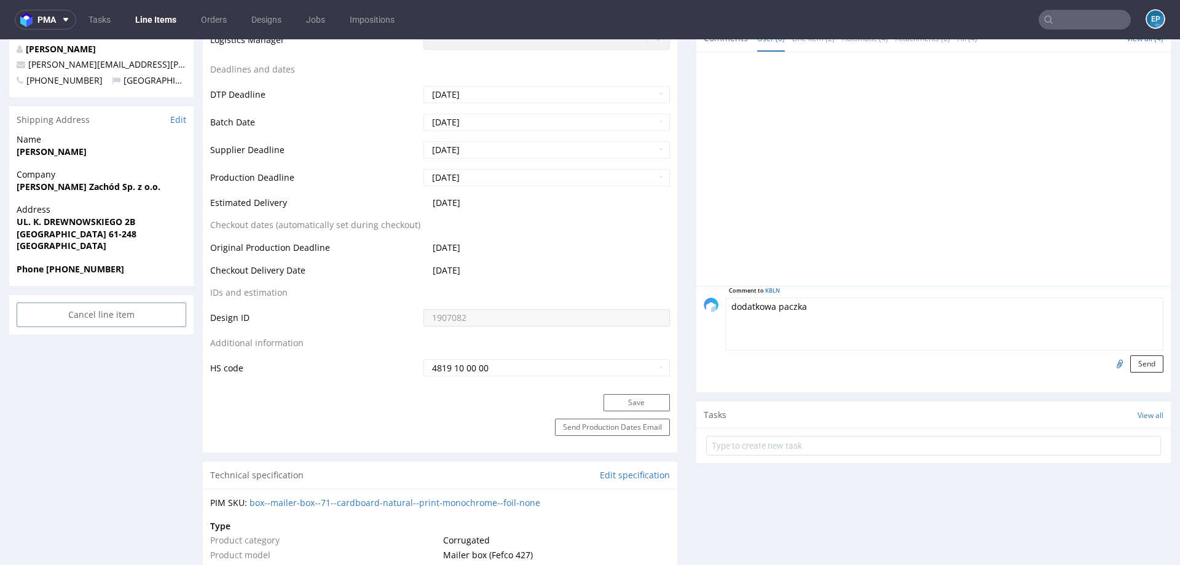
paste textarea "1Z5A15806896888329"
type textarea "dodatkowa paczka 1Z5A15806896888329"
click at [1135, 355] on button "Send" at bounding box center [1147, 363] width 33 height 17
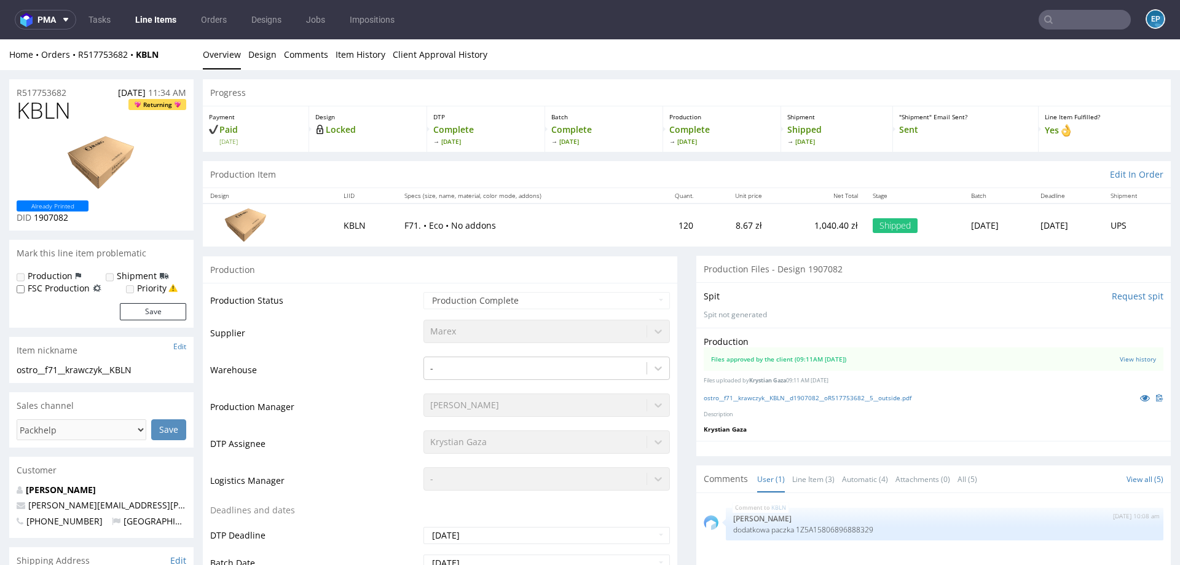
scroll to position [0, 0]
click at [152, 15] on link "Line Items" at bounding box center [156, 20] width 56 height 20
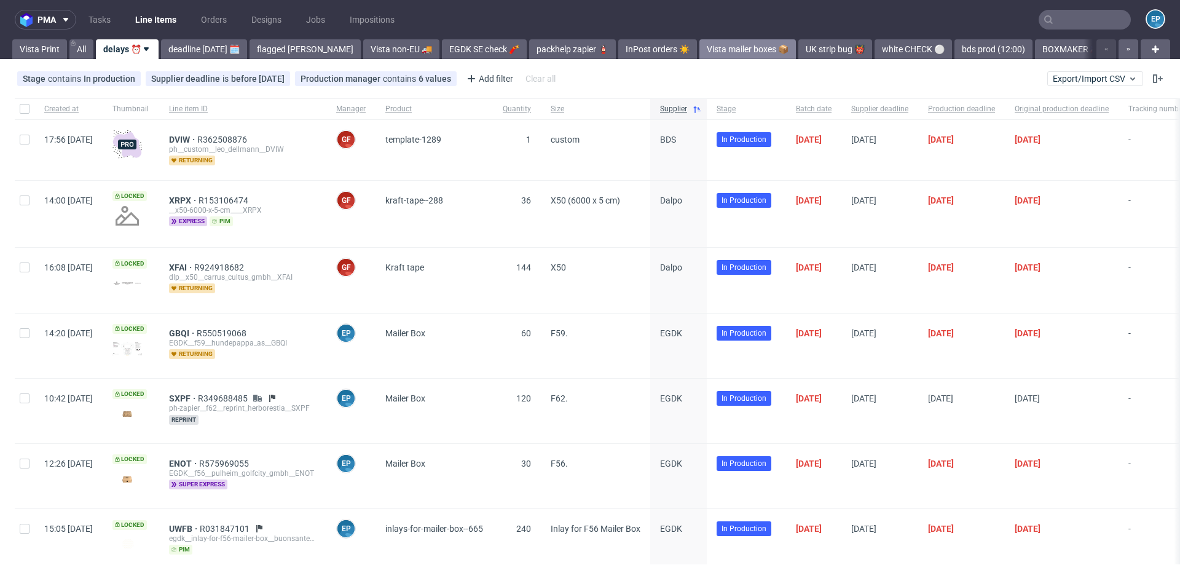
click at [700, 50] on link "Vista mailer boxes 📦" at bounding box center [748, 49] width 97 height 20
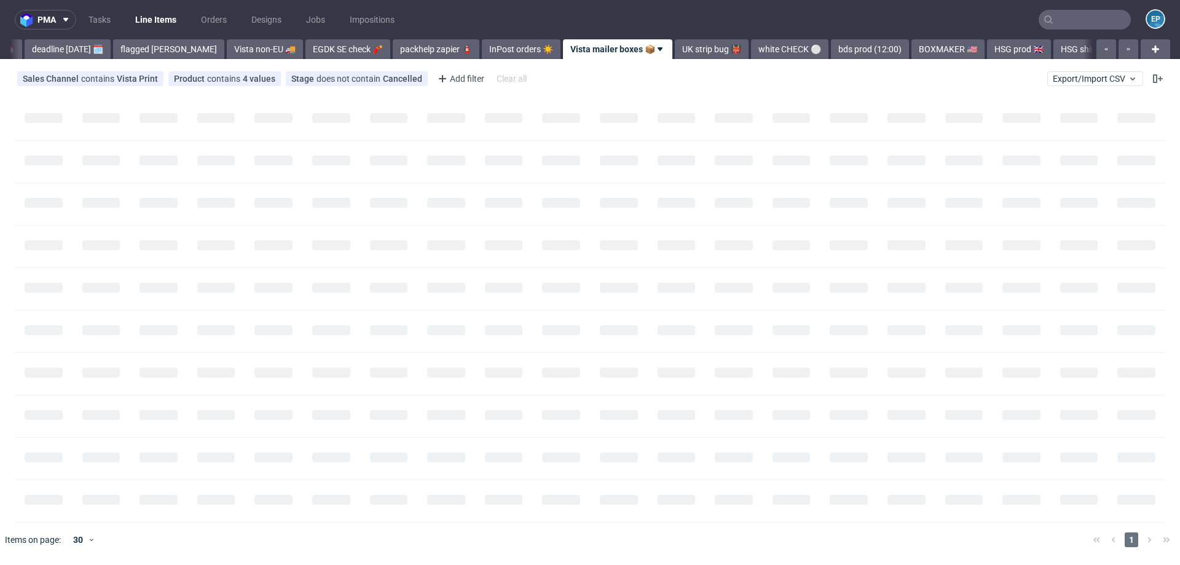
scroll to position [0, 146]
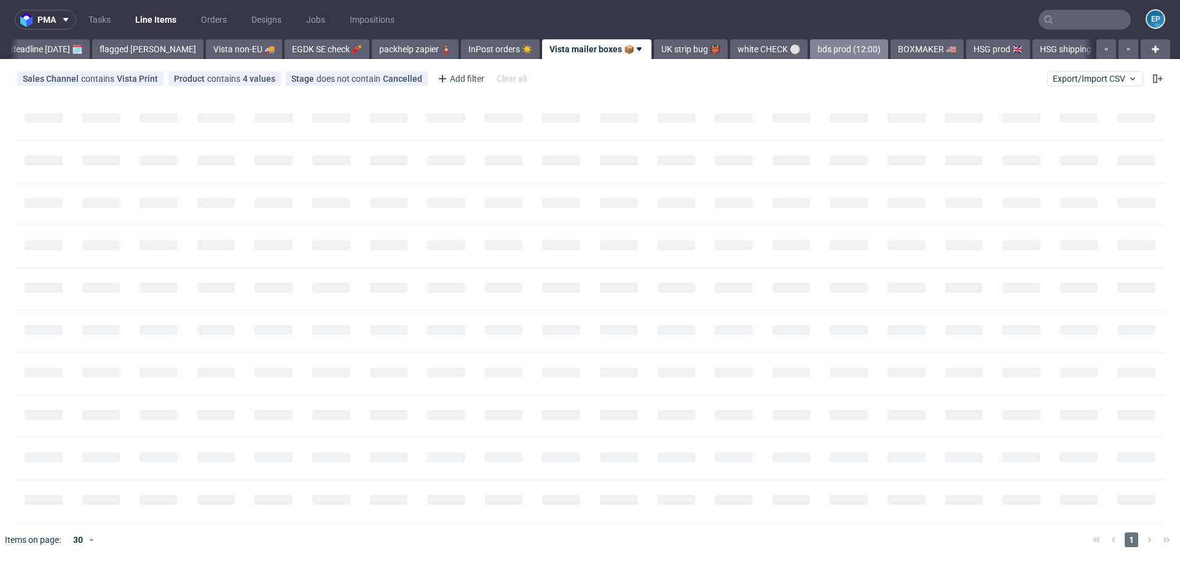
click at [810, 47] on link "bds prod (12:00)" at bounding box center [849, 49] width 78 height 20
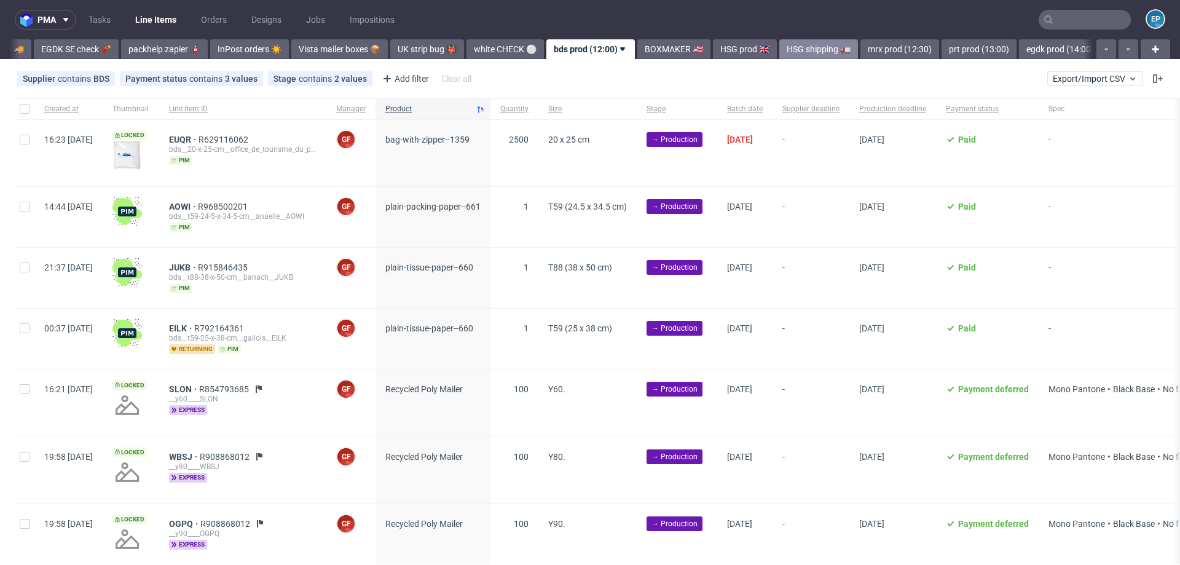
click at [780, 44] on link "HSG shipping 🚛" at bounding box center [819, 49] width 79 height 20
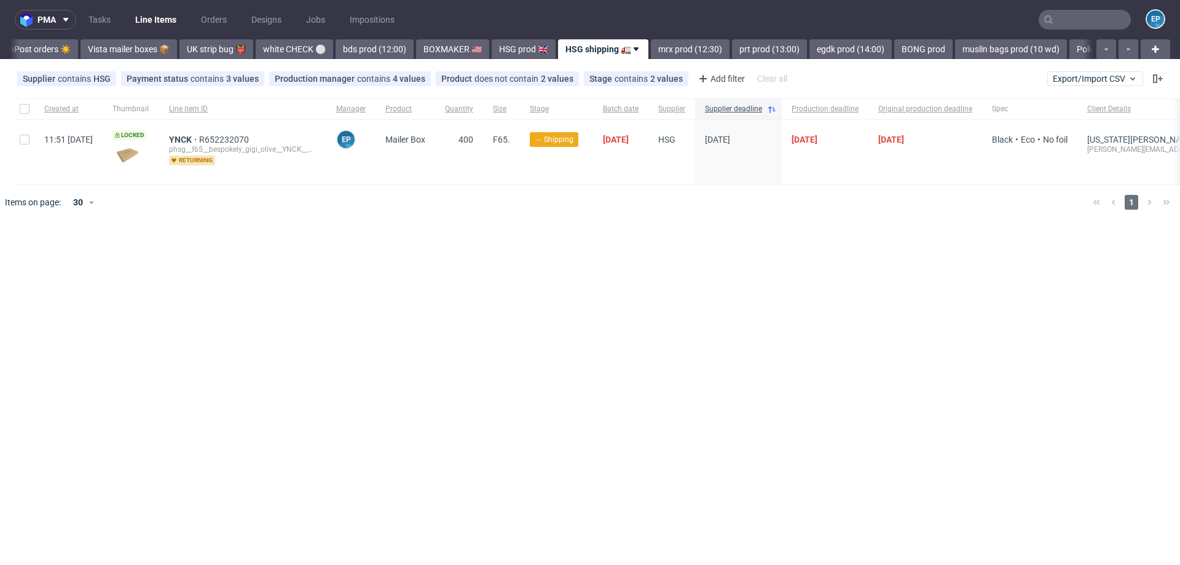
scroll to position [0, 611]
click at [186, 44] on link "UK strip bug 👹" at bounding box center [213, 49] width 74 height 20
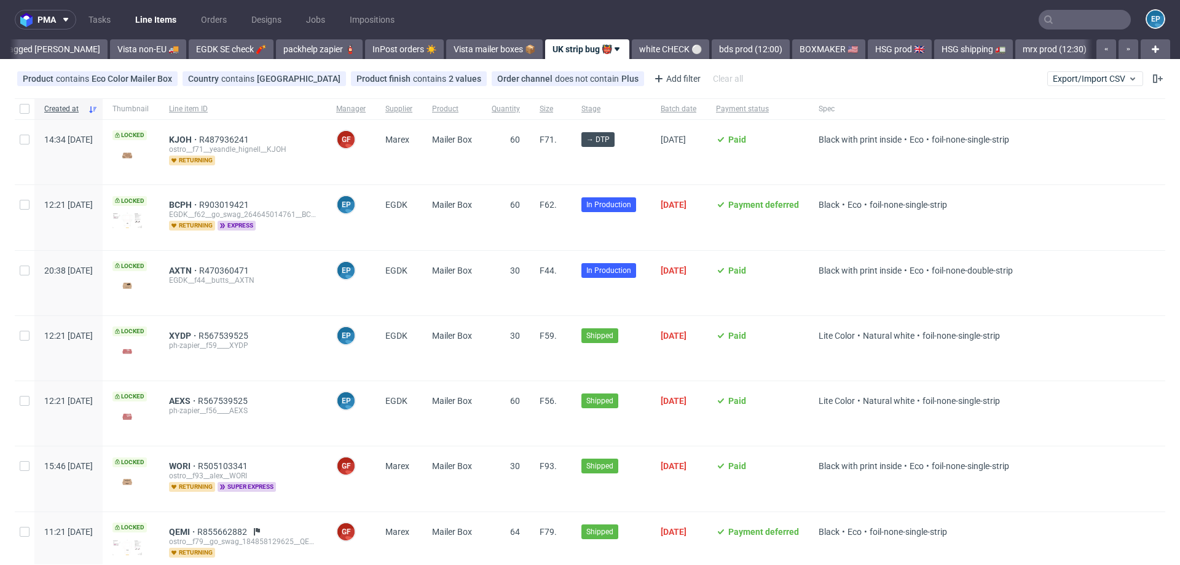
scroll to position [0, 240]
click at [113, 53] on link "Vista non-EU 🚚" at bounding box center [151, 49] width 76 height 20
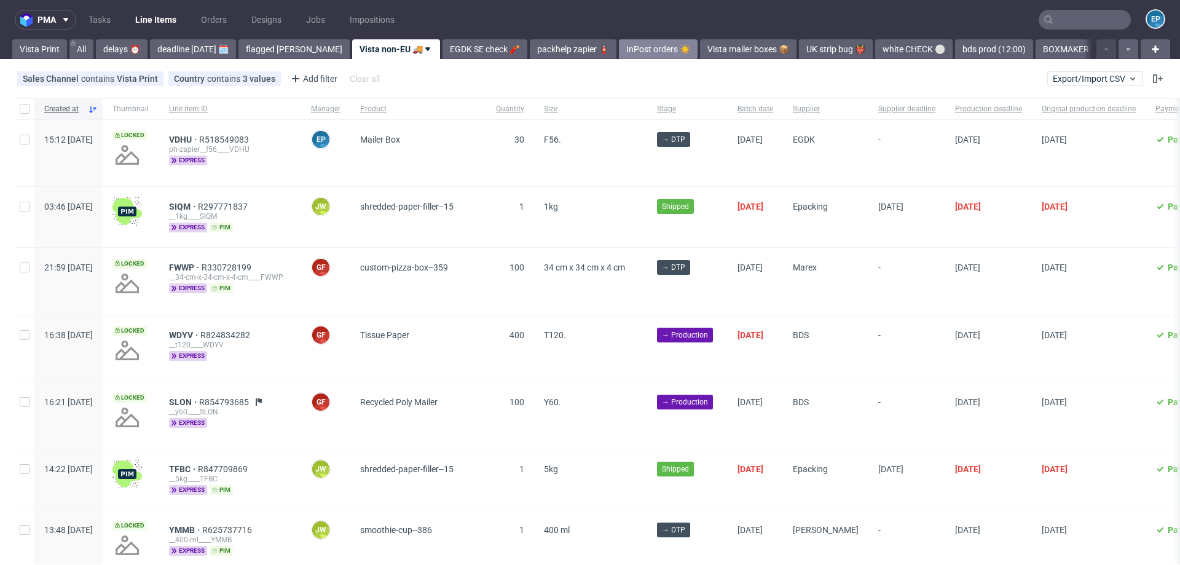
click at [622, 51] on link "InPost orders ☀️" at bounding box center [658, 49] width 79 height 20
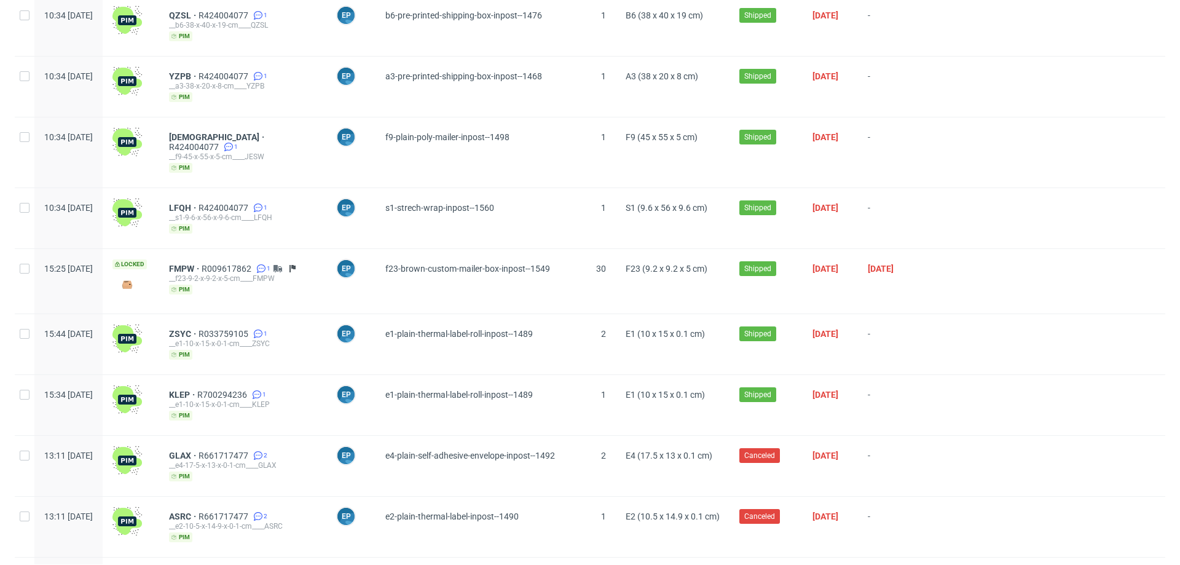
scroll to position [853, 0]
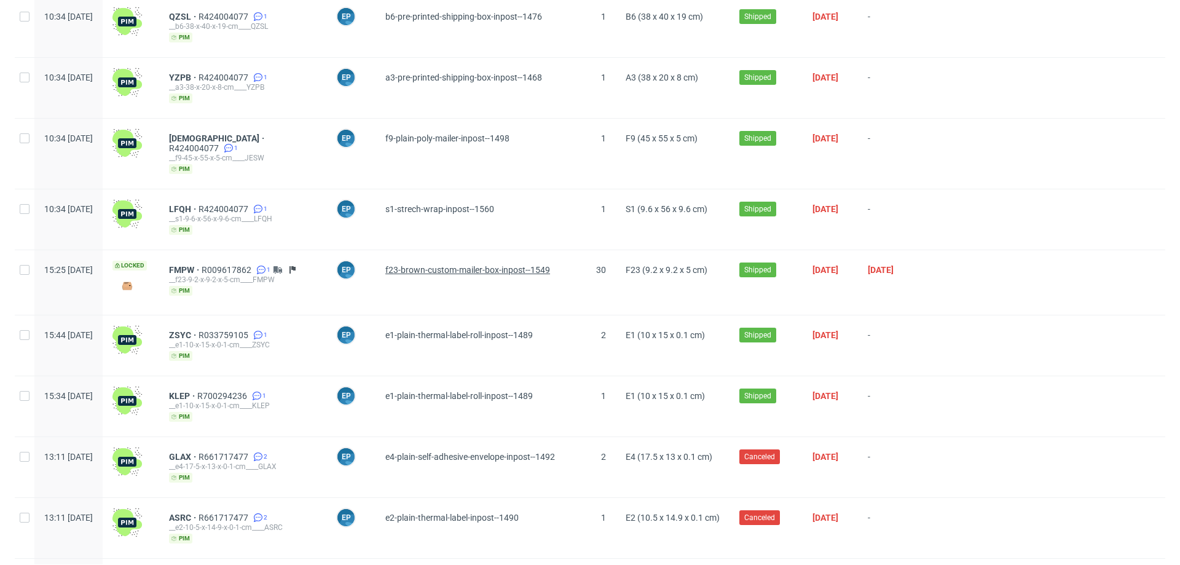
click at [483, 265] on span "f23-brown-custom-mailer-box-inpost--1549" at bounding box center [468, 270] width 165 height 10
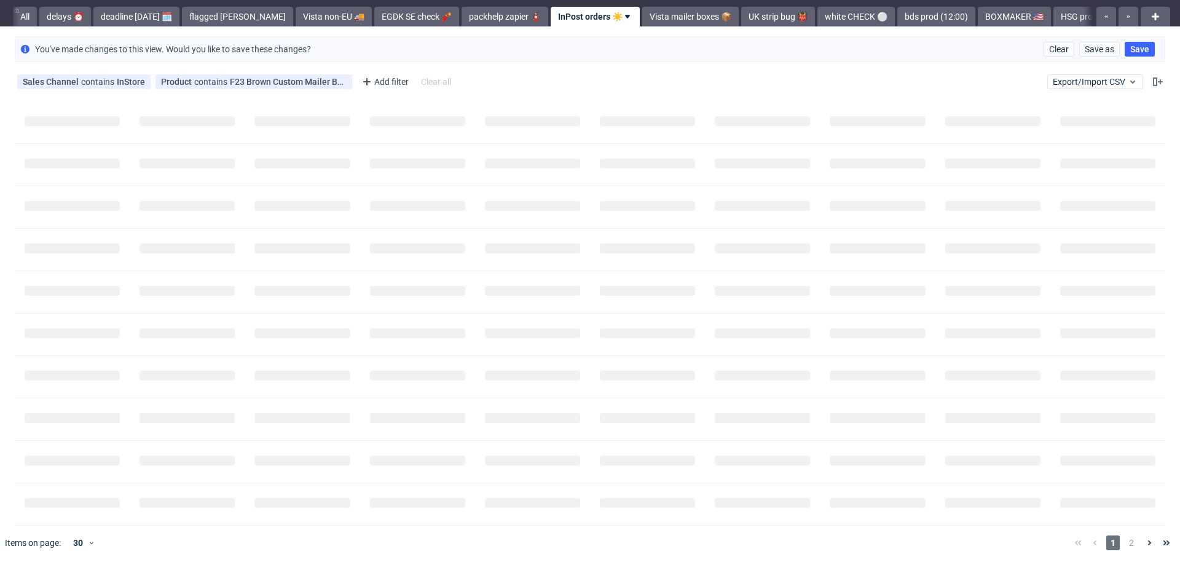
scroll to position [0, 0]
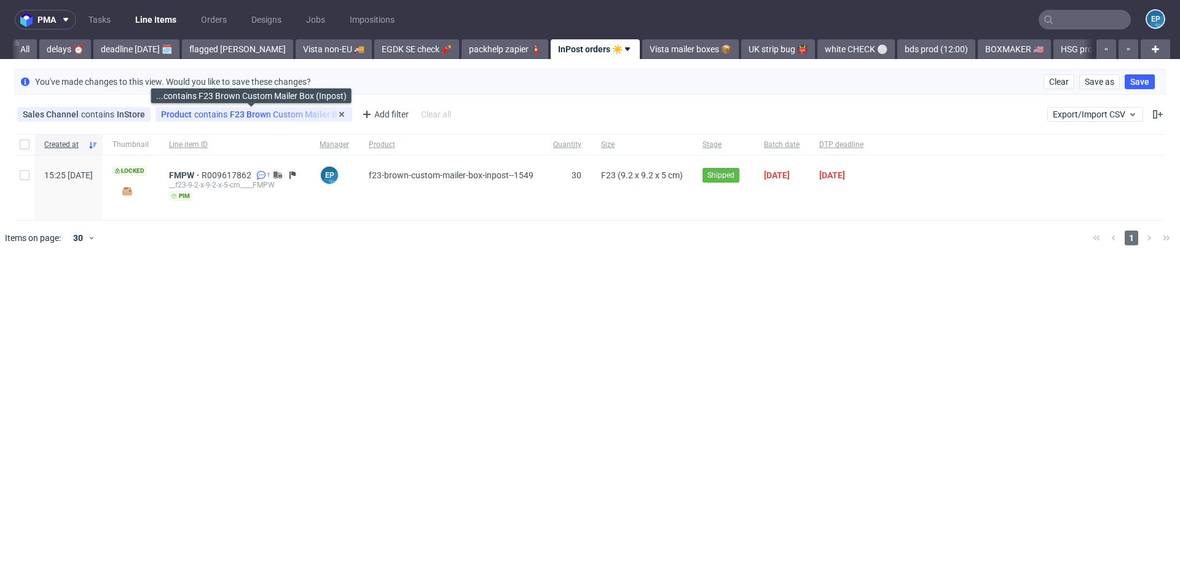
click at [255, 116] on div "Product contains F23 Brown Custom Mailer Box (Inpost)" at bounding box center [254, 114] width 186 height 10
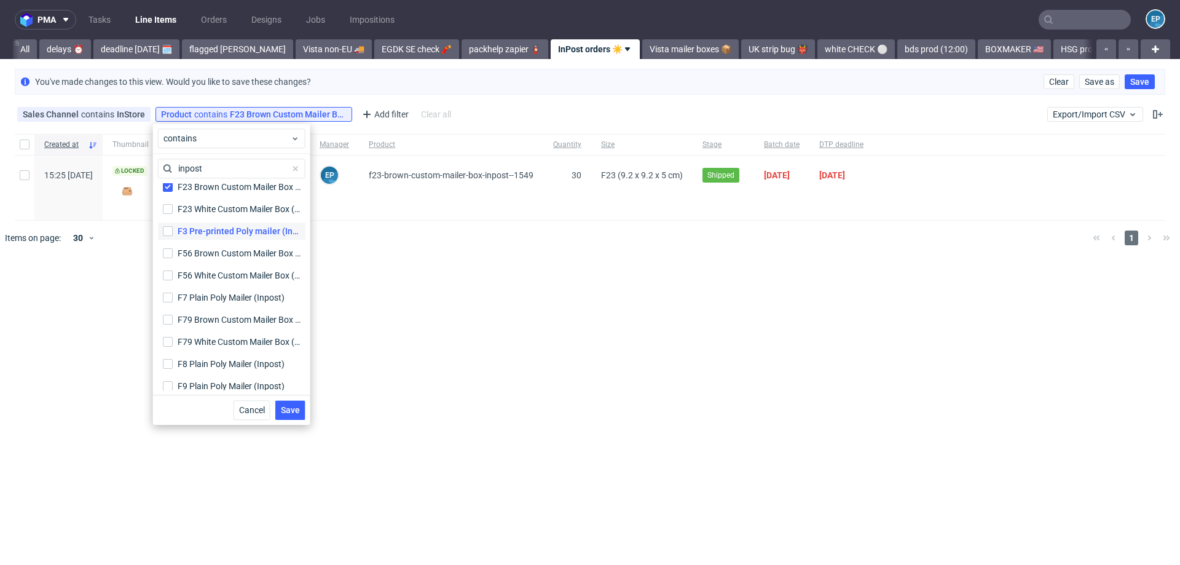
scroll to position [696, 0]
type input "inpost"
click at [248, 411] on span "Cancel" at bounding box center [252, 410] width 26 height 9
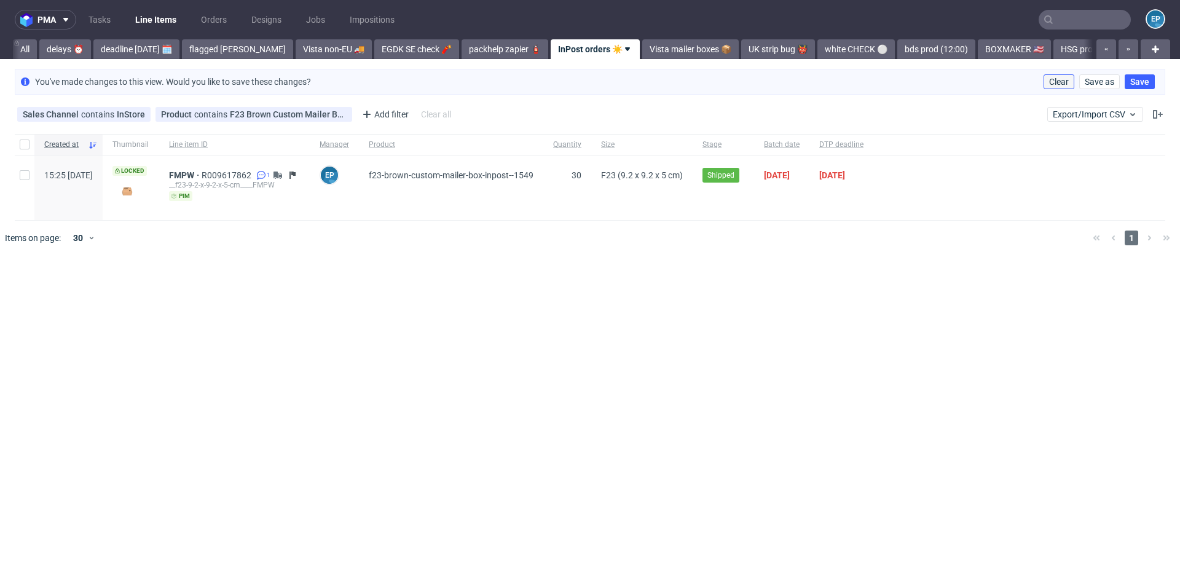
click at [1061, 81] on span "Clear" at bounding box center [1060, 81] width 20 height 9
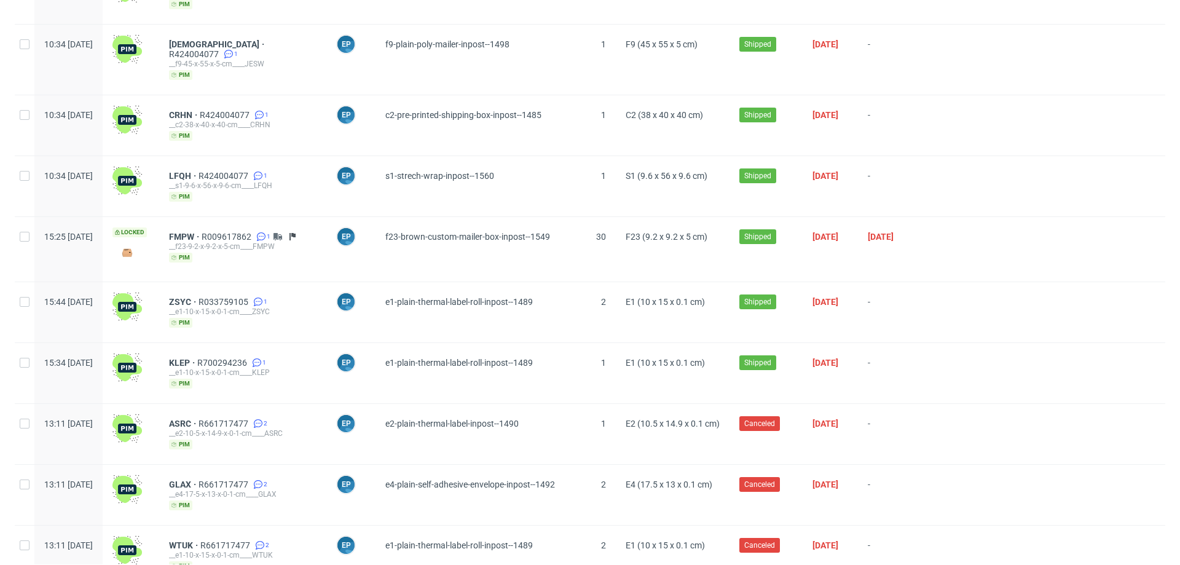
scroll to position [888, 0]
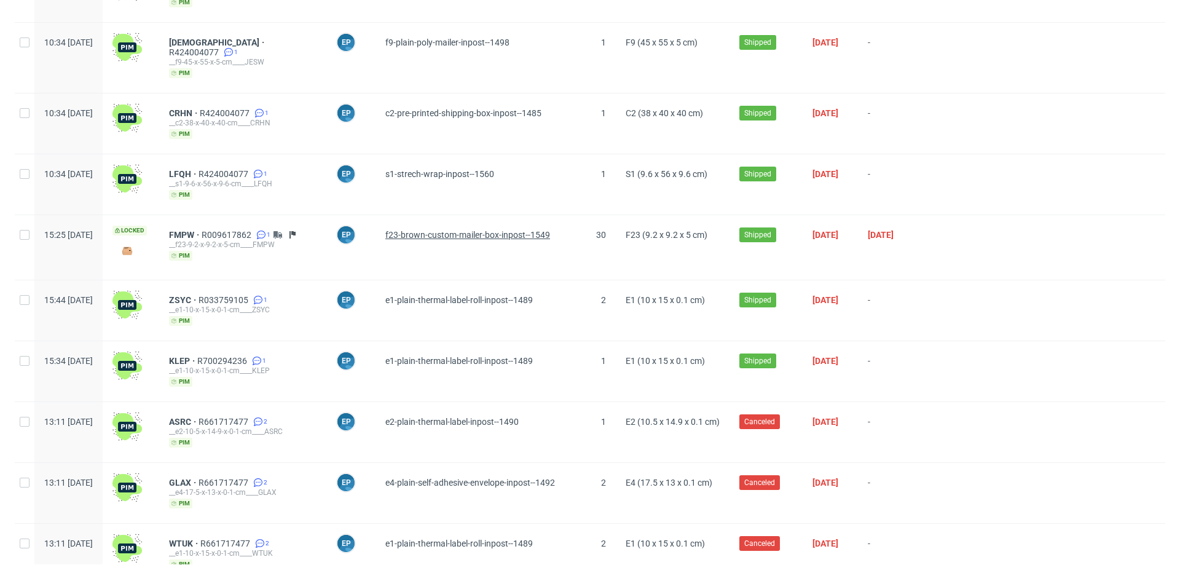
click at [478, 230] on span "f23-brown-custom-mailer-box-inpost--1549" at bounding box center [468, 235] width 165 height 10
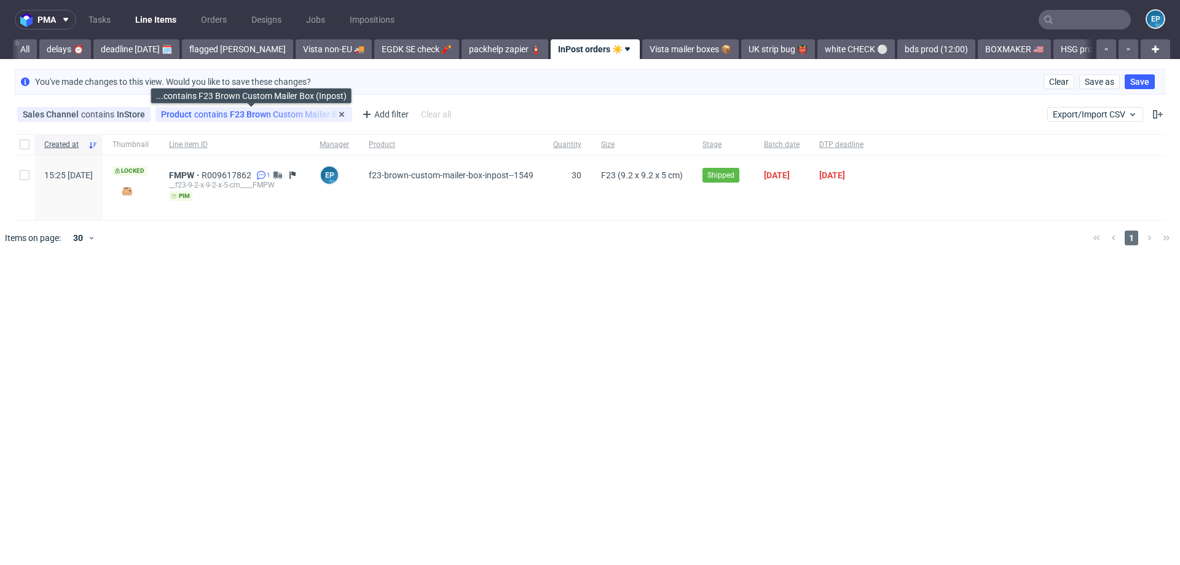
click at [304, 112] on div "Product contains F23 Brown Custom Mailer Box (Inpost)" at bounding box center [254, 114] width 186 height 10
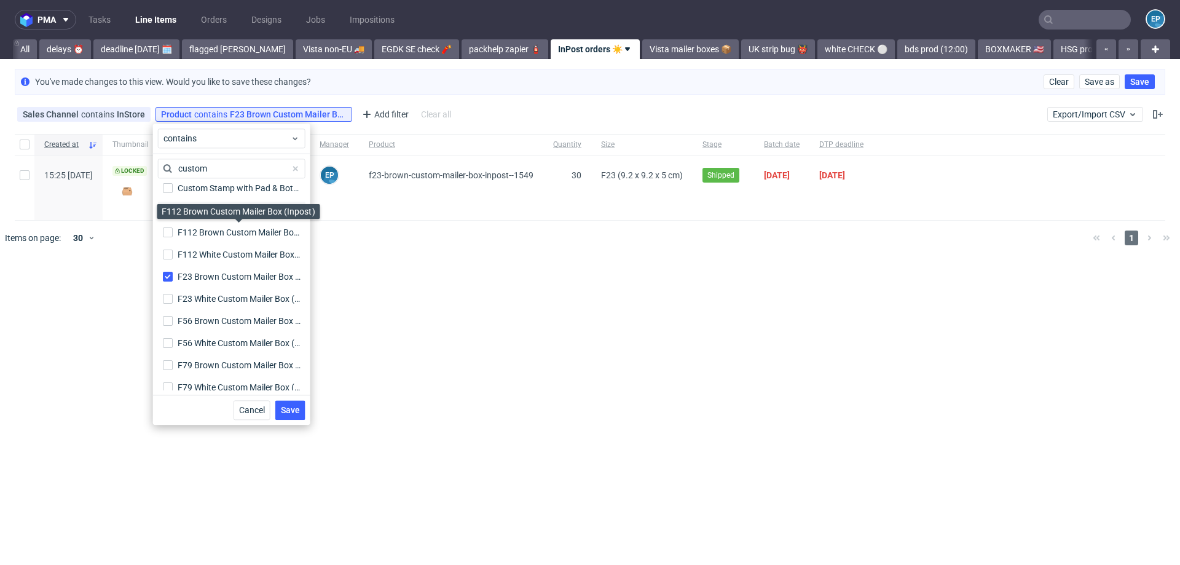
scroll to position [783, 0]
type input "custom"
click at [181, 231] on div "F112 Brown Custom Mailer Box (Inpost)" at bounding box center [239, 230] width 123 height 12
click at [173, 231] on input "F112 Brown Custom Mailer Box (Inpost) F112 Brown Custom Mailer Box (Inpost)" at bounding box center [168, 231] width 10 height 10
checkbox input "true"
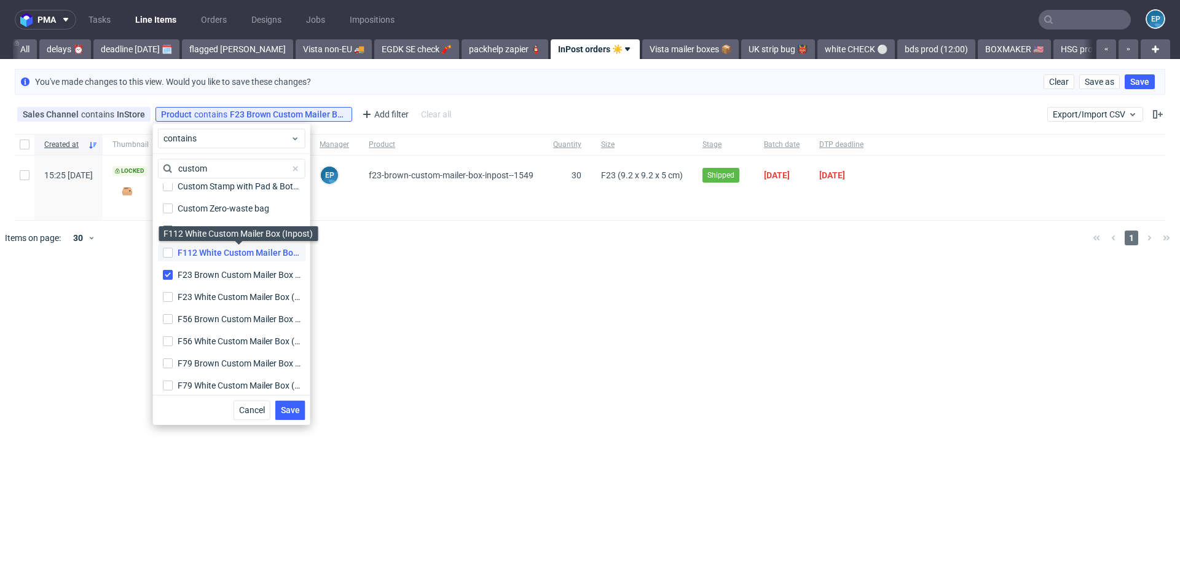
click at [181, 253] on div "F112 White Custom Mailer Box (Inpost)" at bounding box center [239, 253] width 123 height 12
click at [173, 253] on input "F112 White Custom Mailer Box (Inpost) F112 White Custom Mailer Box (Inpost)" at bounding box center [168, 253] width 10 height 10
checkbox input "true"
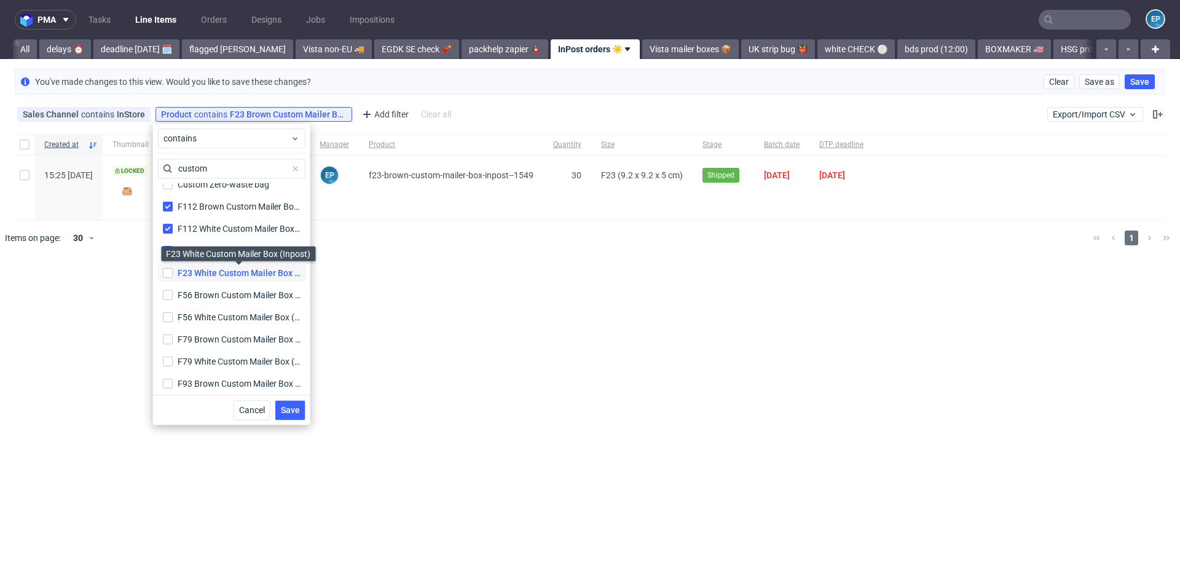
click at [180, 272] on div "F23 White Custom Mailer Box (Inpost)" at bounding box center [239, 273] width 123 height 12
click at [173, 272] on input "F23 White Custom Mailer Box (Inpost) F23 White Custom Mailer Box (Inpost)" at bounding box center [168, 273] width 10 height 10
checkbox input "true"
click at [180, 291] on div "F56 Brown Custom Mailer Box (Inpost)" at bounding box center [239, 295] width 123 height 12
click at [173, 291] on input "F56 Brown Custom Mailer Box (Inpost) F56 Brown Custom Mailer Box (Inpost)" at bounding box center [168, 295] width 10 height 10
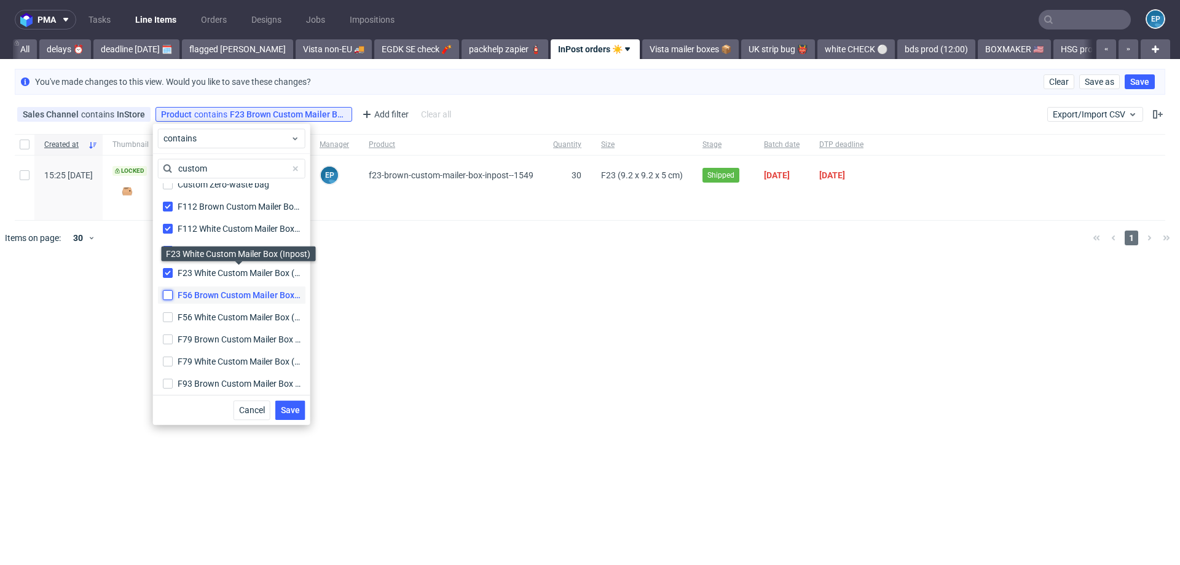
checkbox input "true"
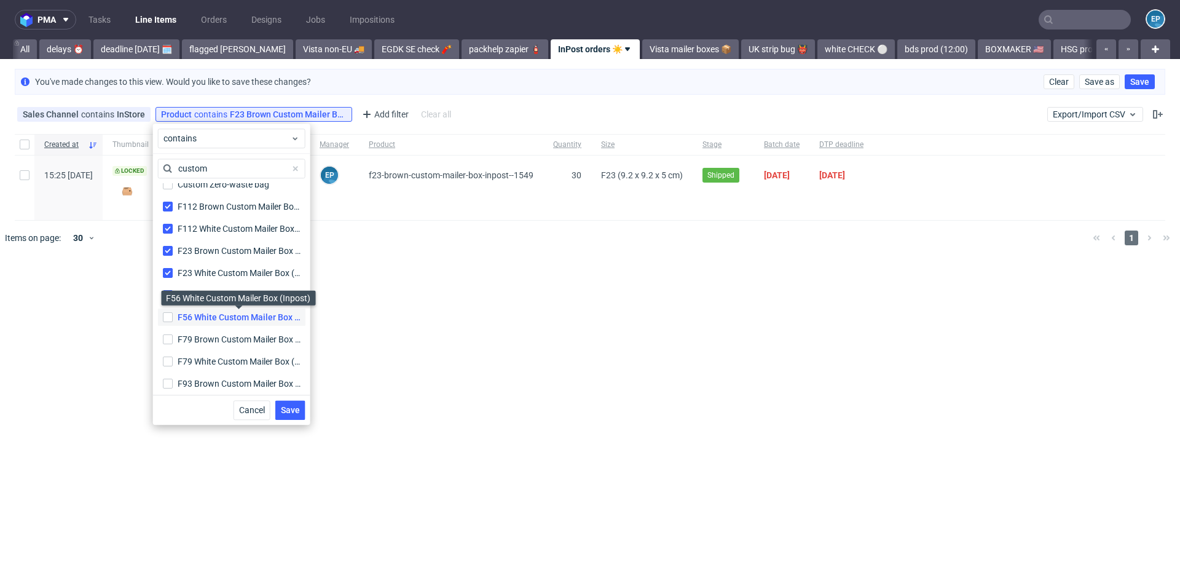
click at [180, 312] on div "F56 White Custom Mailer Box (Inpost)" at bounding box center [239, 317] width 123 height 12
click at [173, 312] on input "F56 White Custom Mailer Box (Inpost) F56 White Custom Mailer Box (Inpost)" at bounding box center [168, 317] width 10 height 10
checkbox input "true"
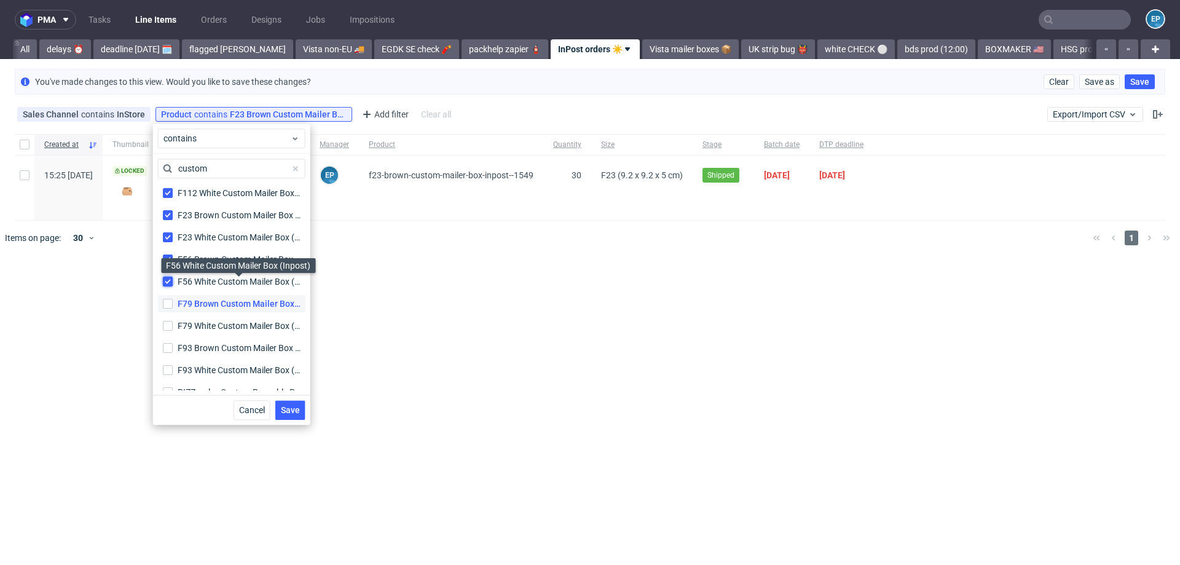
scroll to position [846, 0]
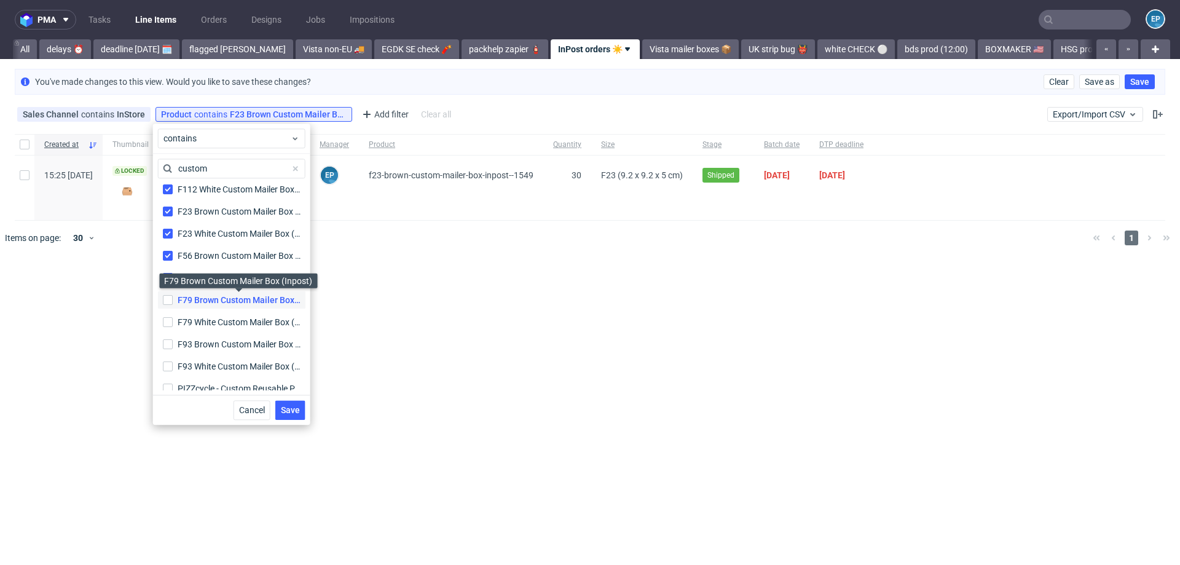
click at [178, 299] on div "F79 Brown Custom Mailer Box (Inpost)" at bounding box center [239, 300] width 123 height 12
click at [173, 299] on input "F79 Brown Custom Mailer Box (Inpost) F79 Brown Custom Mailer Box (Inpost)" at bounding box center [168, 300] width 10 height 10
checkbox input "true"
click at [178, 324] on div "F79 White Custom Mailer Box (Inpost)" at bounding box center [239, 322] width 123 height 12
click at [173, 324] on input "F79 White Custom Mailer Box (Inpost) F79 White Custom Mailer Box (Inpost)" at bounding box center [168, 322] width 10 height 10
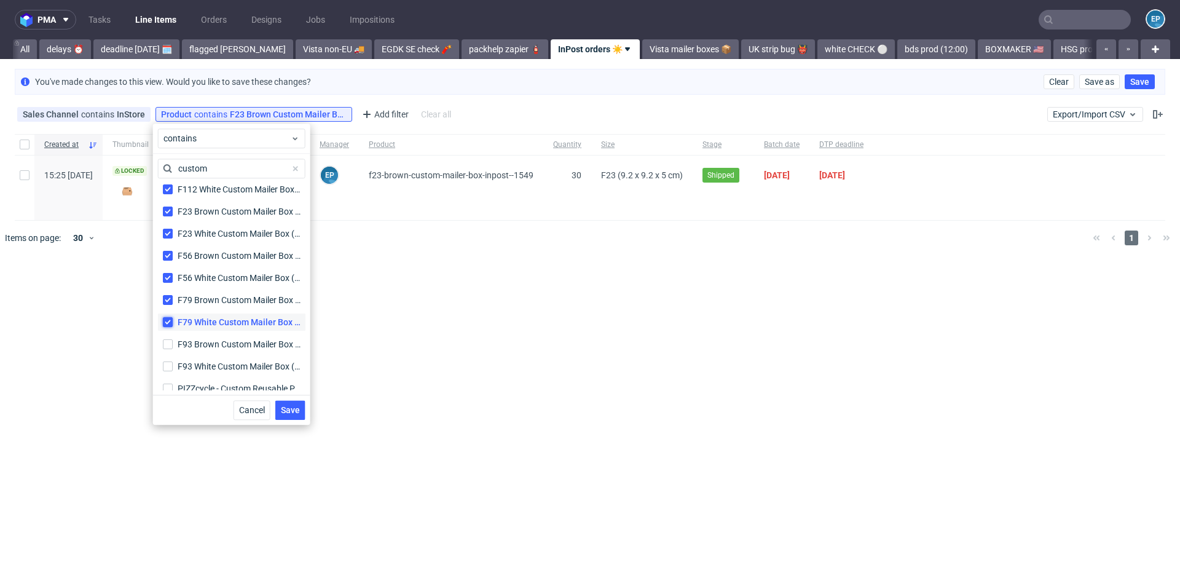
checkbox input "true"
click at [178, 345] on div "F93 Brown Custom Mailer Box (Inpost)" at bounding box center [239, 344] width 123 height 12
click at [173, 345] on input "F93 Brown Custom Mailer Box (Inpost) F93 Brown Custom Mailer Box (Inpost)" at bounding box center [168, 344] width 10 height 10
checkbox input "true"
click at [183, 371] on div "F93 White Custom Mailer Box (Inpost)" at bounding box center [239, 366] width 123 height 12
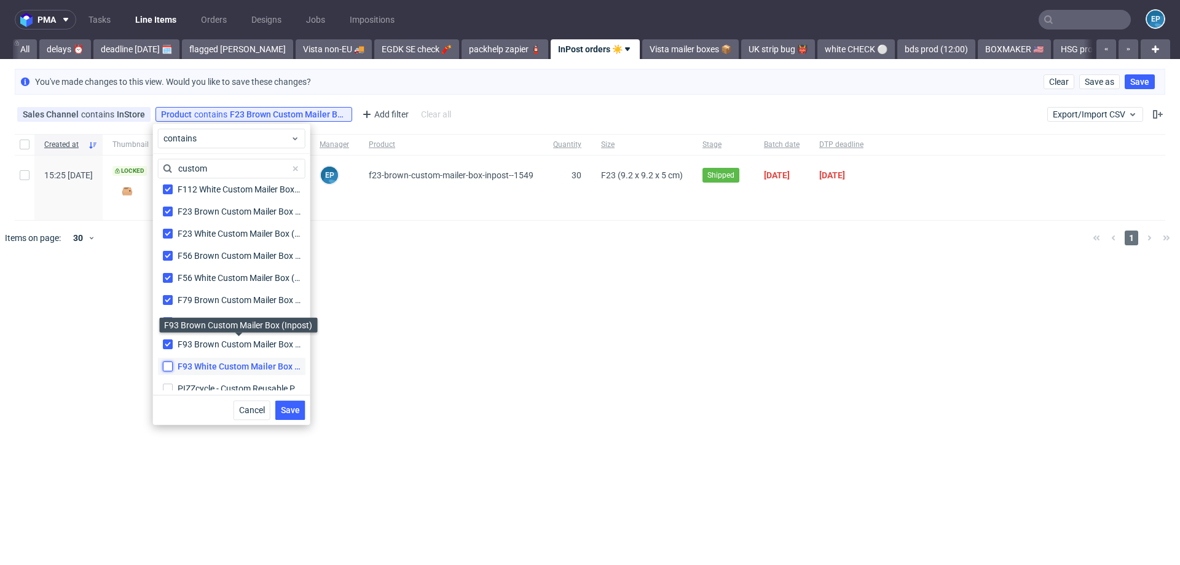
click at [173, 371] on input "F93 White Custom Mailer Box (Inpost) F93 White Custom Mailer Box (Inpost)" at bounding box center [168, 367] width 10 height 10
checkbox input "true"
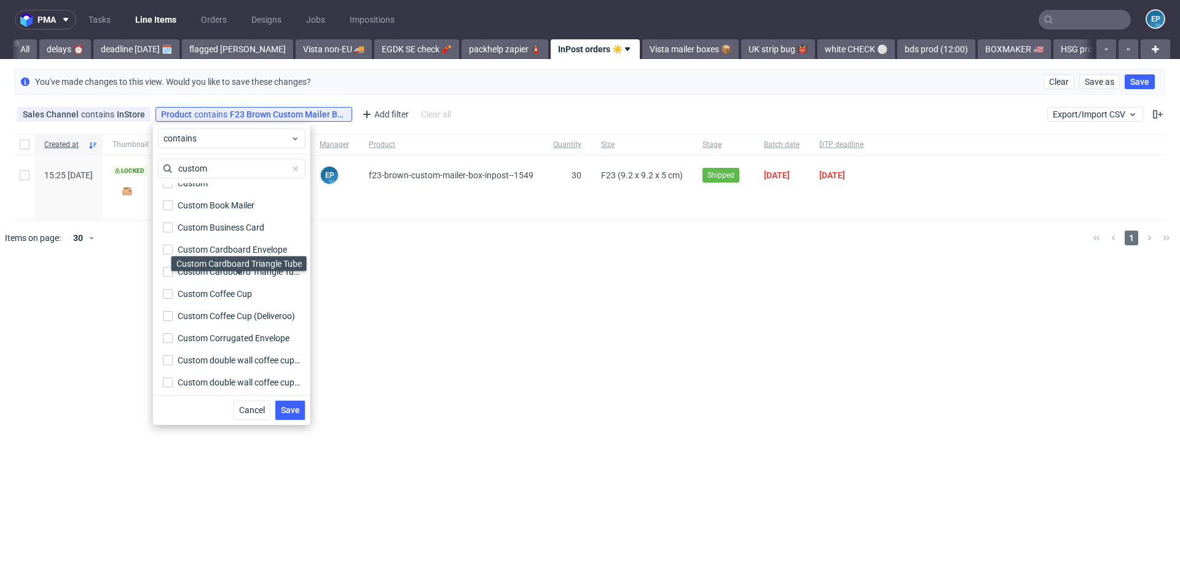
scroll to position [0, 0]
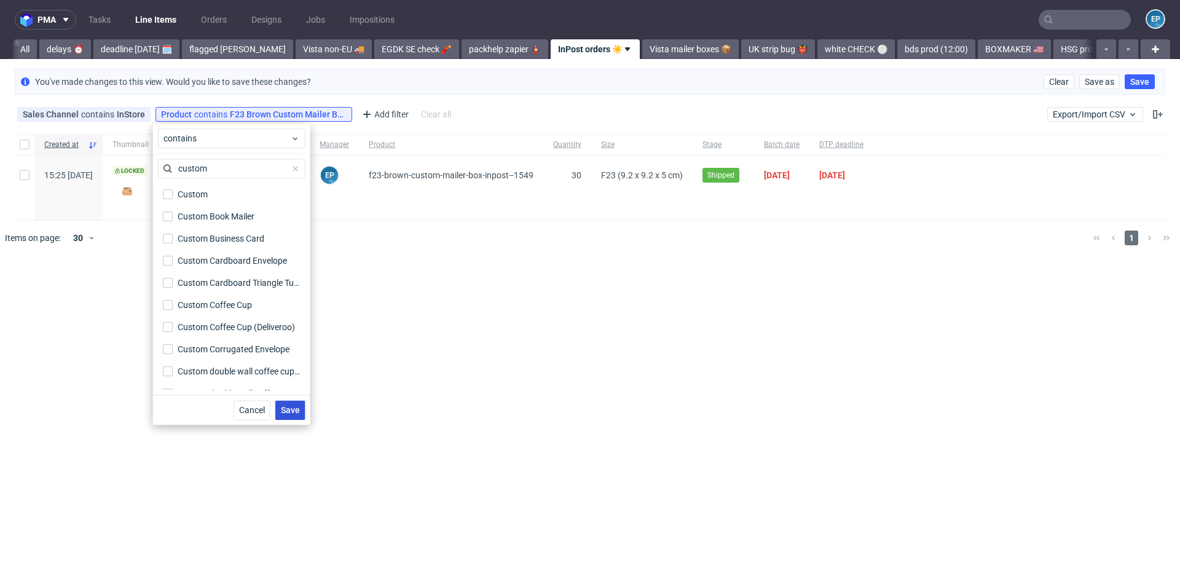
click at [291, 407] on span "Save" at bounding box center [290, 410] width 19 height 9
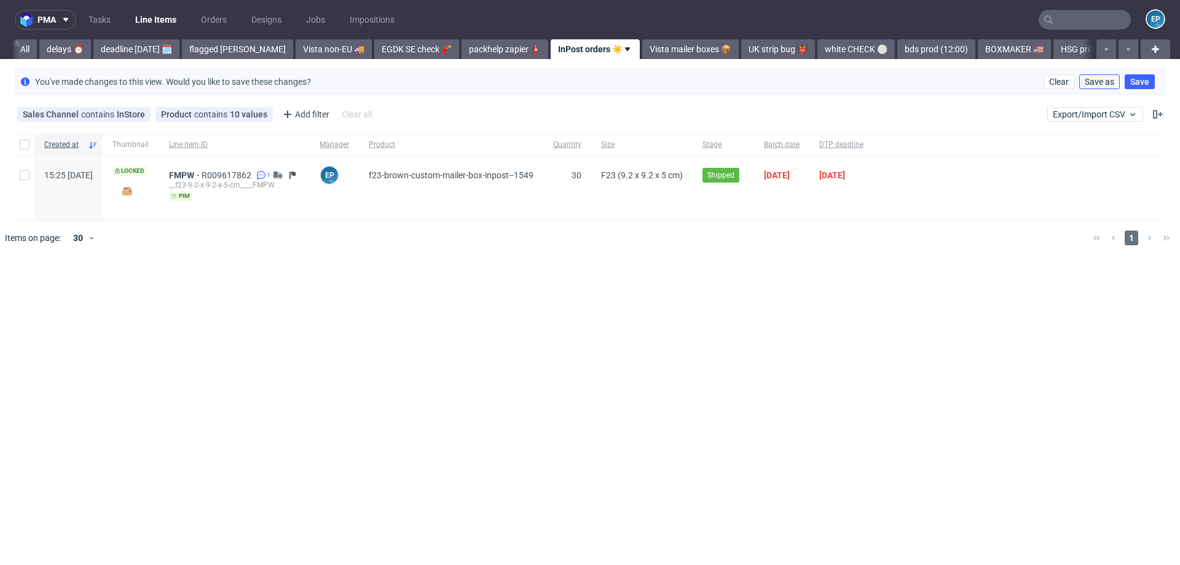
click at [1096, 82] on span "Save as" at bounding box center [1100, 81] width 30 height 9
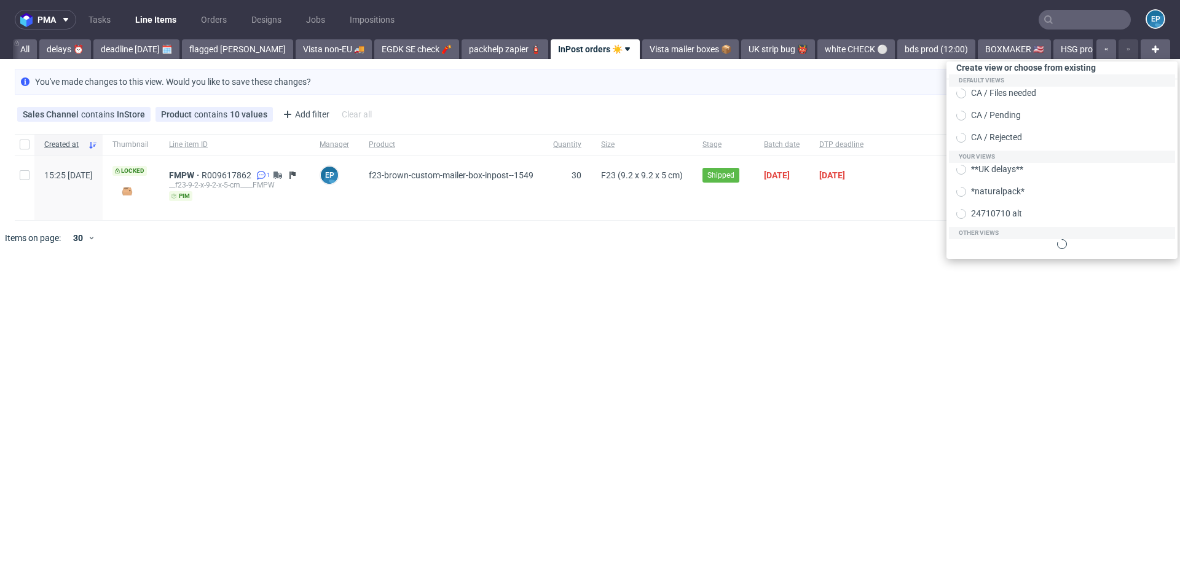
scroll to position [0, 1850]
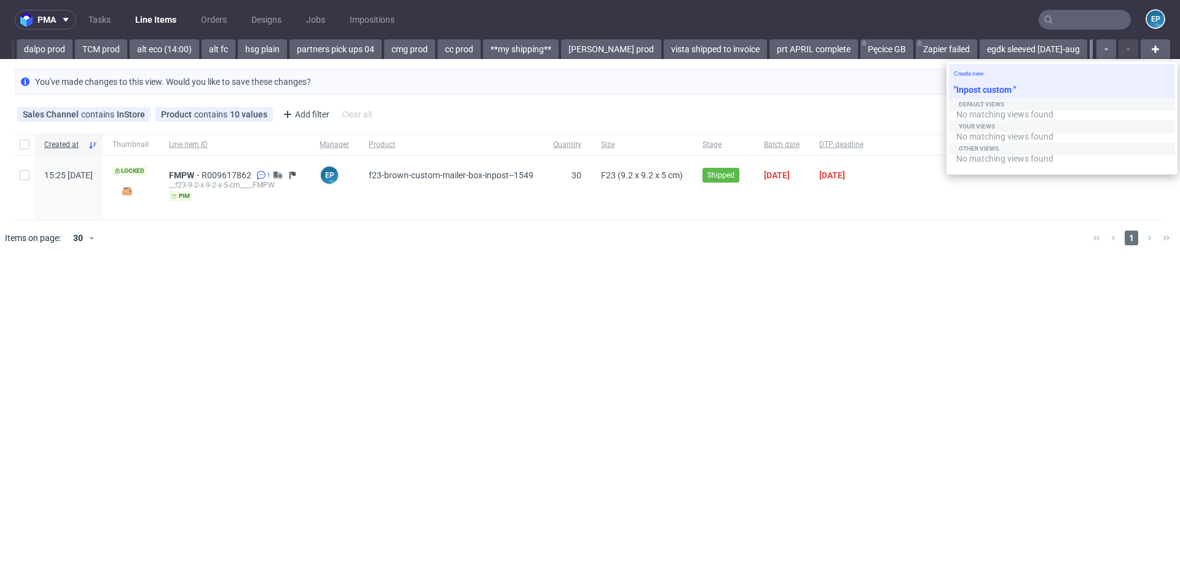
type input "Inpost custom"
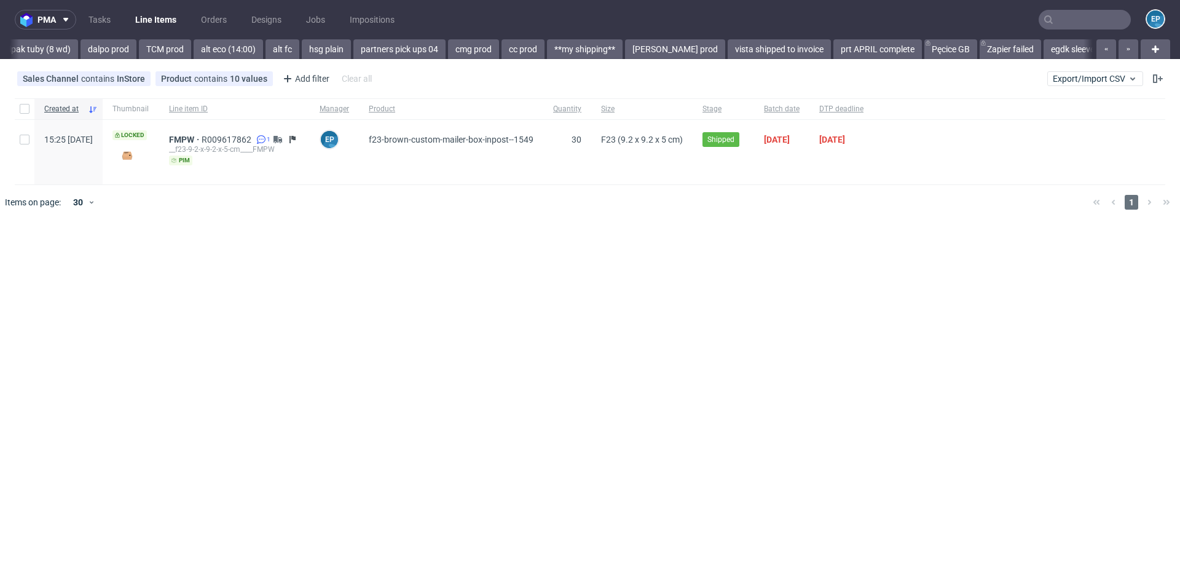
scroll to position [0, 1816]
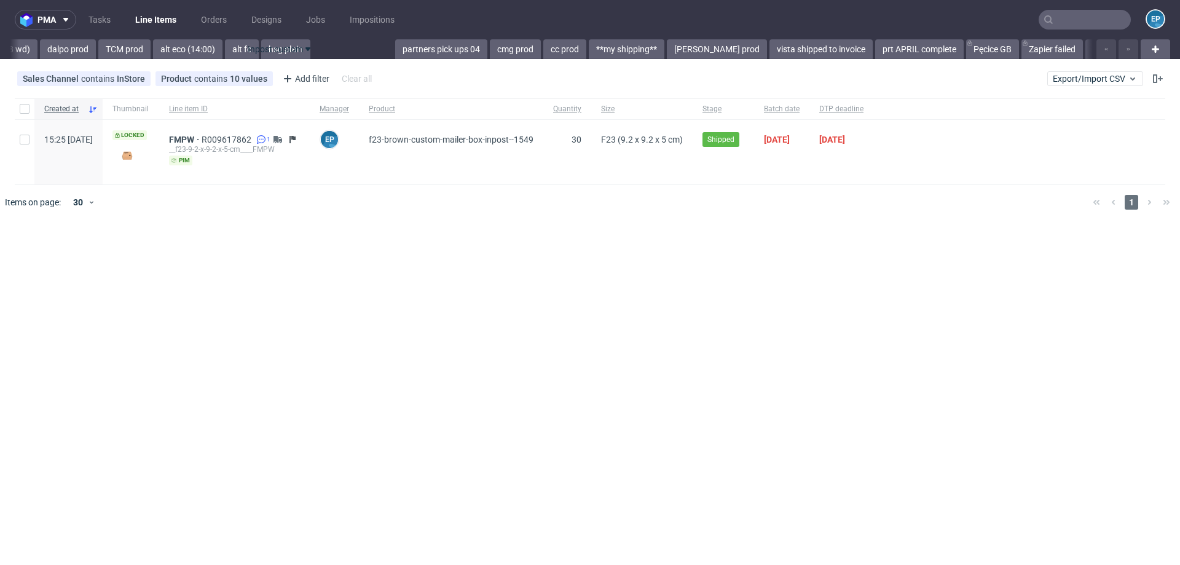
drag, startPoint x: 1048, startPoint y: 55, endPoint x: 270, endPoint y: 61, distance: 777.8
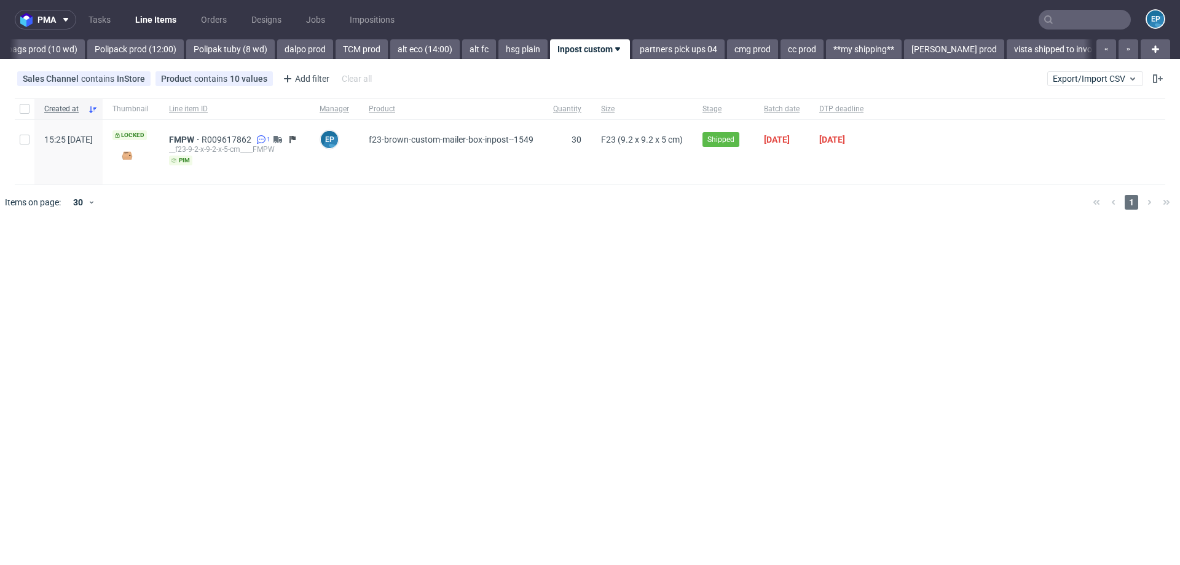
scroll to position [0, 1568]
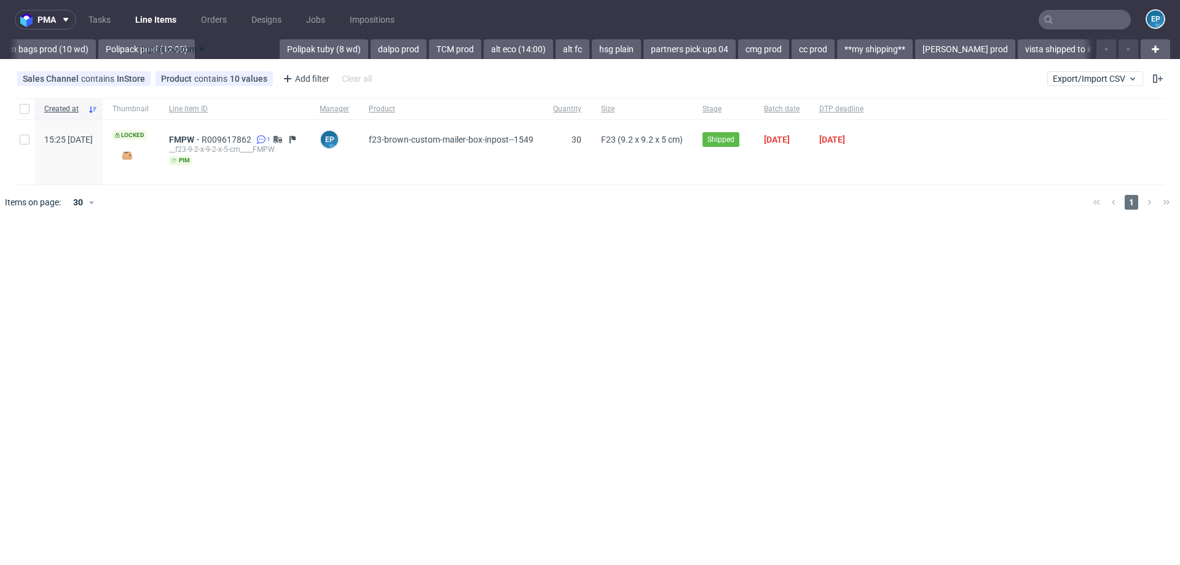
drag, startPoint x: 543, startPoint y: 46, endPoint x: 143, endPoint y: 38, distance: 399.7
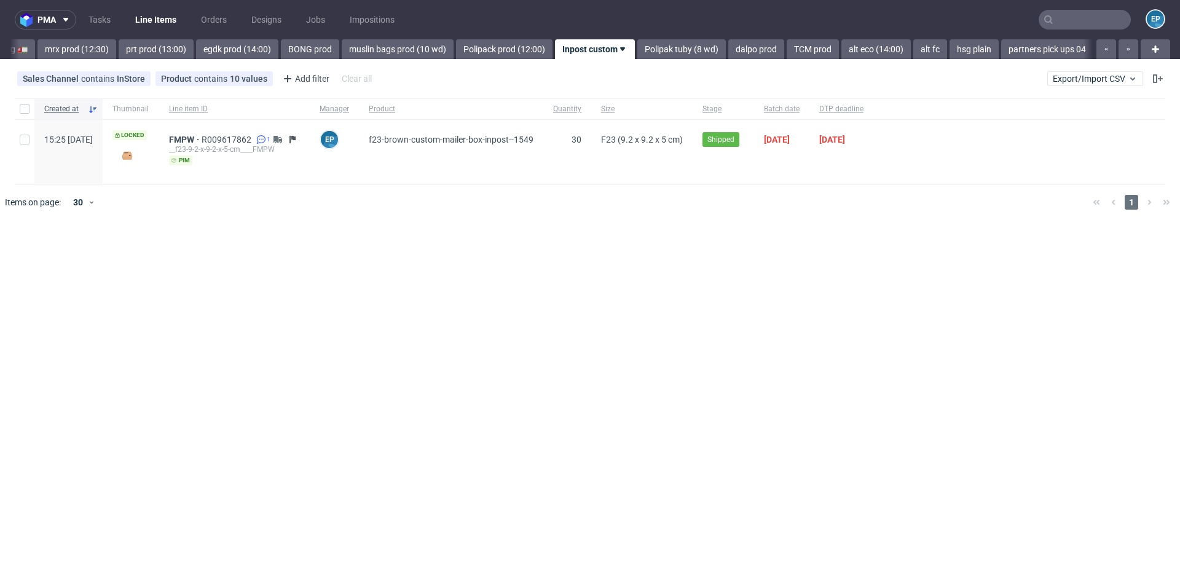
scroll to position [0, 1204]
drag, startPoint x: 537, startPoint y: 47, endPoint x: 153, endPoint y: 38, distance: 383.8
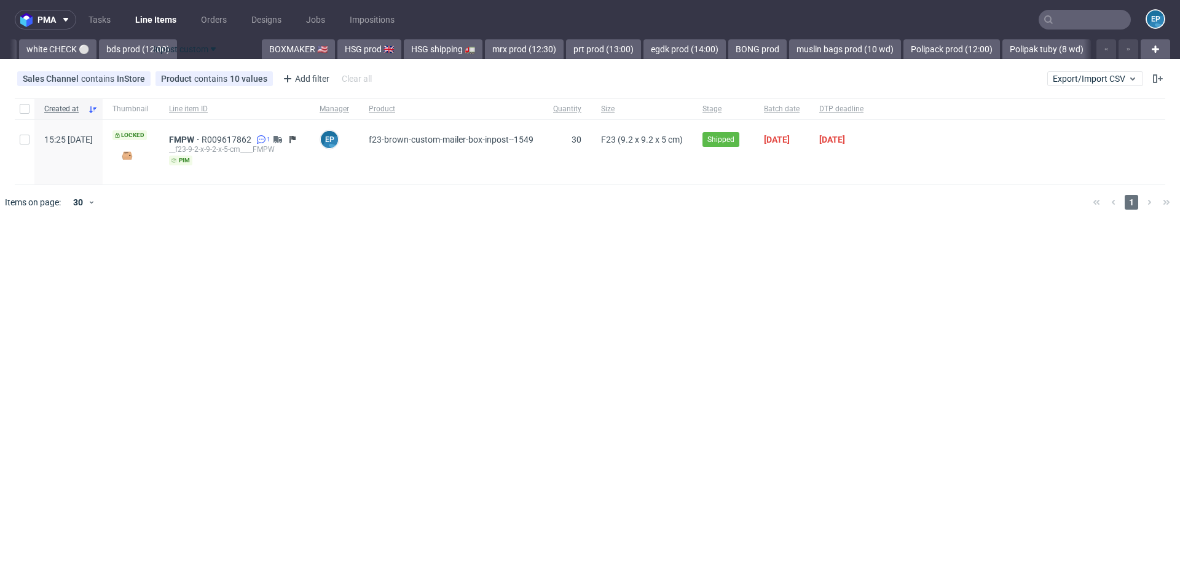
drag, startPoint x: 533, startPoint y: 48, endPoint x: 159, endPoint y: 49, distance: 374.4
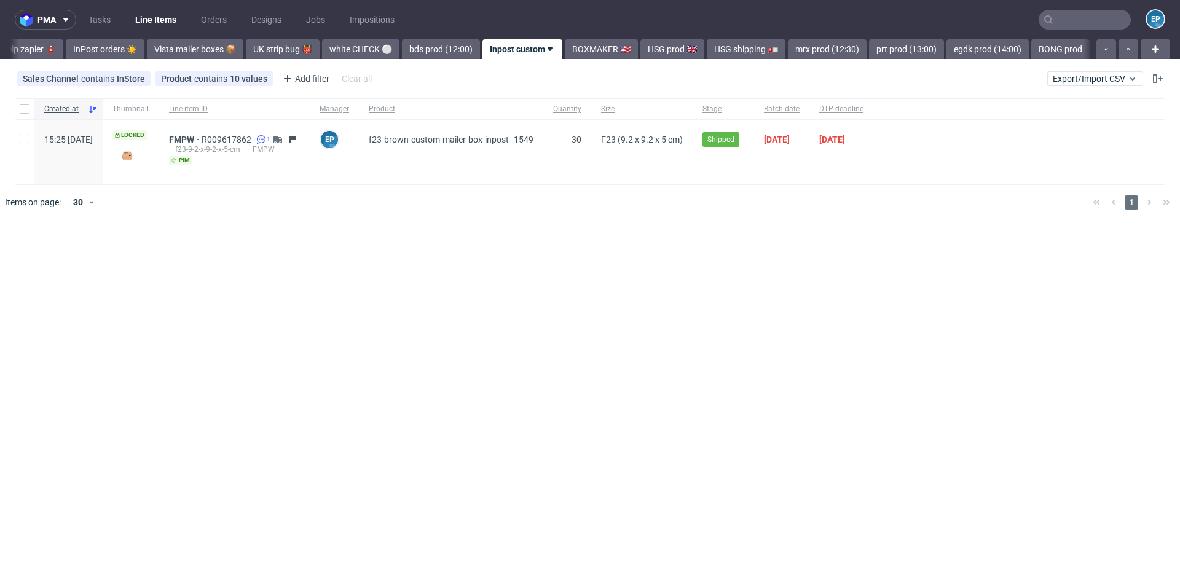
scroll to position [0, 467]
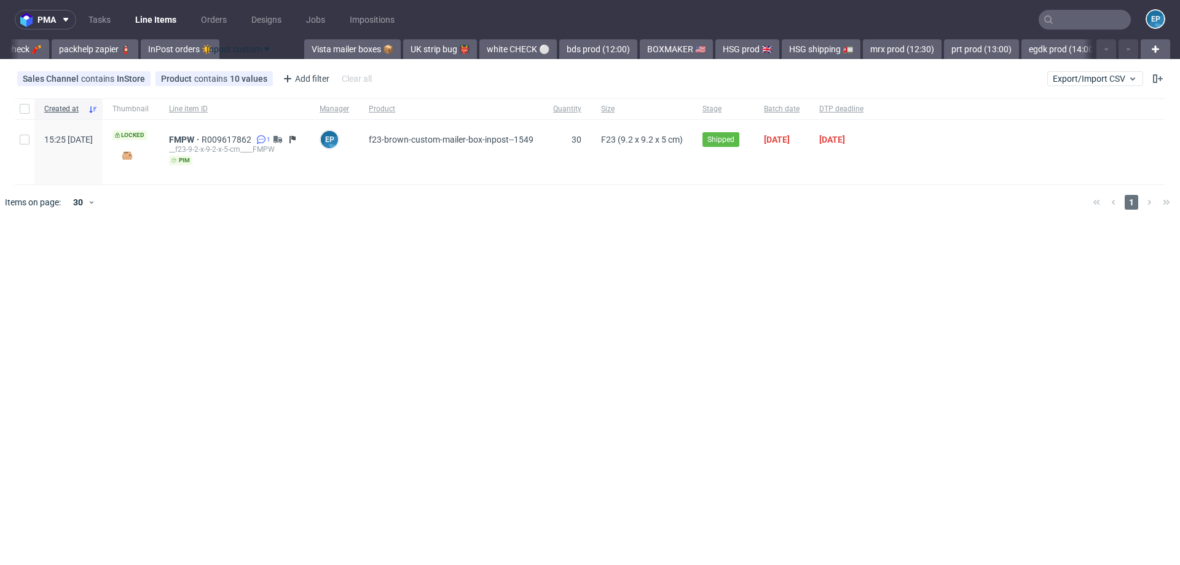
drag, startPoint x: 532, startPoint y: 52, endPoint x: 219, endPoint y: 59, distance: 313.0
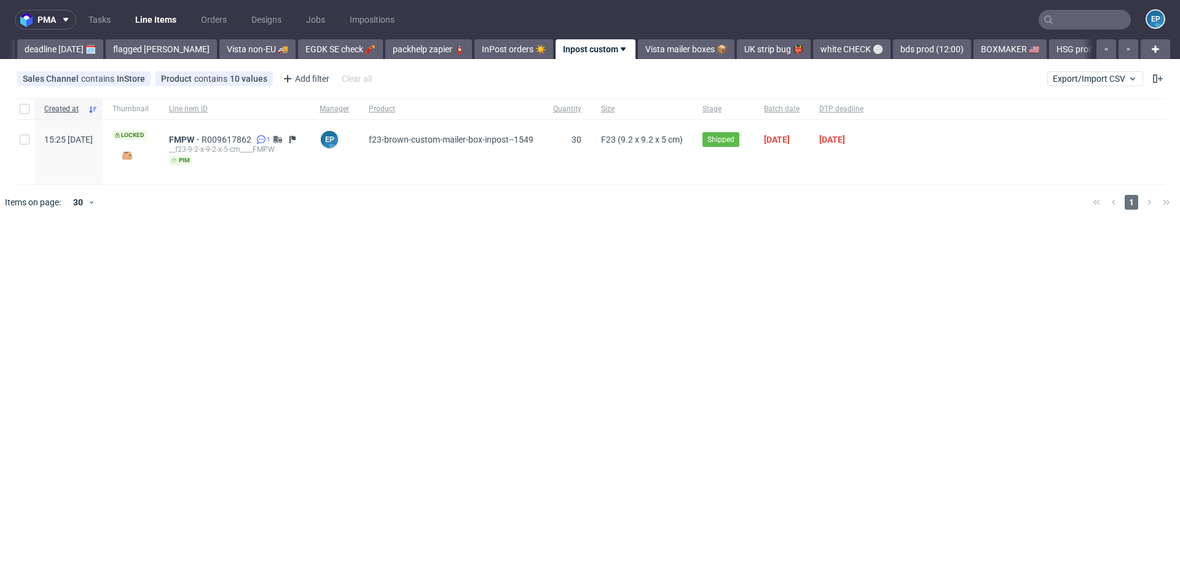
scroll to position [0, 132]
click at [619, 50] on icon at bounding box center [624, 49] width 10 height 10
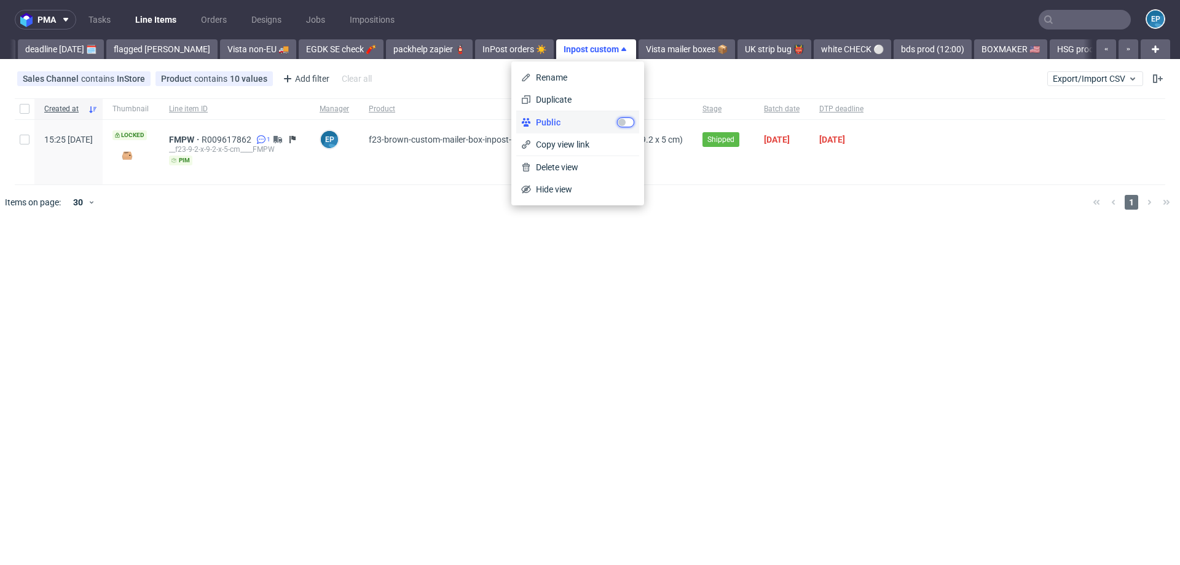
click at [627, 122] on input "checkbox" at bounding box center [625, 122] width 17 height 10
checkbox input "true"
click at [570, 148] on span "Copy view link" at bounding box center [582, 144] width 103 height 12
click at [435, 237] on div "pma Tasks Line Items Orders Designs Jobs Impositions EP Vista Print All delays …" at bounding box center [590, 282] width 1180 height 565
